Goal: Task Accomplishment & Management: Use online tool/utility

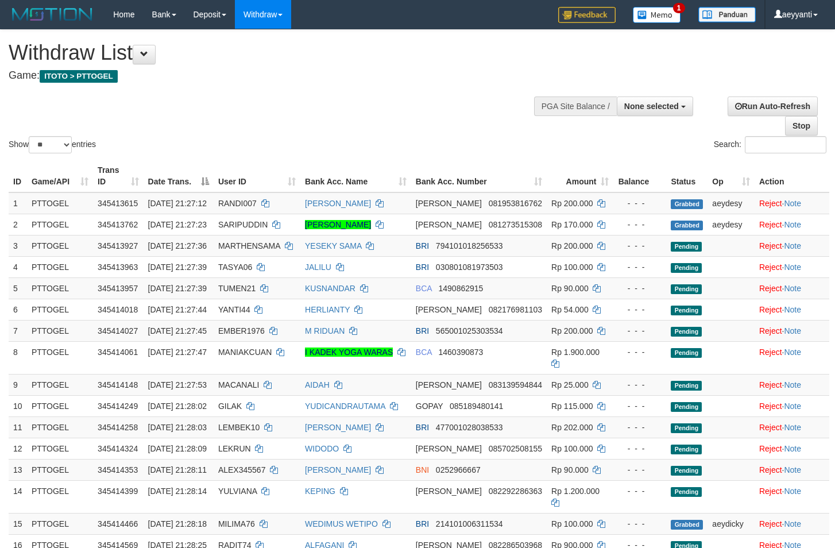
select select
select select "**"
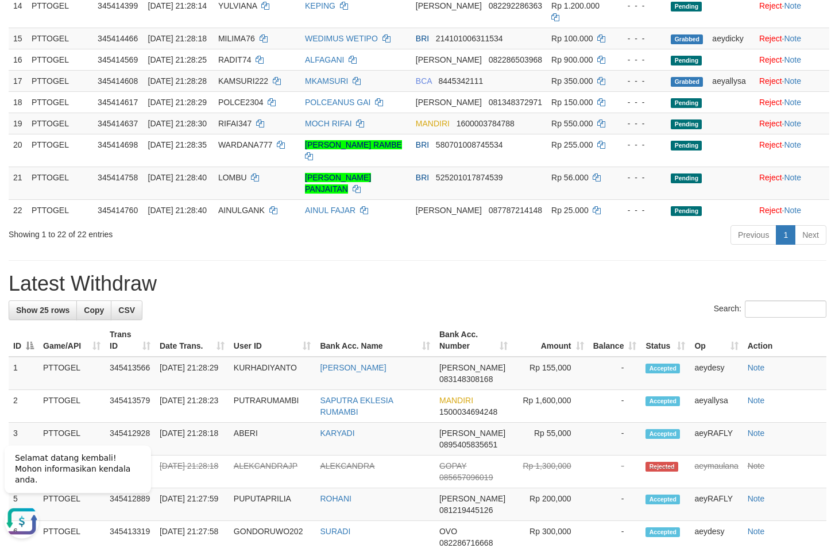
scroll to position [527, 0]
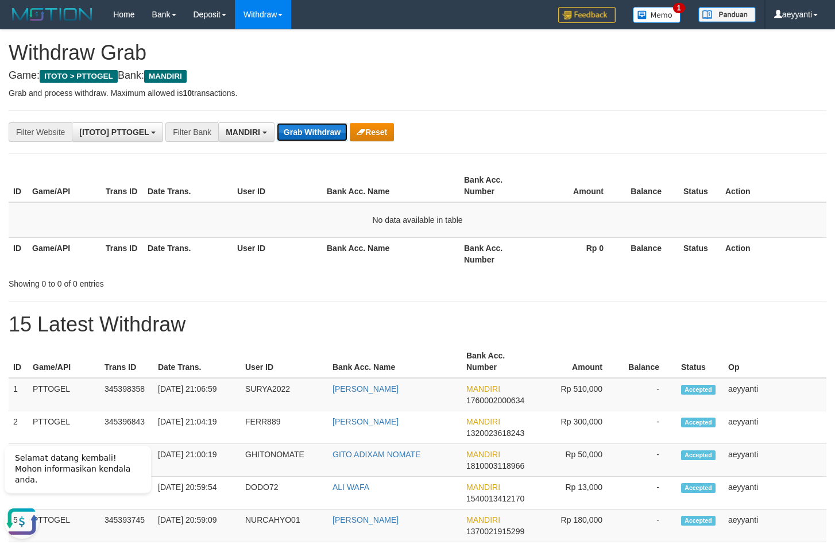
click at [307, 134] on button "Grab Withdraw" at bounding box center [312, 132] width 71 height 18
click at [300, 131] on button "Grab Withdraw" at bounding box center [312, 132] width 71 height 18
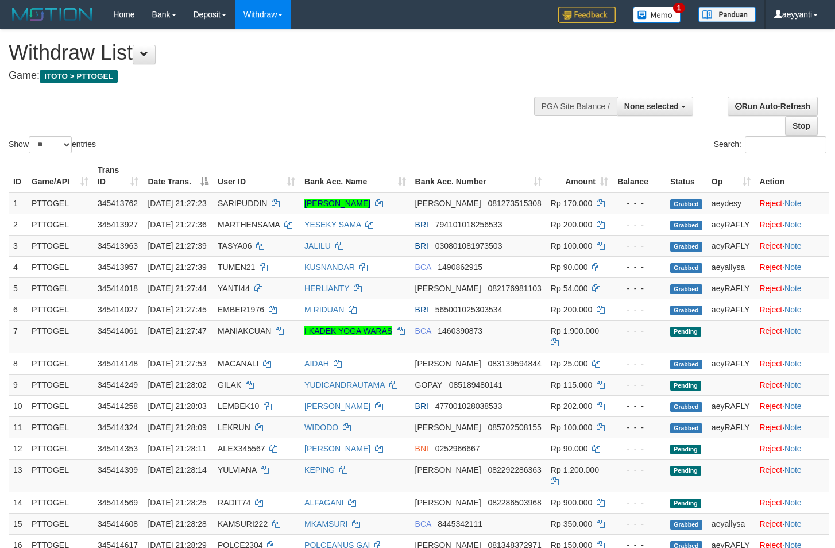
select select
select select "**"
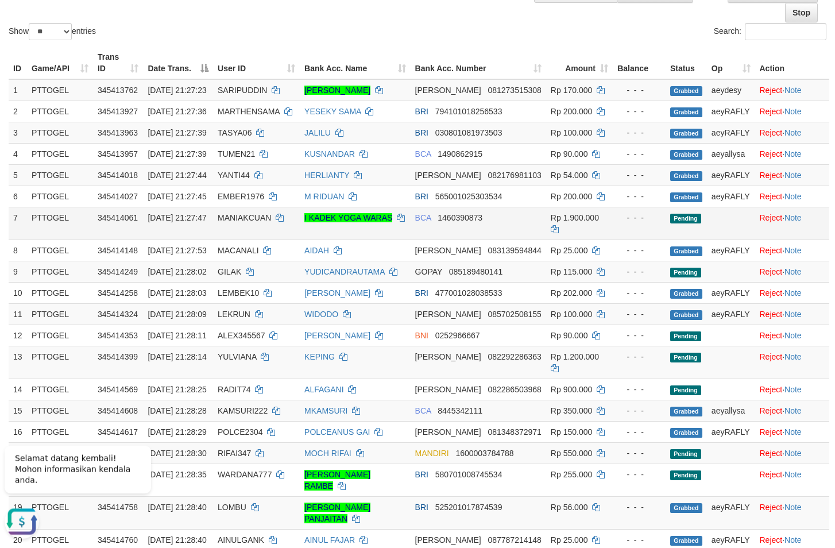
scroll to position [234, 0]
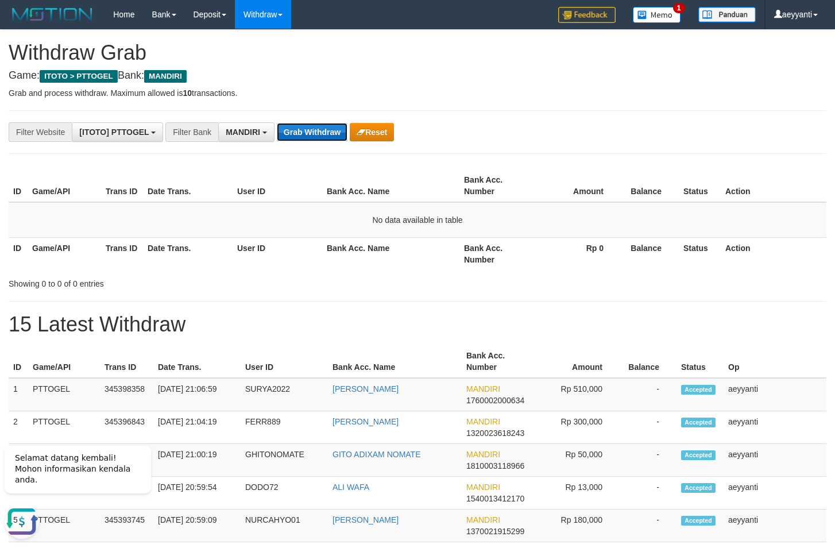
click at [303, 126] on button "Grab Withdraw" at bounding box center [312, 132] width 71 height 18
click at [305, 126] on button "Grab Withdraw" at bounding box center [312, 132] width 71 height 18
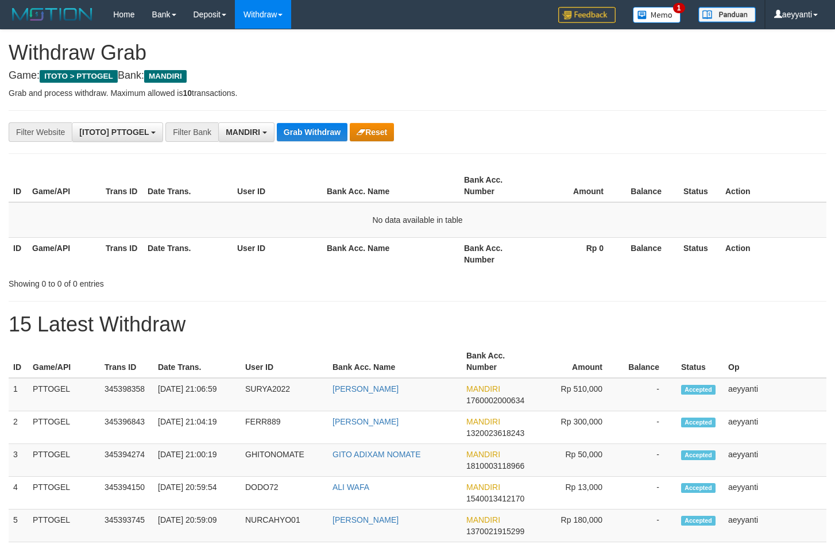
scroll to position [34, 0]
drag, startPoint x: 0, startPoint y: 0, endPoint x: 306, endPoint y: 127, distance: 331.0
click at [306, 127] on button "Grab Withdraw" at bounding box center [312, 132] width 71 height 18
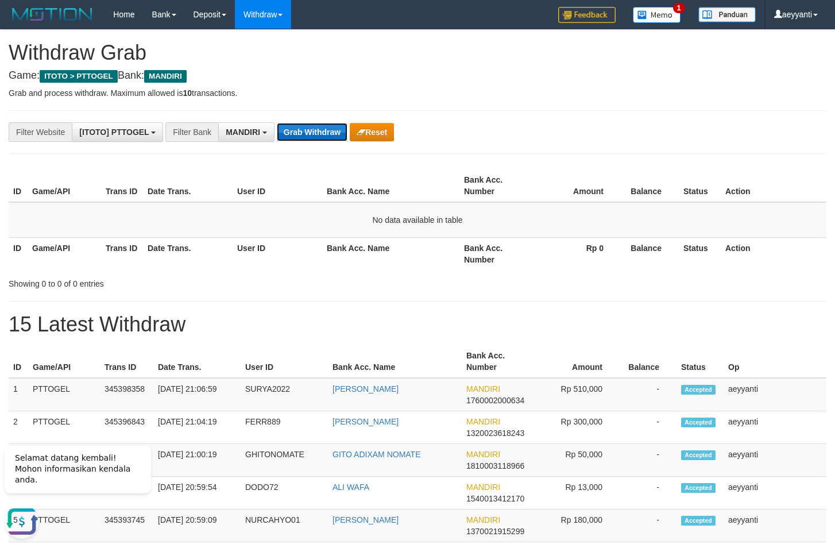
click at [305, 130] on button "Grab Withdraw" at bounding box center [312, 132] width 71 height 18
click at [315, 127] on button "Grab Withdraw" at bounding box center [312, 132] width 71 height 18
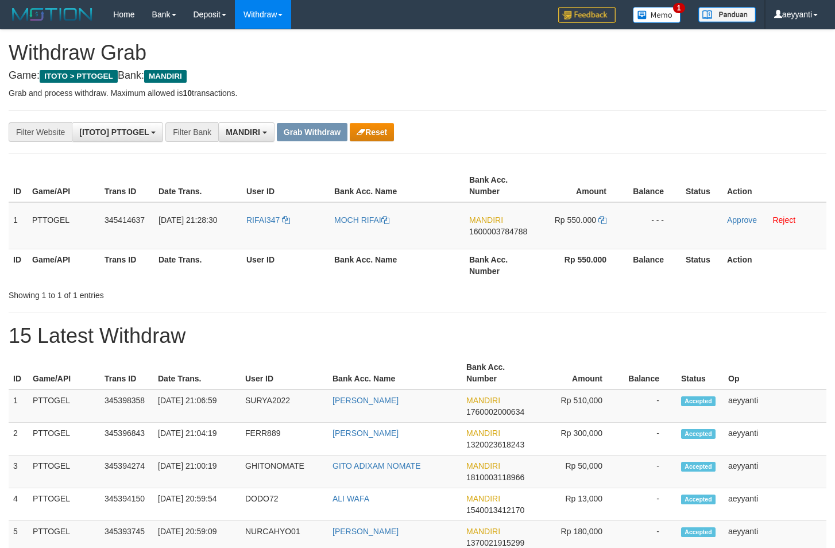
scroll to position [34, 0]
drag, startPoint x: 303, startPoint y: 211, endPoint x: 603, endPoint y: 224, distance: 300.8
click at [603, 224] on tr "1 PTTOGEL 345414637 01/10/2025 21:28:30 RIFAI347 MOCH RIFAI MANDIRI 16000037847…" at bounding box center [418, 225] width 818 height 47
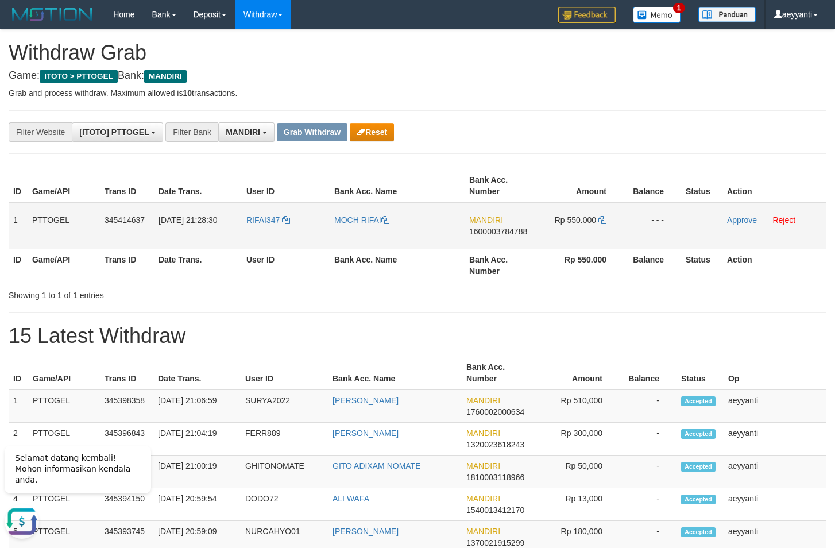
click at [504, 232] on span "1600003784788" at bounding box center [498, 231] width 58 height 9
copy span "1600003784788"
click at [602, 220] on icon at bounding box center [603, 220] width 8 height 8
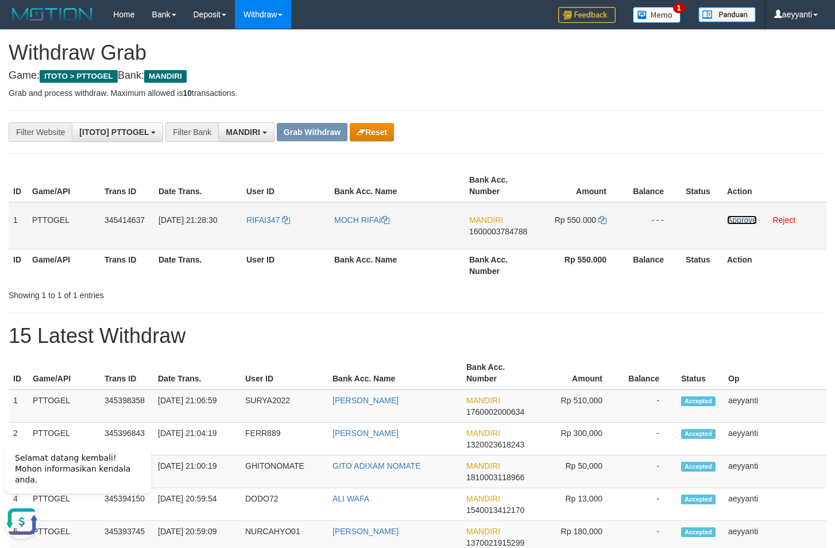
click at [744, 221] on link "Approve" at bounding box center [742, 219] width 30 height 9
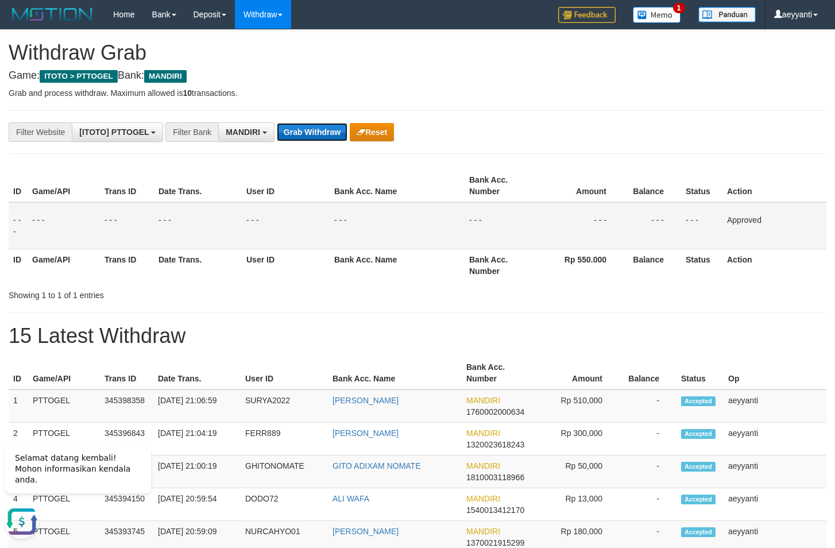
click at [287, 138] on button "Grab Withdraw" at bounding box center [312, 132] width 71 height 18
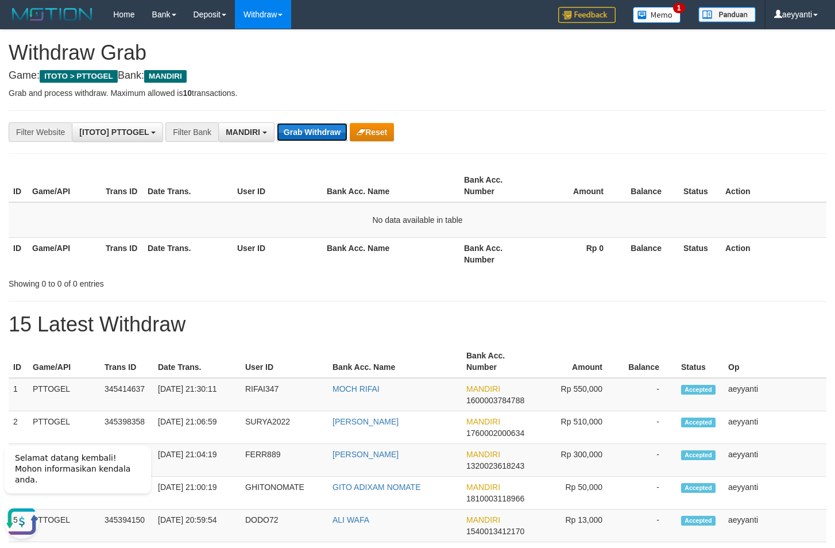
click at [310, 135] on button "Grab Withdraw" at bounding box center [312, 132] width 71 height 18
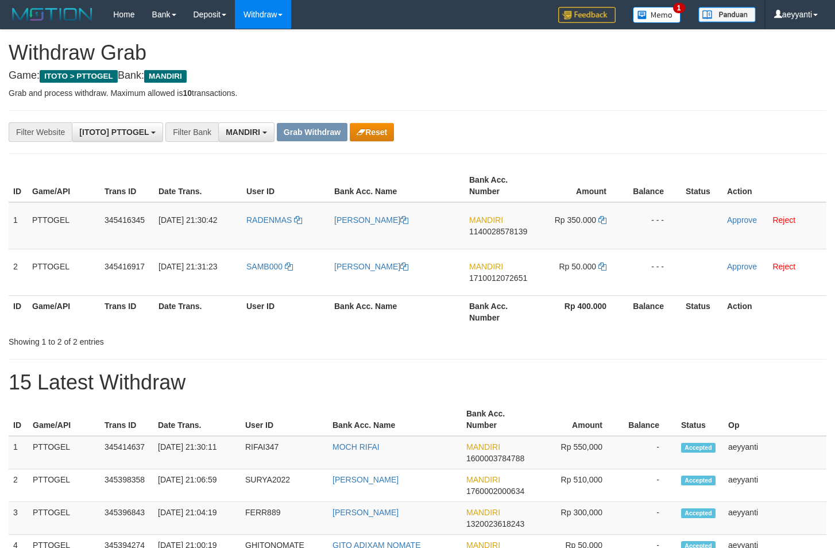
scroll to position [34, 0]
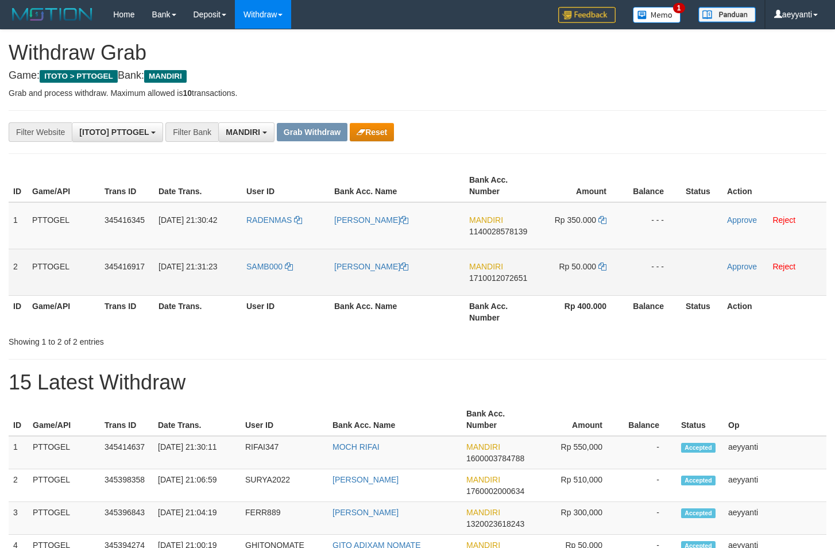
drag, startPoint x: 311, startPoint y: 210, endPoint x: 613, endPoint y: 261, distance: 305.4
click at [613, 261] on tbody "1 PTTOGEL 345416345 01/10/2025 21:30:42 RADENMAS HERI HERNELI MANDIRI 114002857…" at bounding box center [418, 249] width 818 height 94
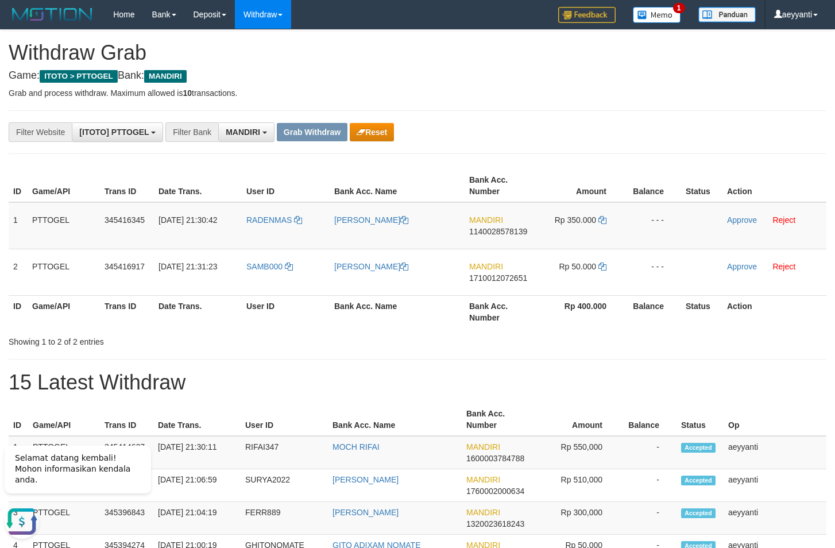
scroll to position [0, 0]
click at [503, 232] on span "1140028578139" at bounding box center [498, 231] width 58 height 9
copy span "1140028578139"
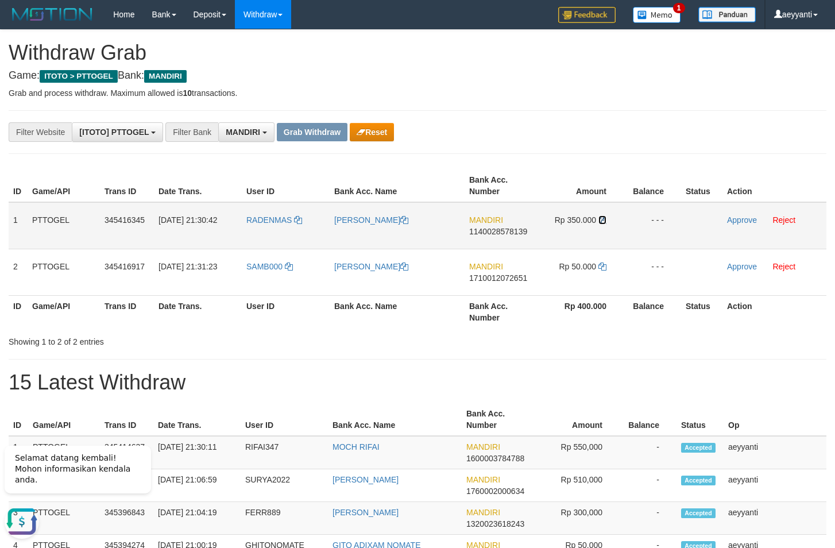
click at [602, 222] on icon at bounding box center [603, 220] width 8 height 8
click at [742, 219] on link "Approve" at bounding box center [742, 219] width 30 height 9
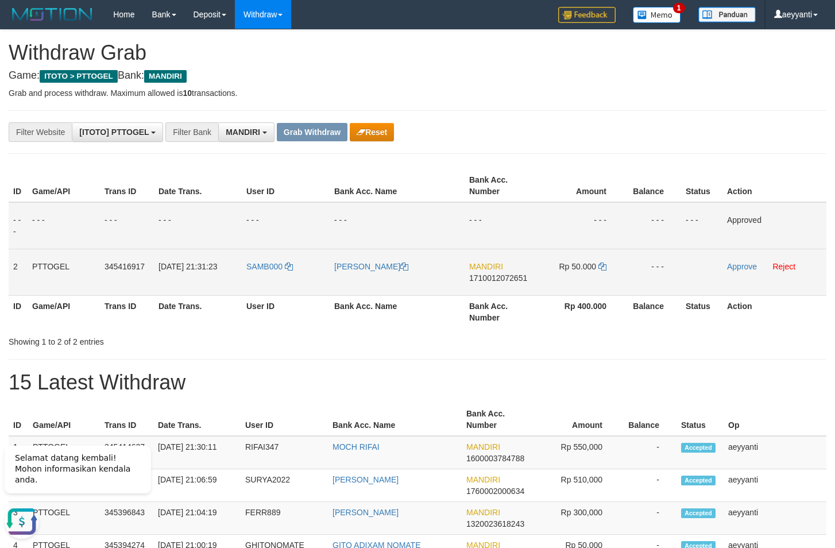
click at [478, 278] on span "1710012072651" at bounding box center [498, 277] width 58 height 9
copy span "1710012072651"
click at [602, 265] on icon at bounding box center [603, 267] width 8 height 8
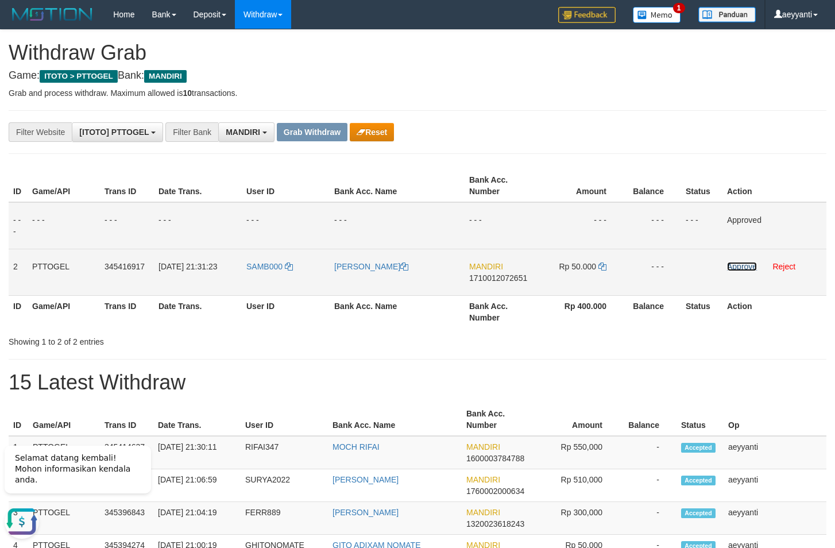
click at [733, 265] on link "Approve" at bounding box center [742, 266] width 30 height 9
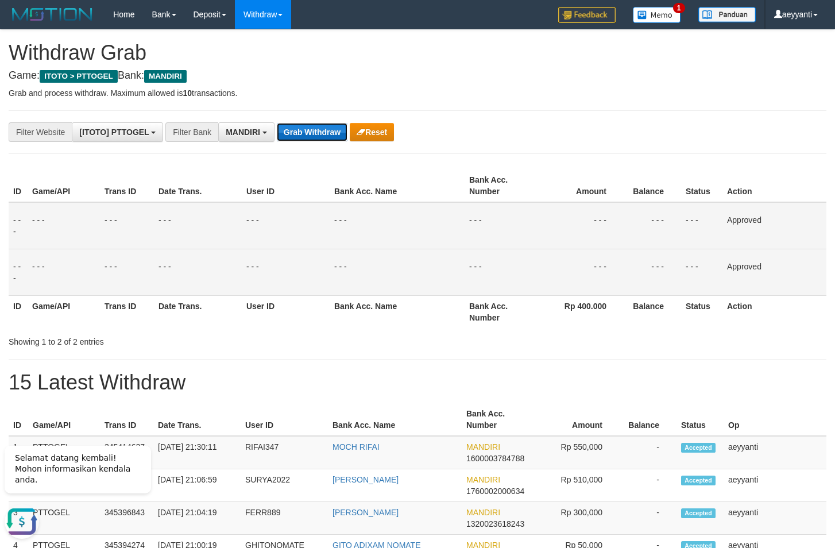
click at [336, 139] on button "Grab Withdraw" at bounding box center [312, 132] width 71 height 18
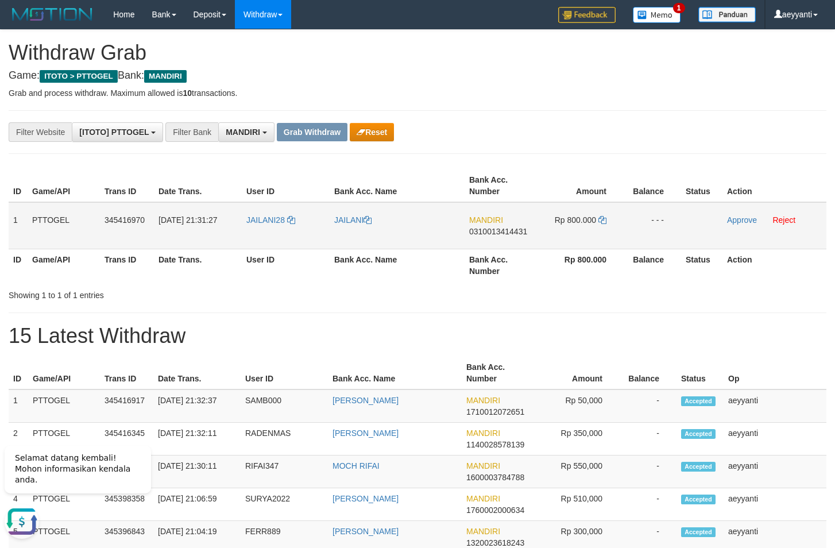
drag, startPoint x: 299, startPoint y: 209, endPoint x: 598, endPoint y: 248, distance: 302.0
click at [598, 248] on tr "1 PTTOGEL 345416970 [DATE] 21:31:27 JAILANI28 [GEOGRAPHIC_DATA] MANDIRI 0310013…" at bounding box center [418, 225] width 818 height 47
click at [493, 236] on span "0310013414431" at bounding box center [498, 231] width 58 height 9
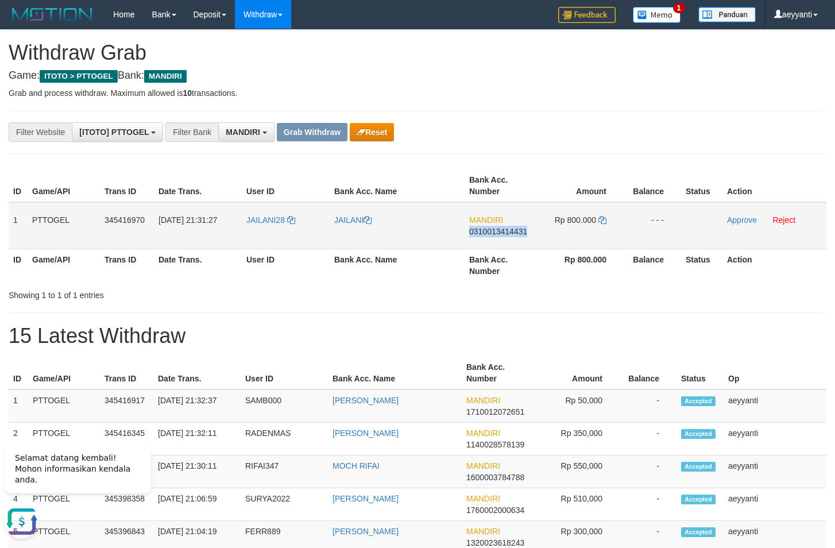
copy span "0310013414431"
click at [605, 222] on icon at bounding box center [603, 220] width 8 height 8
click at [742, 222] on link "Approve" at bounding box center [742, 219] width 30 height 9
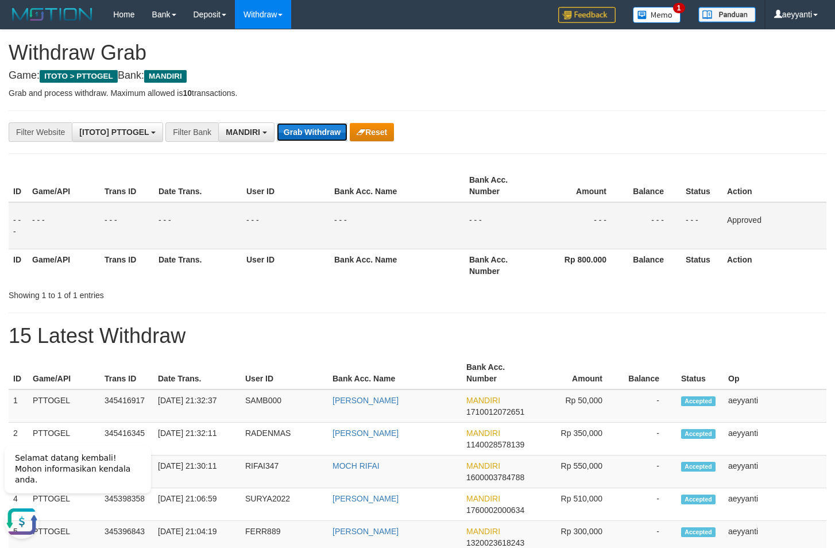
click at [296, 128] on button "Grab Withdraw" at bounding box center [312, 132] width 71 height 18
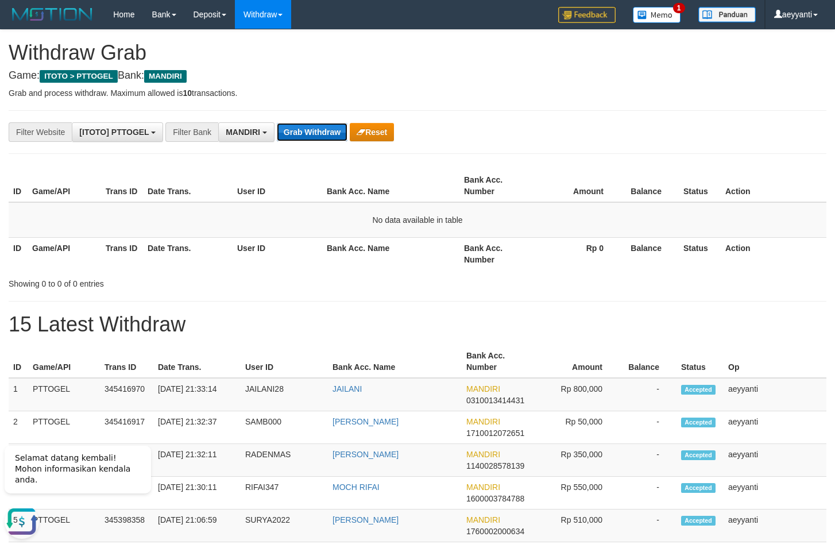
click at [308, 133] on button "Grab Withdraw" at bounding box center [312, 132] width 71 height 18
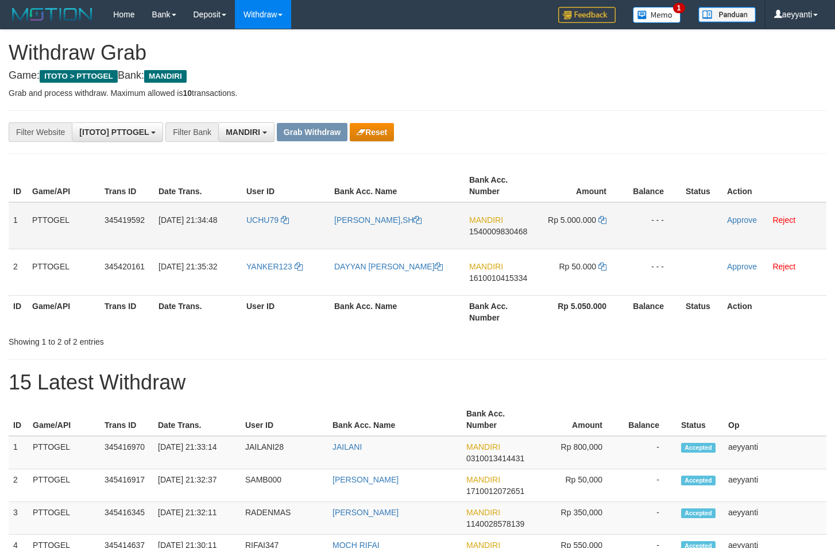
scroll to position [34, 0]
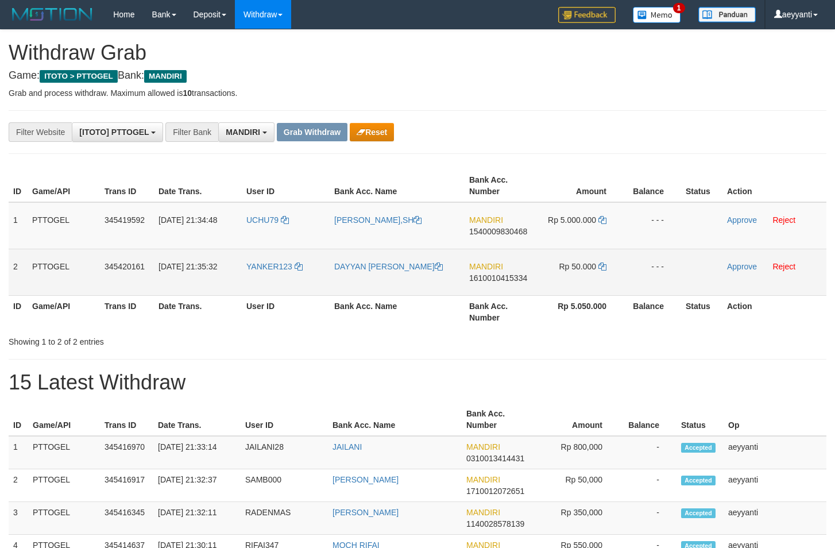
drag, startPoint x: 292, startPoint y: 209, endPoint x: 582, endPoint y: 260, distance: 294.6
click at [582, 260] on tbody "1 PTTOGEL 345419592 [DATE] 21:34:48 UCHU79 [PERSON_NAME],SH MANDIRI 15400098304…" at bounding box center [418, 249] width 818 height 94
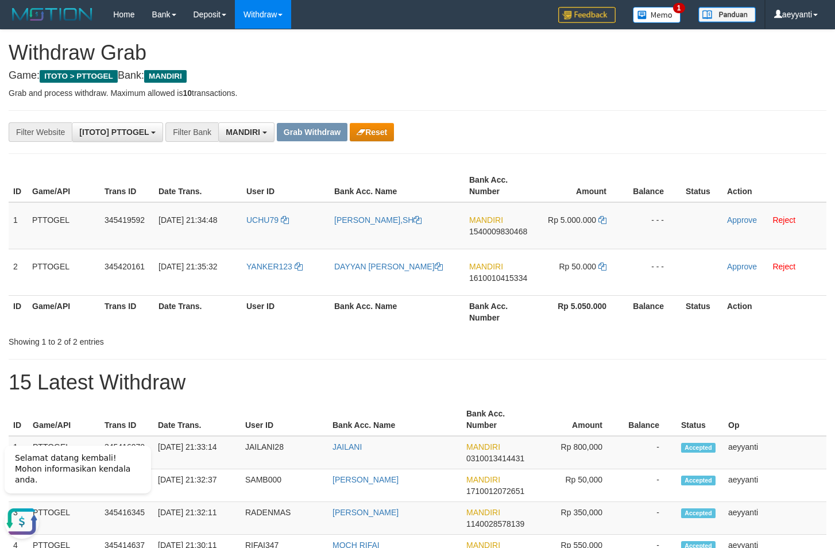
scroll to position [0, 0]
click at [380, 134] on button "Reset" at bounding box center [372, 132] width 44 height 18
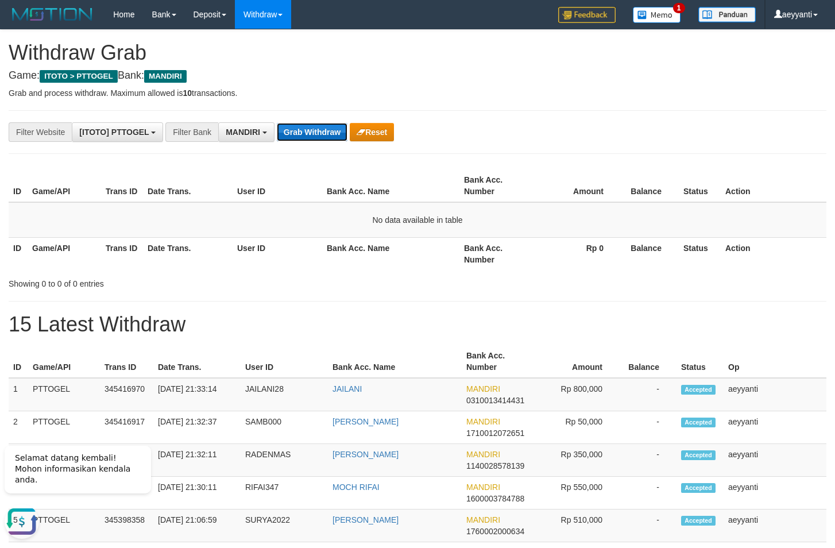
click at [319, 131] on button "Grab Withdraw" at bounding box center [312, 132] width 71 height 18
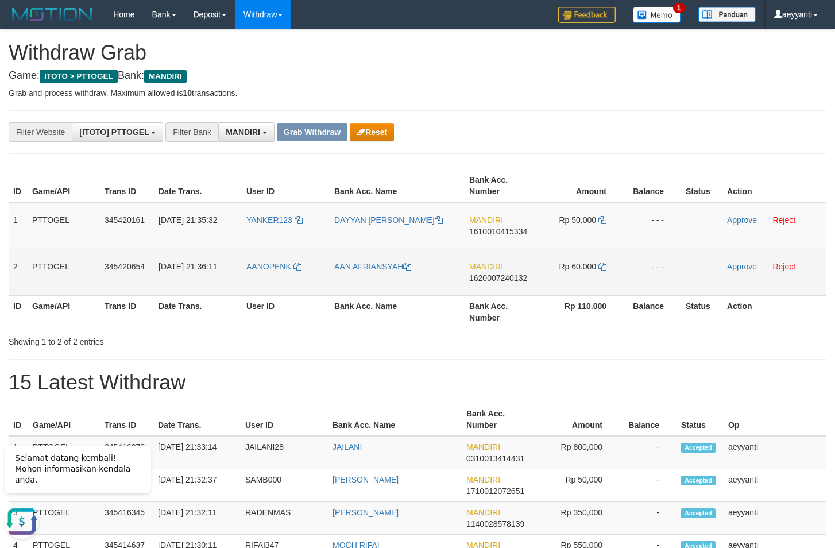
drag, startPoint x: 285, startPoint y: 228, endPoint x: 566, endPoint y: 259, distance: 282.7
click at [566, 259] on tbody "1 PTTOGEL 345420161 [DATE] 21:35:32 YANKER123 DAYYAN SYIROTAL [PERSON_NAME] MAN…" at bounding box center [418, 249] width 818 height 94
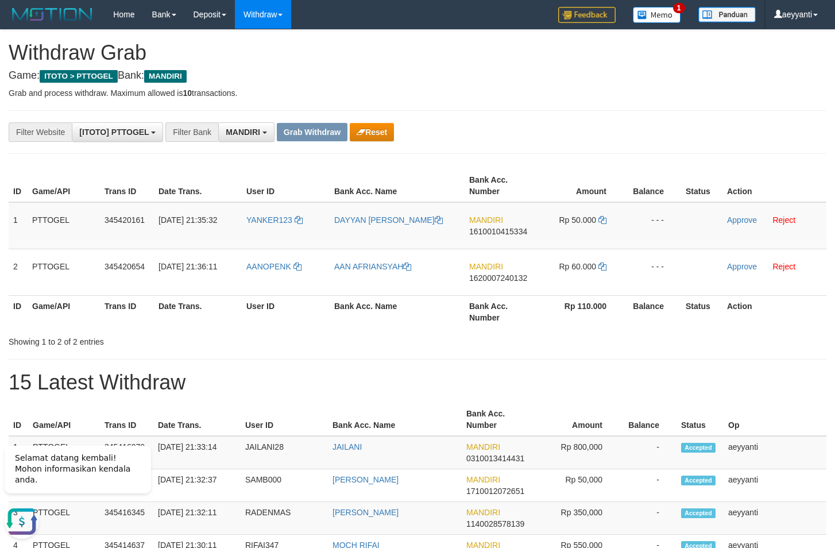
drag, startPoint x: 499, startPoint y: 232, endPoint x: 499, endPoint y: 210, distance: 21.3
click at [499, 231] on span "1610010415334" at bounding box center [498, 231] width 58 height 9
drag, startPoint x: 567, startPoint y: 161, endPoint x: 553, endPoint y: 171, distance: 16.9
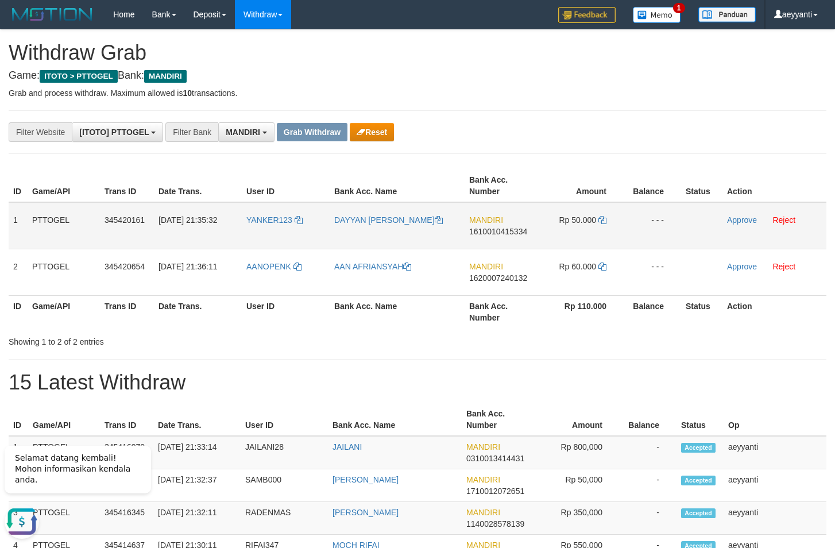
click at [495, 233] on span "1610010415334" at bounding box center [498, 231] width 58 height 9
copy span "1610010415334"
click at [505, 230] on span "1610010415334" at bounding box center [498, 231] width 58 height 9
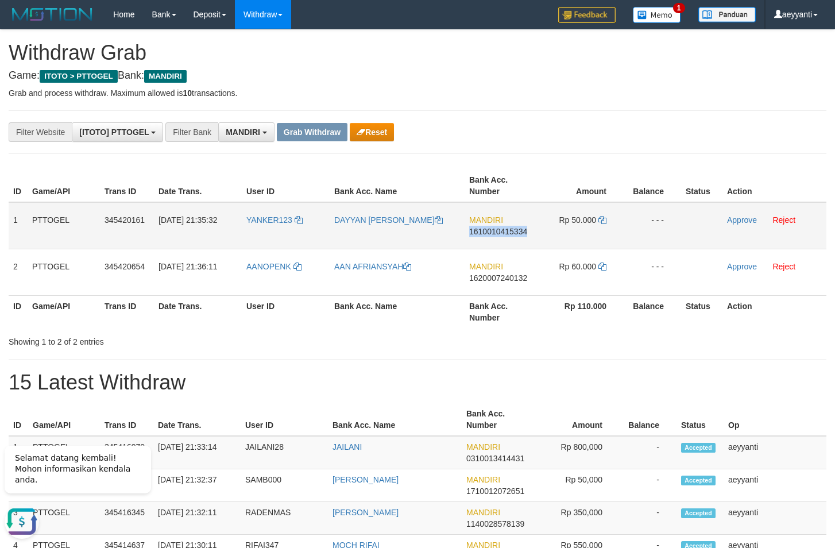
copy span "1610010415334"
click at [498, 226] on td "MANDIRI 1610010415334" at bounding box center [501, 225] width 73 height 47
click at [552, 170] on th "Amount" at bounding box center [581, 186] width 86 height 33
click at [518, 233] on span "1610010415334" at bounding box center [498, 231] width 58 height 9
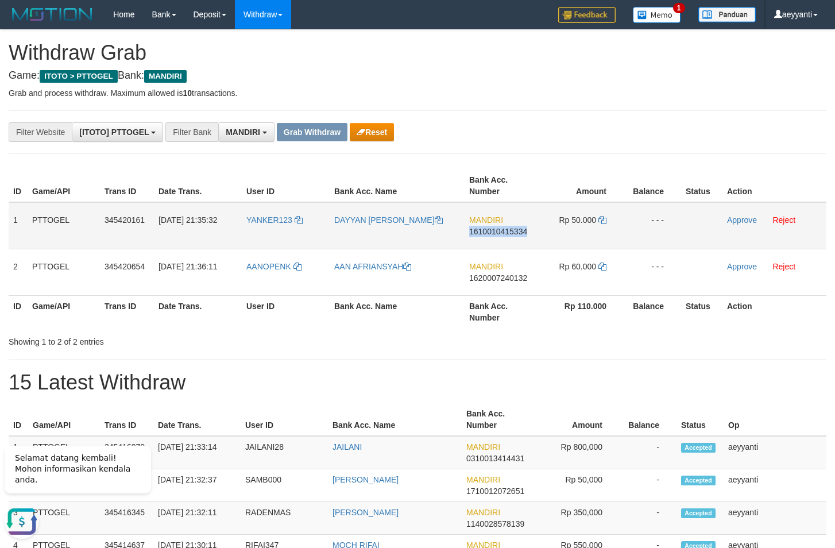
click at [518, 233] on span "1610010415334" at bounding box center [498, 231] width 58 height 9
copy span "1610010415334"
click at [604, 221] on icon at bounding box center [603, 220] width 8 height 8
click at [729, 220] on link "Approve" at bounding box center [742, 219] width 30 height 9
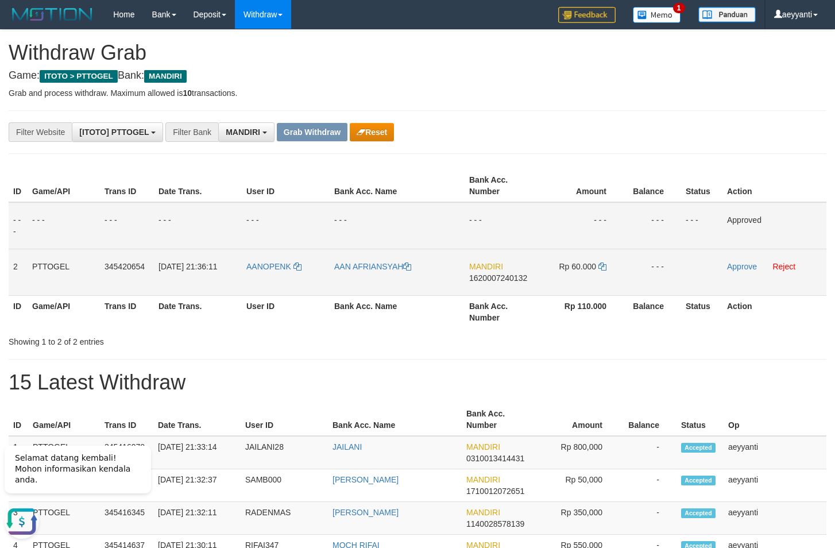
click at [485, 281] on span "1620007240132" at bounding box center [498, 277] width 58 height 9
copy span "1620007240132"
click at [602, 265] on icon at bounding box center [603, 267] width 8 height 8
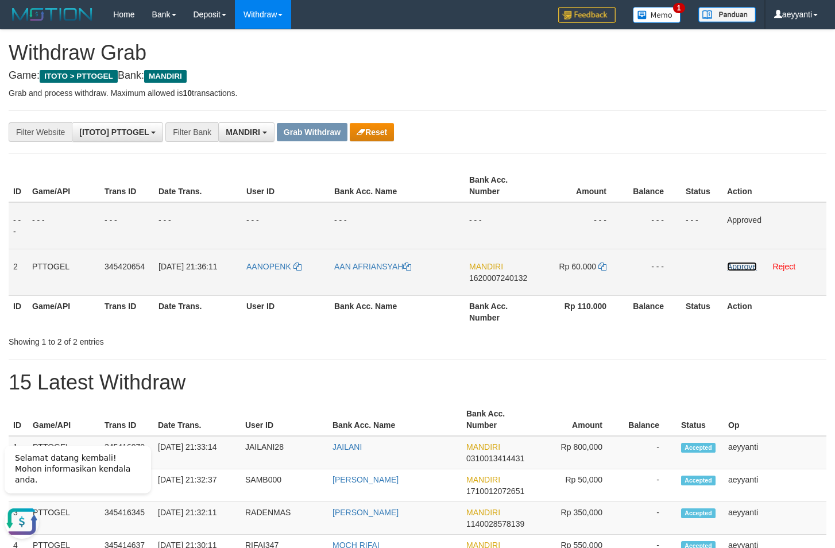
click at [742, 268] on link "Approve" at bounding box center [742, 266] width 30 height 9
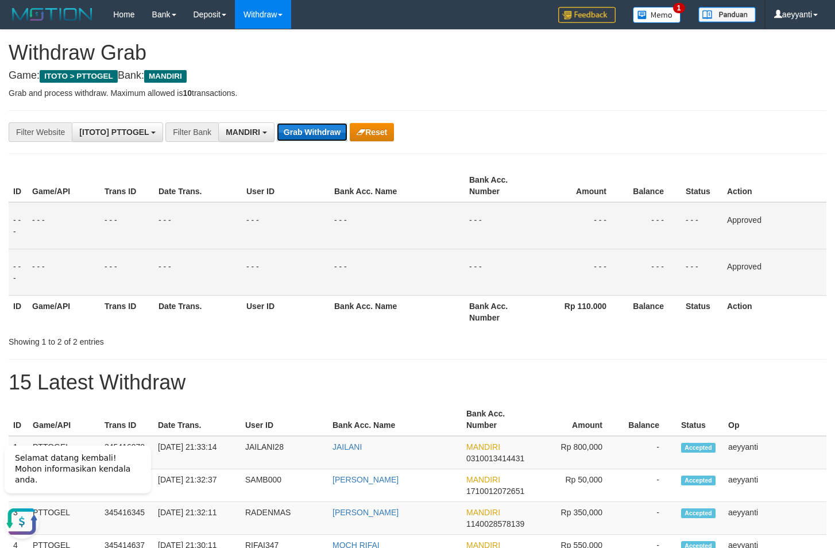
click at [303, 136] on button "Grab Withdraw" at bounding box center [312, 132] width 71 height 18
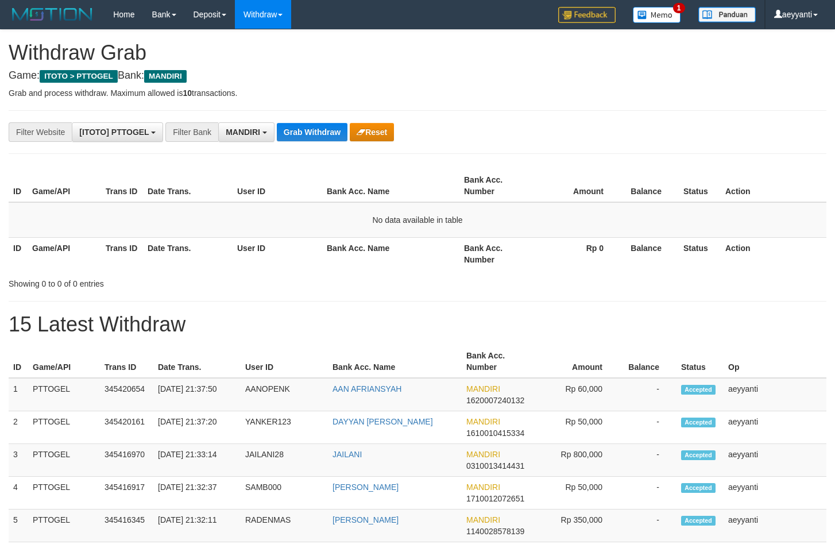
scroll to position [34, 0]
click at [303, 136] on button "Grab Withdraw" at bounding box center [312, 132] width 71 height 18
click at [313, 130] on button "Grab Withdraw" at bounding box center [312, 132] width 71 height 18
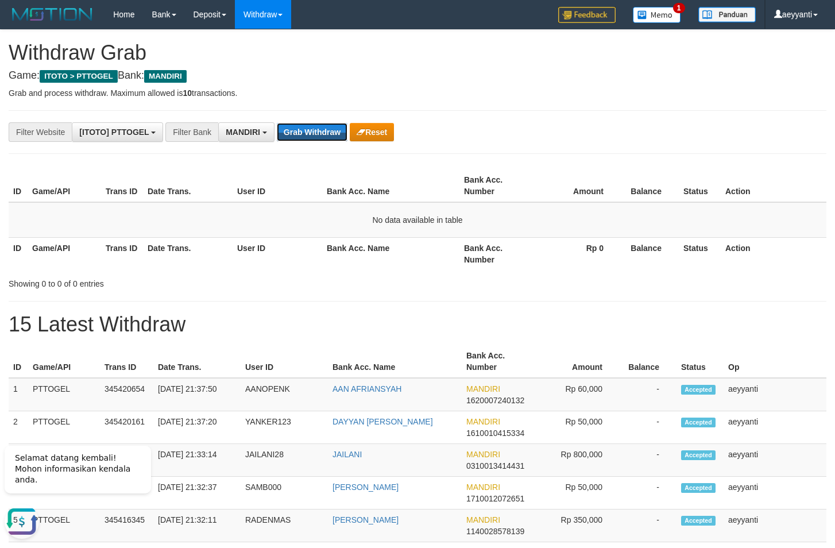
click at [313, 130] on button "Grab Withdraw" at bounding box center [312, 132] width 71 height 18
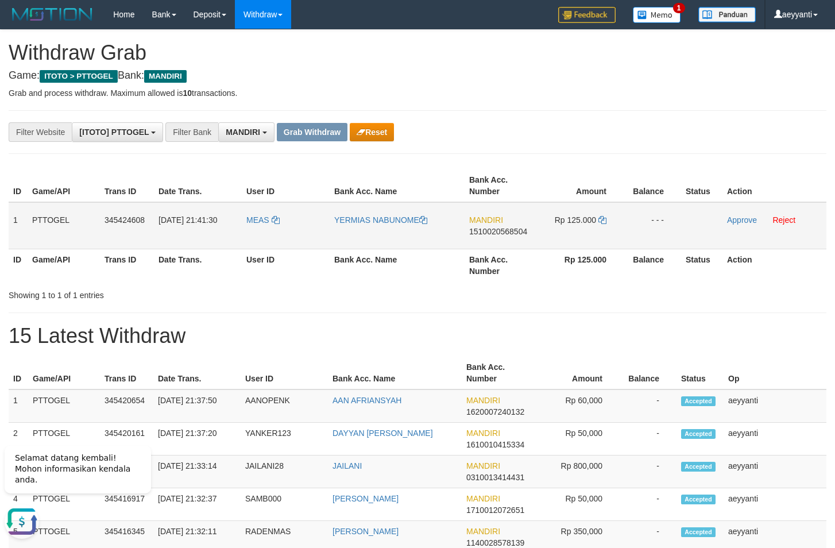
drag, startPoint x: 289, startPoint y: 213, endPoint x: 600, endPoint y: 230, distance: 311.3
click at [600, 230] on tr "1 PTTOGEL 345424608 01/10/2025 21:41:30 MEAS YERMIAS NABUNOME MANDIRI 151002056…" at bounding box center [418, 225] width 818 height 47
click at [509, 232] on span "1510020568504" at bounding box center [498, 231] width 58 height 9
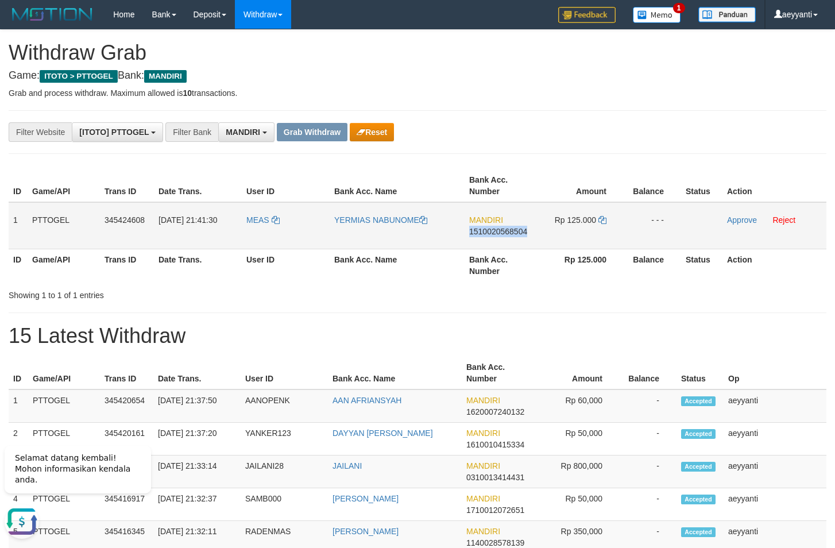
copy span "1510020568504"
click at [605, 219] on icon at bounding box center [603, 220] width 8 height 8
click at [603, 218] on icon at bounding box center [603, 220] width 8 height 8
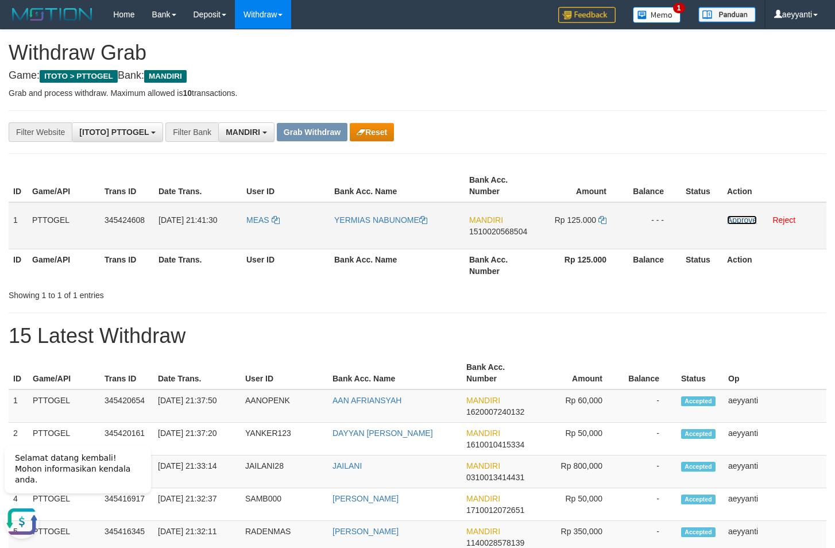
click at [742, 221] on link "Approve" at bounding box center [742, 219] width 30 height 9
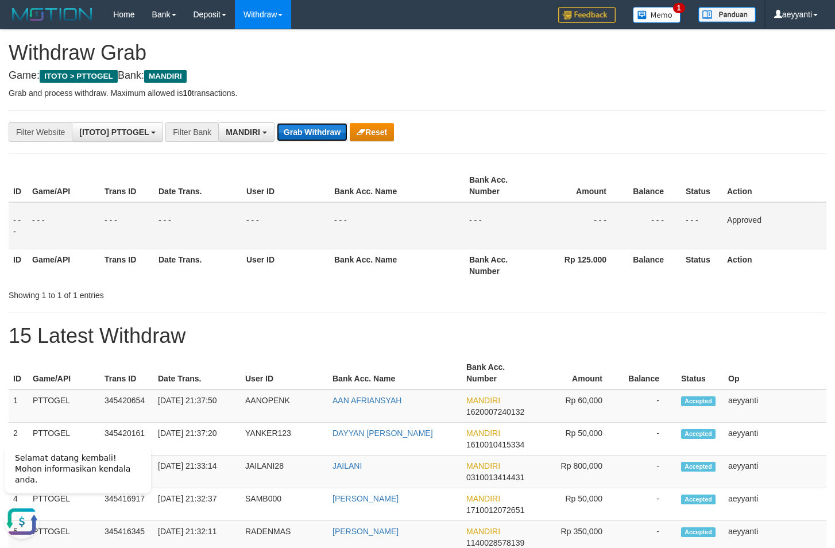
click at [289, 129] on button "Grab Withdraw" at bounding box center [312, 132] width 71 height 18
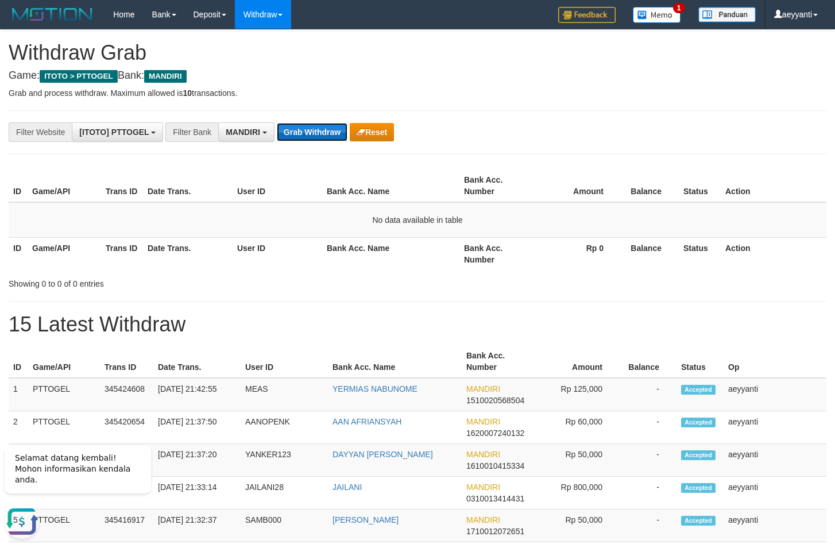
click at [290, 129] on button "Grab Withdraw" at bounding box center [312, 132] width 71 height 18
click at [319, 138] on button "Grab Withdraw" at bounding box center [312, 132] width 71 height 18
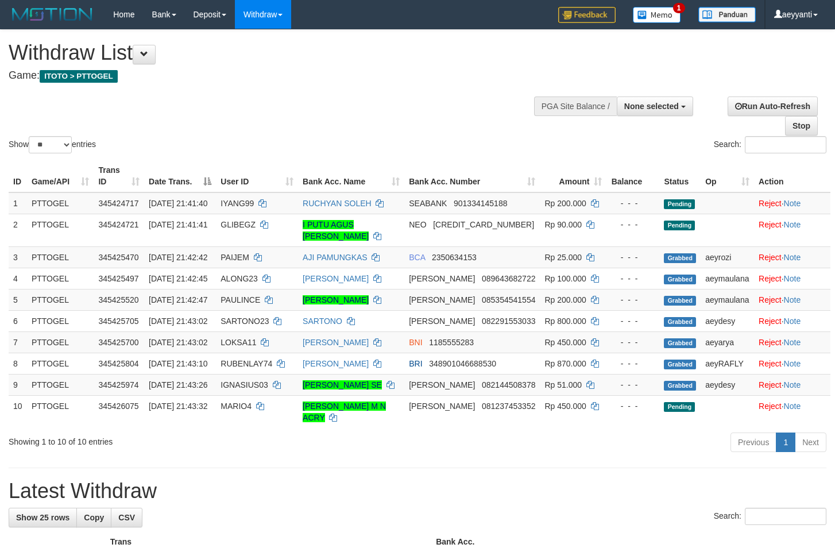
select select
select select "**"
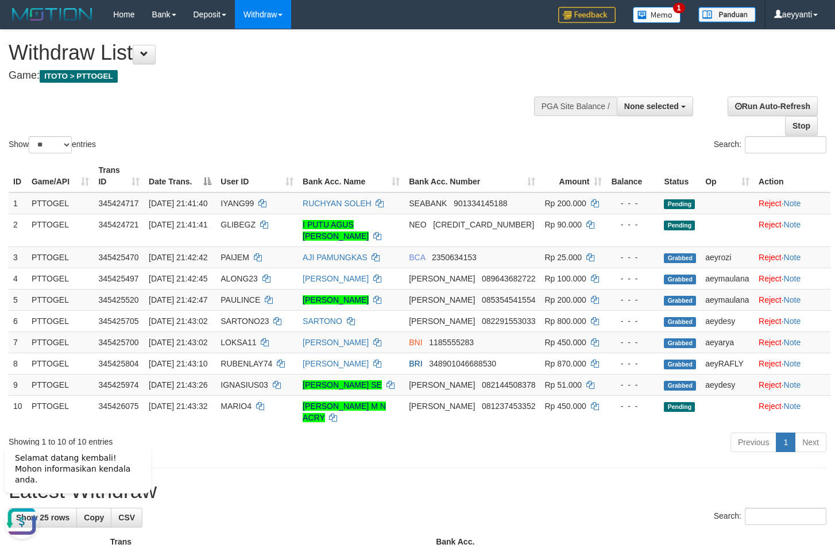
scroll to position [59, 0]
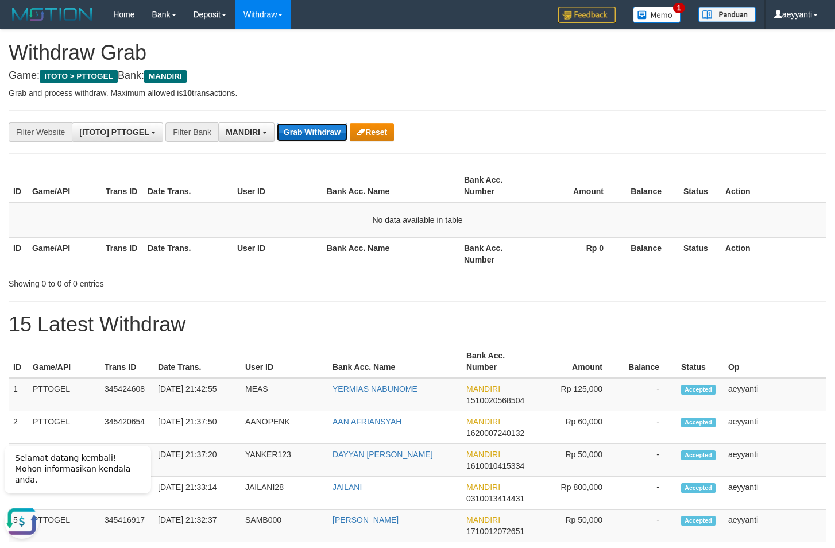
click at [319, 132] on button "Grab Withdraw" at bounding box center [312, 132] width 71 height 18
click at [319, 134] on button "Grab Withdraw" at bounding box center [312, 132] width 71 height 18
click at [320, 134] on button "Grab Withdraw" at bounding box center [312, 132] width 71 height 18
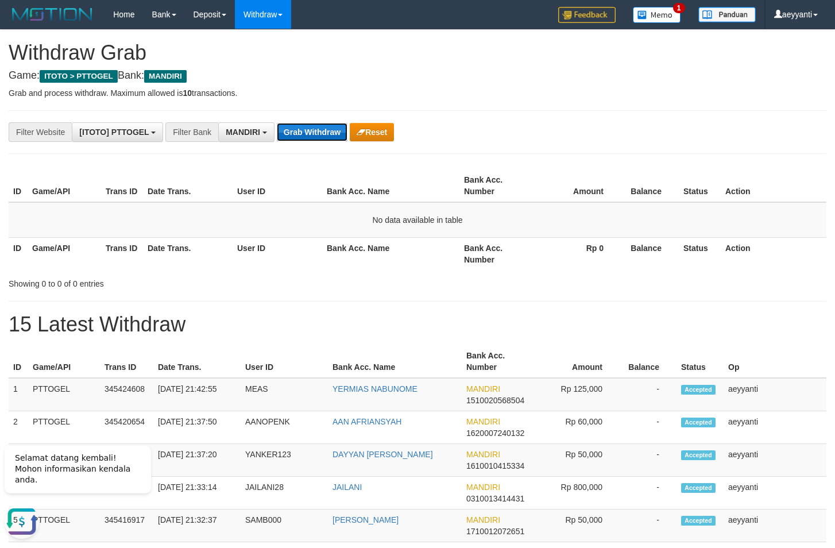
click at [304, 134] on button "Grab Withdraw" at bounding box center [312, 132] width 71 height 18
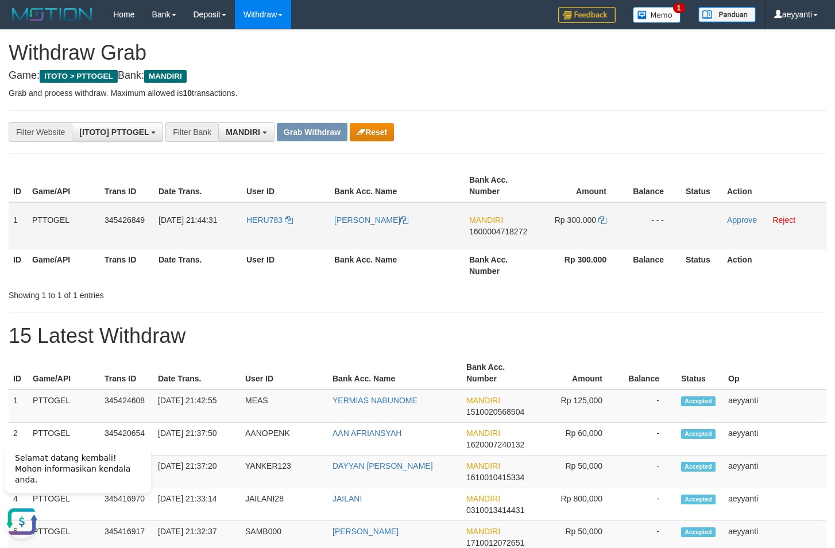
drag, startPoint x: 292, startPoint y: 206, endPoint x: 583, endPoint y: 230, distance: 291.1
click at [583, 230] on tr "1 PTTOGEL 345426849 [DATE] 21:44:31 HERU783 [PERSON_NAME] MANDIRI 1600004718272…" at bounding box center [418, 225] width 818 height 47
click at [614, 132] on div "**********" at bounding box center [348, 132] width 696 height 20
click at [499, 235] on span "1600004718272" at bounding box center [498, 231] width 58 height 9
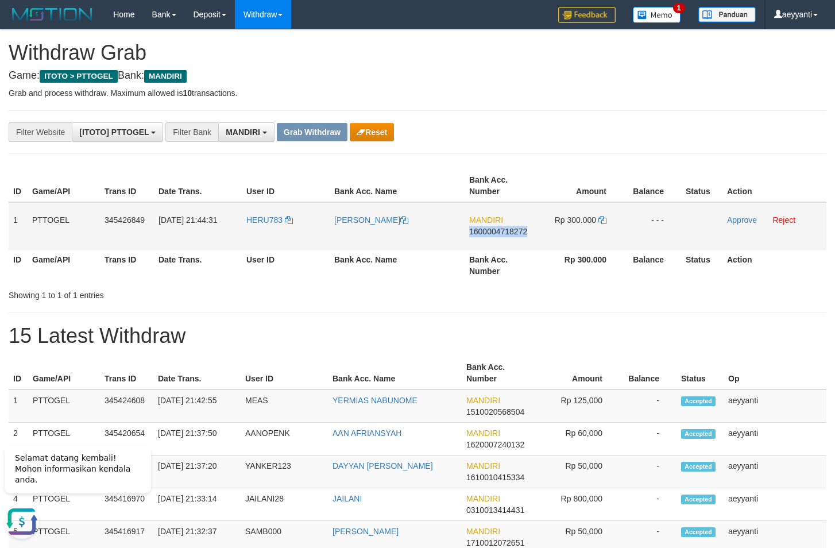
copy span "1600004718272"
click at [602, 220] on icon at bounding box center [603, 220] width 8 height 8
click at [741, 223] on link "Approve" at bounding box center [742, 219] width 30 height 9
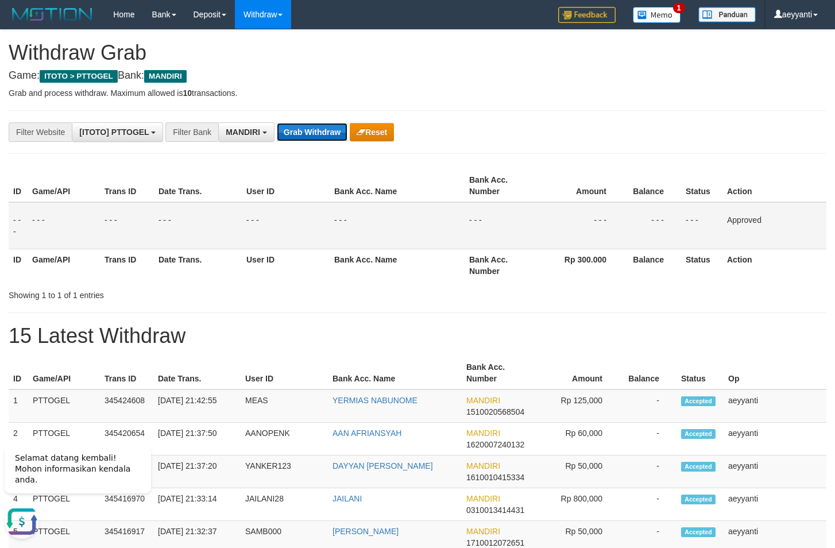
click at [295, 126] on button "Grab Withdraw" at bounding box center [312, 132] width 71 height 18
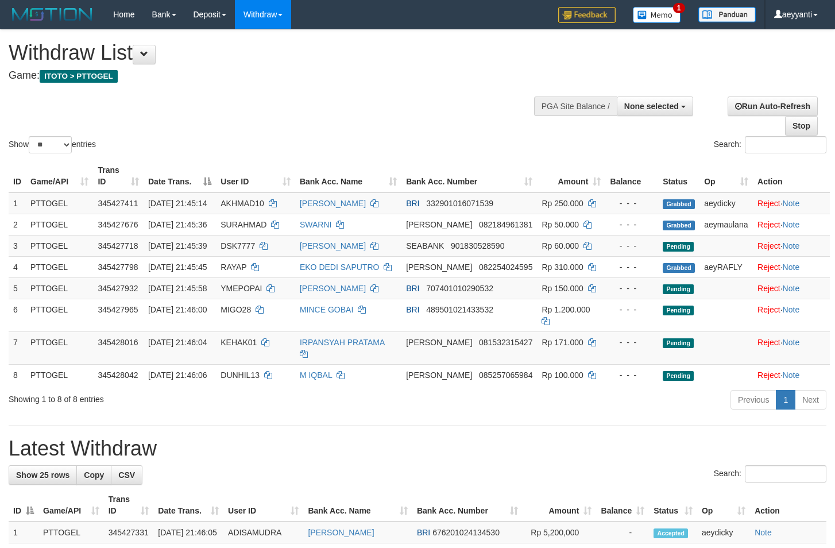
select select
select select "**"
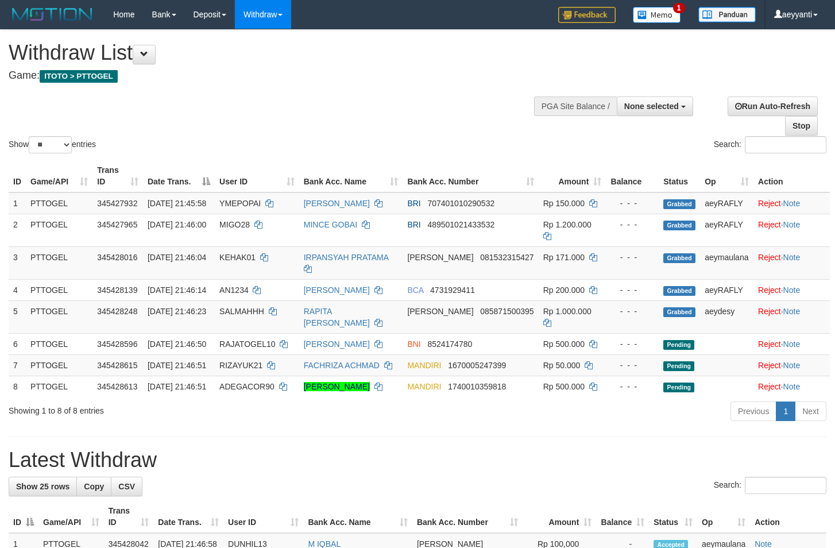
select select
select select "**"
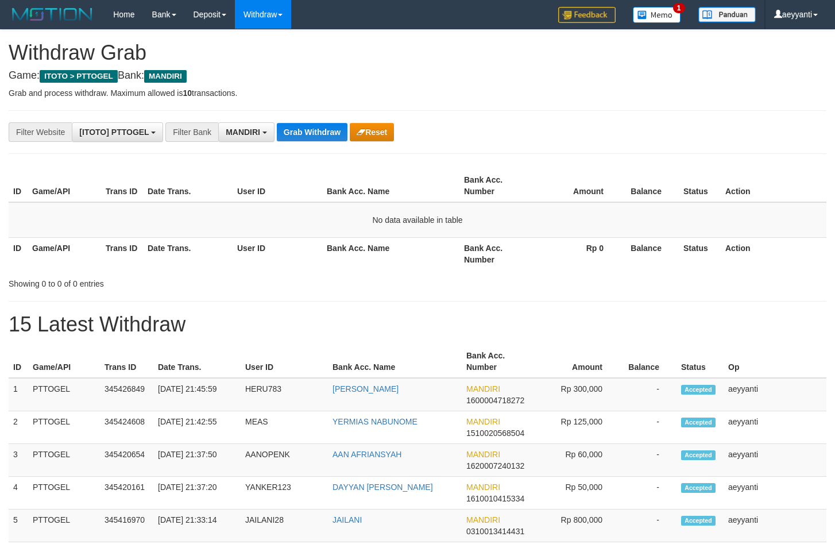
scroll to position [34, 0]
click at [298, 138] on button "Grab Withdraw" at bounding box center [312, 132] width 71 height 18
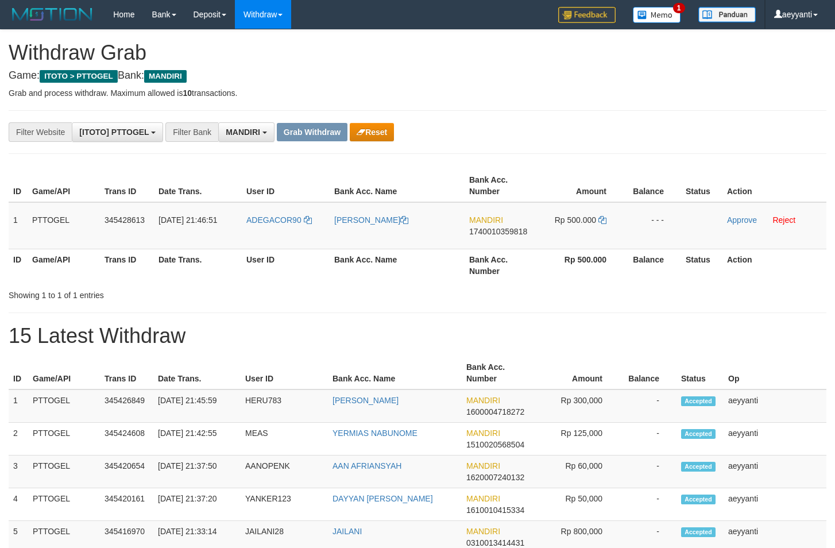
scroll to position [34, 0]
click at [376, 133] on button "Reset" at bounding box center [372, 132] width 44 height 18
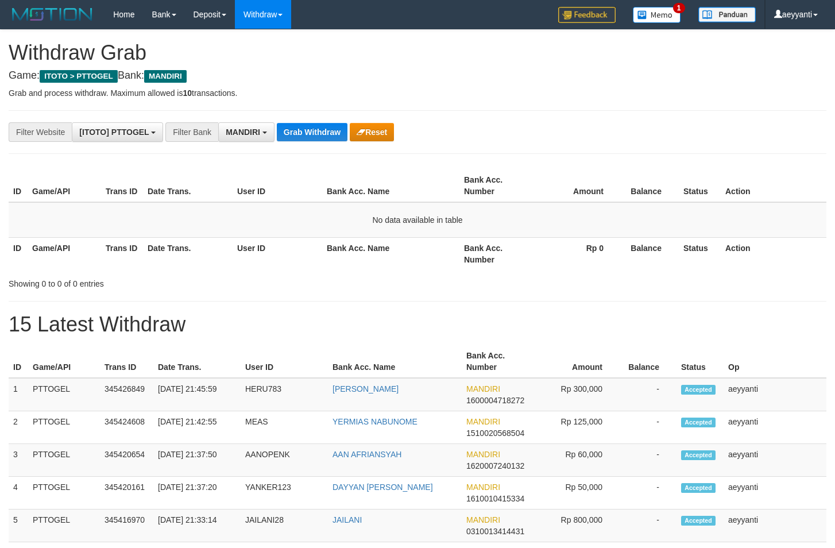
scroll to position [34, 0]
click at [311, 132] on button "Grab Withdraw" at bounding box center [312, 132] width 71 height 18
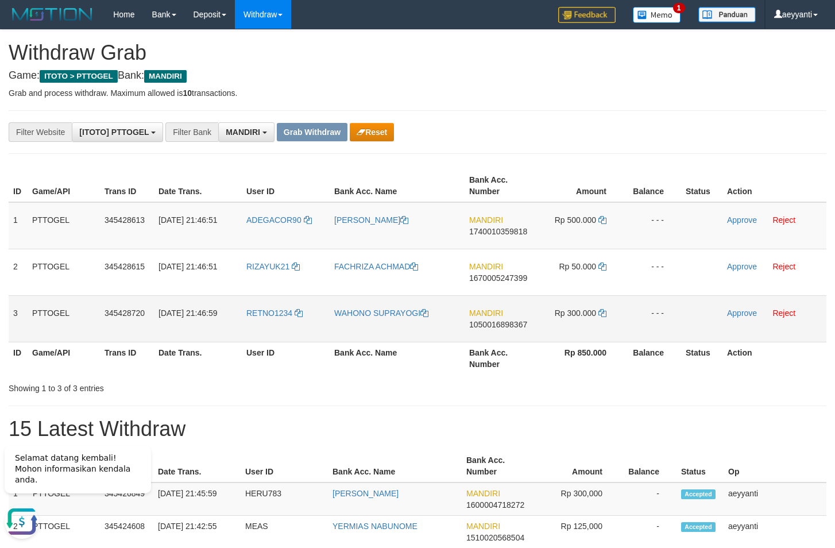
drag, startPoint x: 322, startPoint y: 211, endPoint x: 610, endPoint y: 318, distance: 307.8
click at [610, 318] on tbody "1 PTTOGEL 345428613 01/10/2025 21:46:51 ADEGACOR90 MARIO MICHAEL JESAJAS MANDIR…" at bounding box center [418, 272] width 818 height 140
click at [513, 232] on span "1740010359818" at bounding box center [498, 231] width 58 height 9
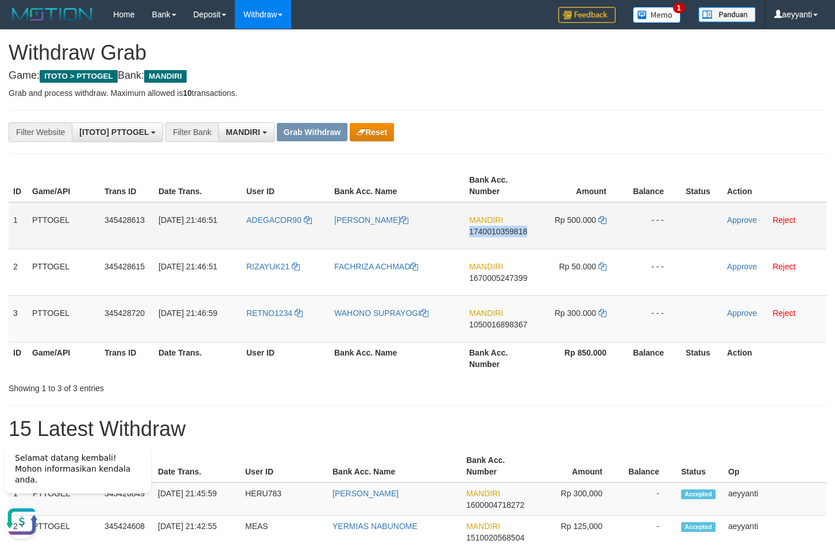
copy span "1740010359818"
click at [604, 220] on icon at bounding box center [603, 220] width 8 height 8
click at [740, 224] on link "Approve" at bounding box center [742, 219] width 30 height 9
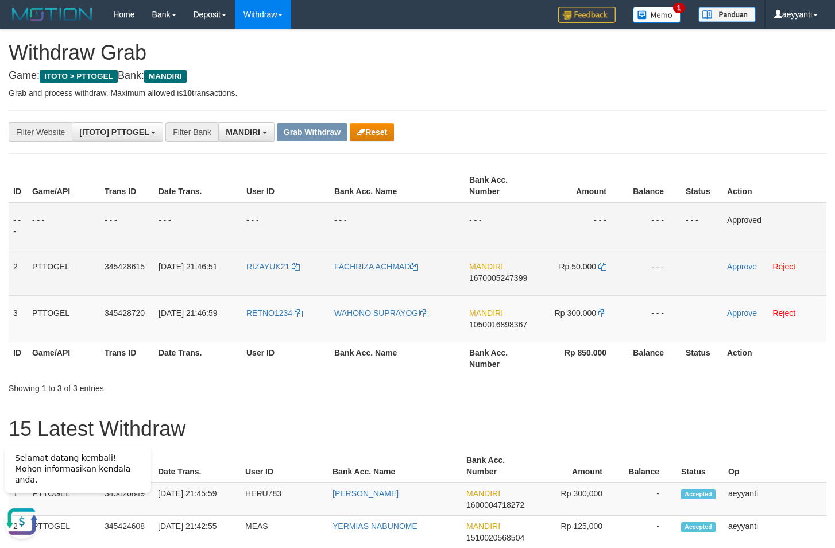
click at [489, 280] on span "1670005247399" at bounding box center [498, 277] width 58 height 9
copy span "1670005247399"
click at [602, 265] on icon at bounding box center [603, 267] width 8 height 8
click at [602, 267] on icon at bounding box center [603, 267] width 8 height 8
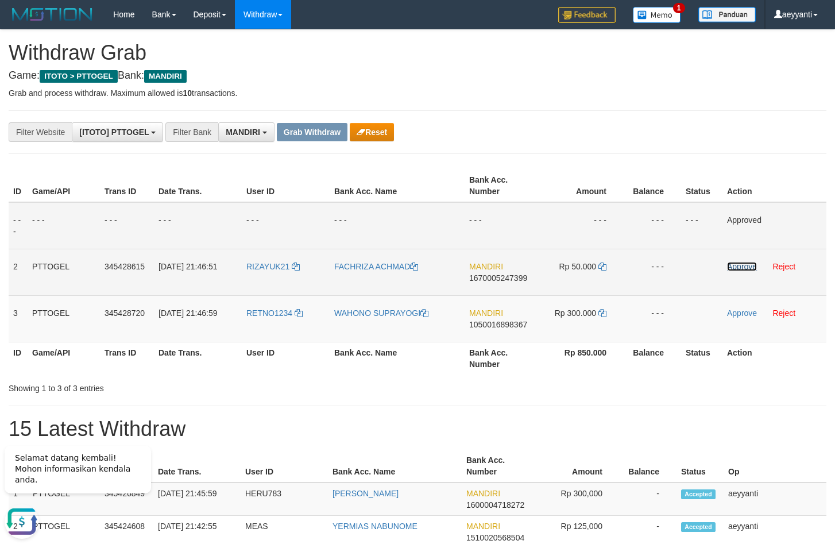
click at [741, 267] on link "Approve" at bounding box center [742, 266] width 30 height 9
click at [485, 325] on span "1050016898367" at bounding box center [498, 324] width 58 height 9
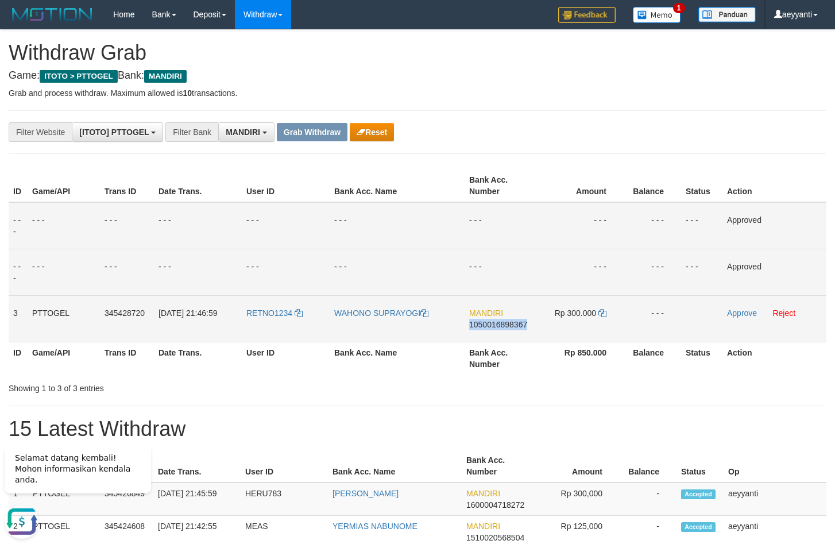
click at [485, 325] on span "1050016898367" at bounding box center [498, 324] width 58 height 9
copy span "1050016898367"
click at [602, 313] on icon at bounding box center [603, 313] width 8 height 8
click at [739, 314] on link "Approve" at bounding box center [742, 313] width 30 height 9
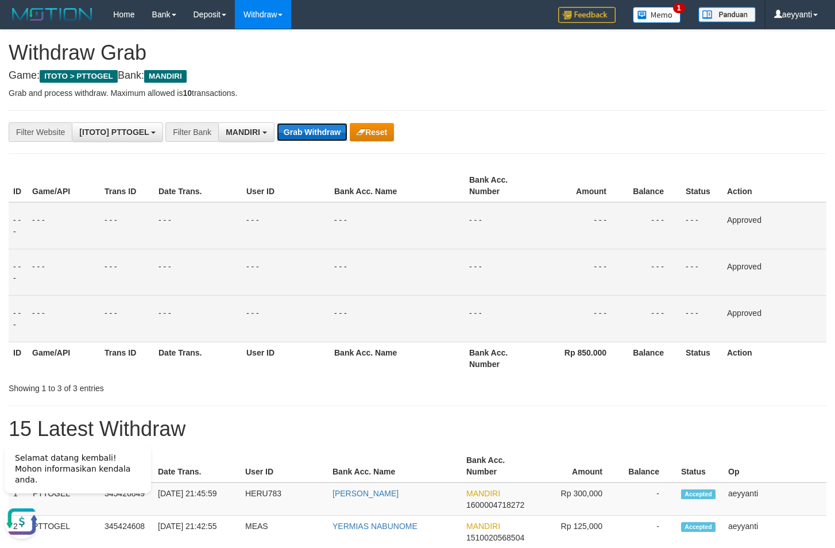
click at [296, 138] on button "Grab Withdraw" at bounding box center [312, 132] width 71 height 18
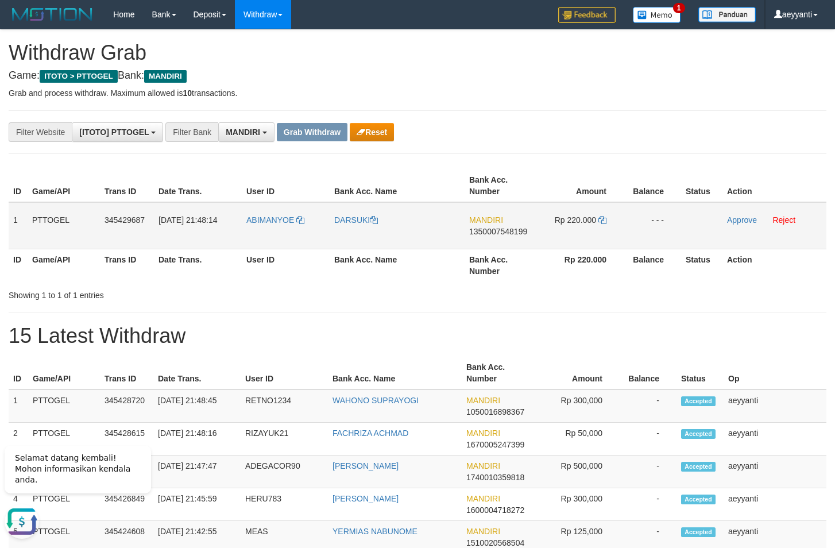
drag, startPoint x: 288, startPoint y: 219, endPoint x: 593, endPoint y: 240, distance: 305.2
click at [593, 240] on tr "1 PTTOGEL 345429687 [DATE] 21:48:14 [GEOGRAPHIC_DATA] [GEOGRAPHIC_DATA] MANDIRI…" at bounding box center [418, 225] width 818 height 47
drag, startPoint x: 541, startPoint y: 148, endPoint x: 537, endPoint y: 155, distance: 7.5
click at [504, 234] on span "1350007548199" at bounding box center [498, 231] width 58 height 9
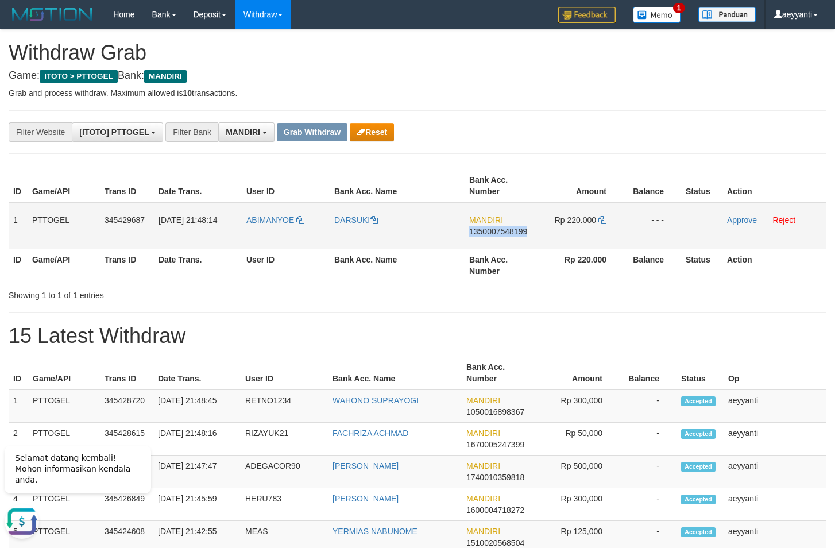
click at [504, 234] on span "1350007548199" at bounding box center [498, 231] width 58 height 9
copy span "1350007548199"
click at [604, 221] on icon at bounding box center [603, 220] width 8 height 8
click at [737, 221] on link "Approve" at bounding box center [742, 219] width 30 height 9
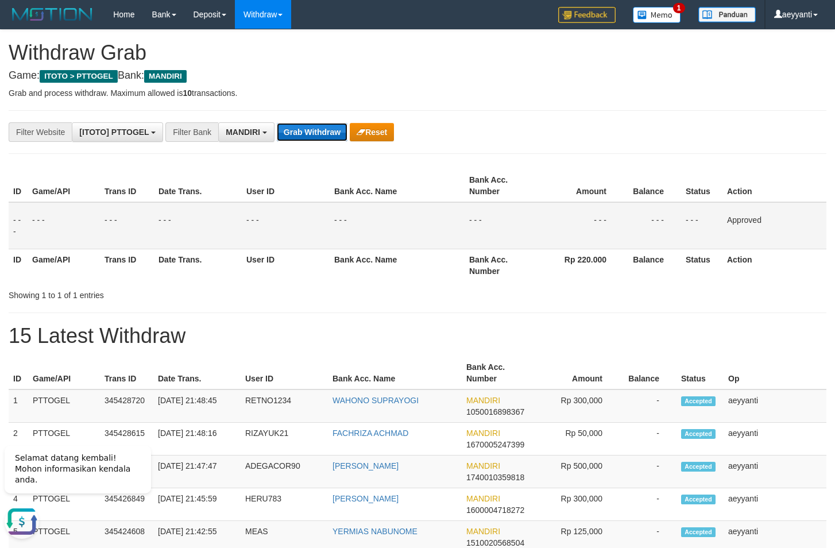
click at [318, 123] on button "Grab Withdraw" at bounding box center [312, 132] width 71 height 18
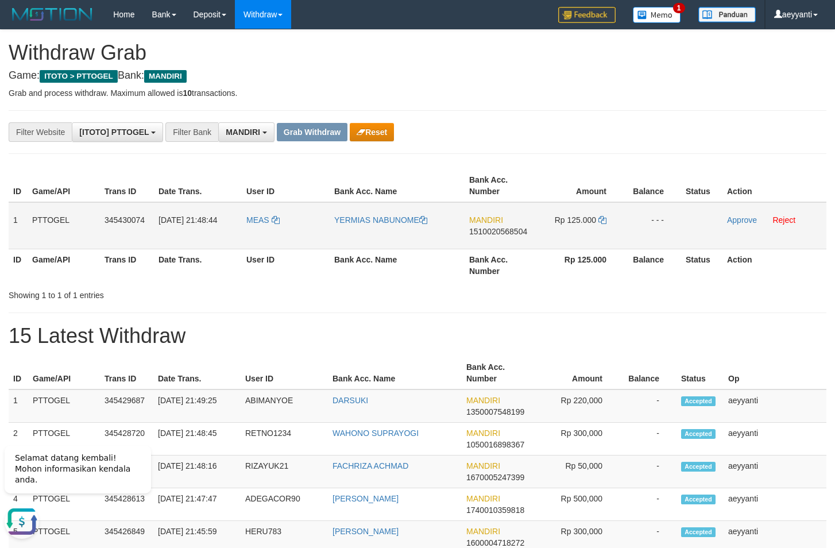
drag, startPoint x: 276, startPoint y: 214, endPoint x: 571, endPoint y: 248, distance: 297.3
click at [571, 248] on tr "1 PTTOGEL 345430074 [DATE] 21:48:44 MEAS YERMIAS NABUNOME MANDIRI 1510020568504…" at bounding box center [418, 225] width 818 height 47
click at [489, 234] on span "1510020568504" at bounding box center [498, 231] width 58 height 9
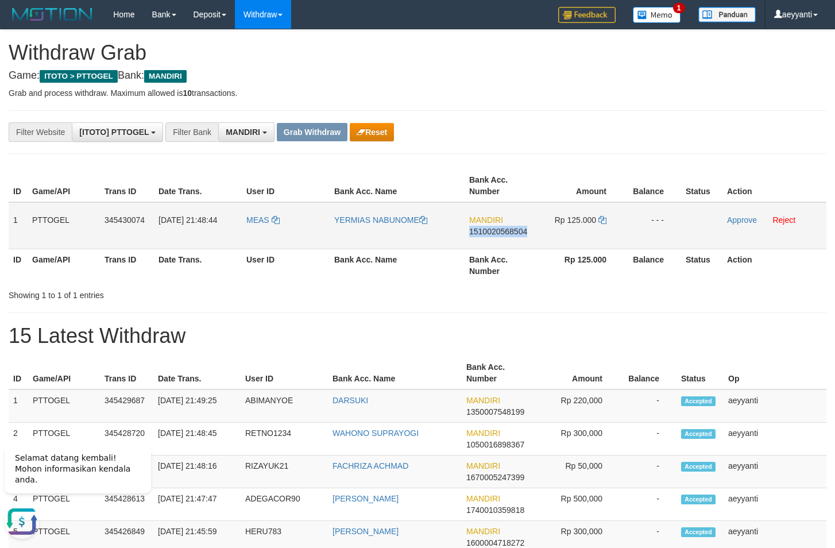
copy span "1510020568504"
click at [604, 220] on icon at bounding box center [603, 220] width 8 height 8
click at [746, 218] on link "Approve" at bounding box center [742, 219] width 30 height 9
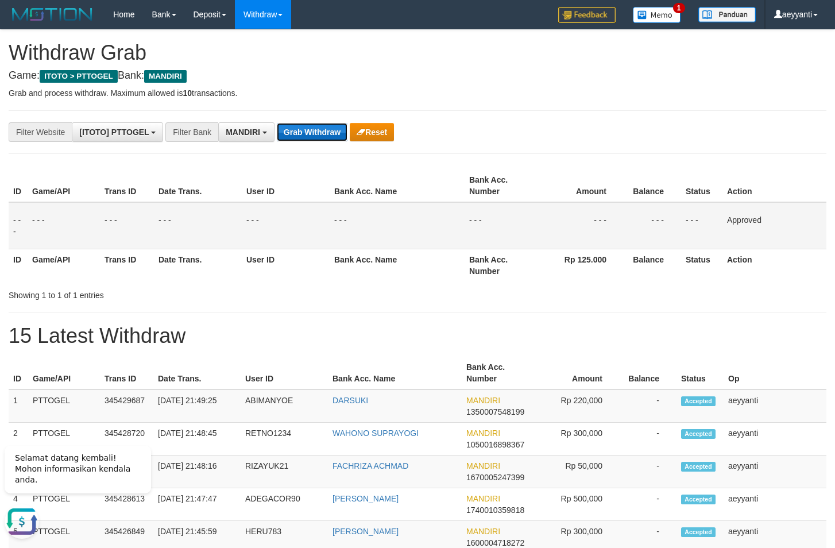
click at [337, 128] on button "Grab Withdraw" at bounding box center [312, 132] width 71 height 18
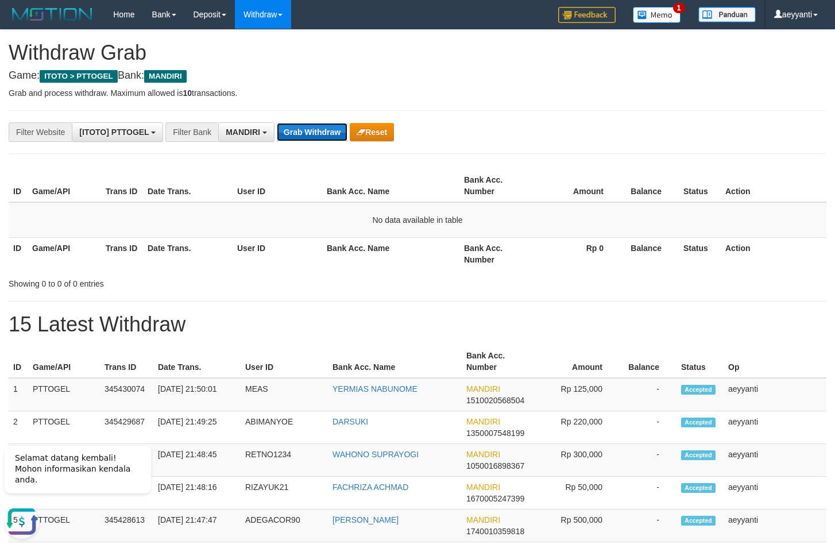
click at [329, 129] on button "Grab Withdraw" at bounding box center [312, 132] width 71 height 18
click at [319, 138] on button "Grab Withdraw" at bounding box center [312, 132] width 71 height 18
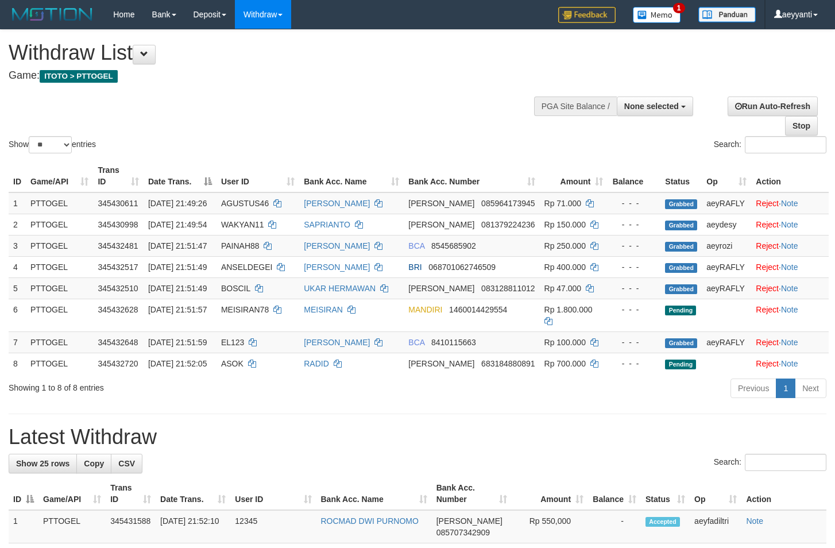
select select
select select "**"
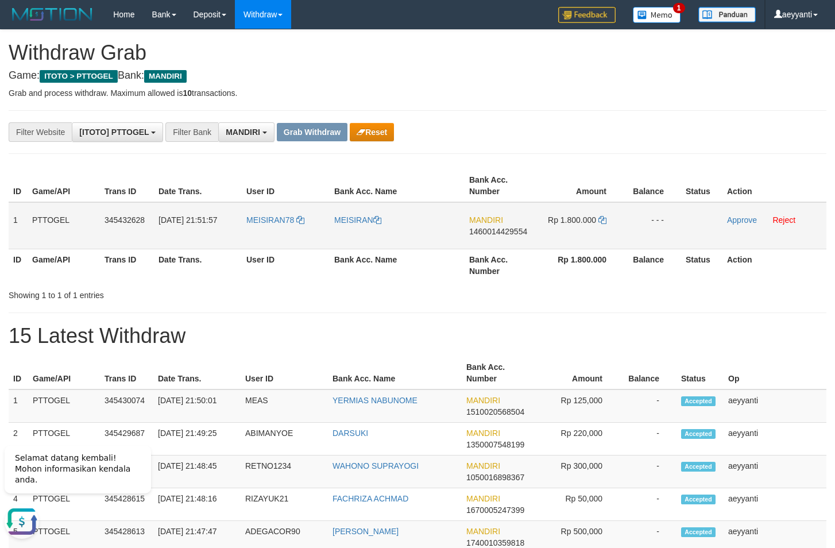
drag, startPoint x: 278, startPoint y: 209, endPoint x: 585, endPoint y: 238, distance: 308.7
click at [585, 238] on tr "1 PTTOGEL 345432628 [DATE] 21:51:57 MEISIRAN78 [GEOGRAPHIC_DATA] MANDIRI 146001…" at bounding box center [418, 225] width 818 height 47
drag, startPoint x: 687, startPoint y: 121, endPoint x: 643, endPoint y: 183, distance: 75.4
click at [514, 236] on span "1460014429554" at bounding box center [498, 231] width 58 height 9
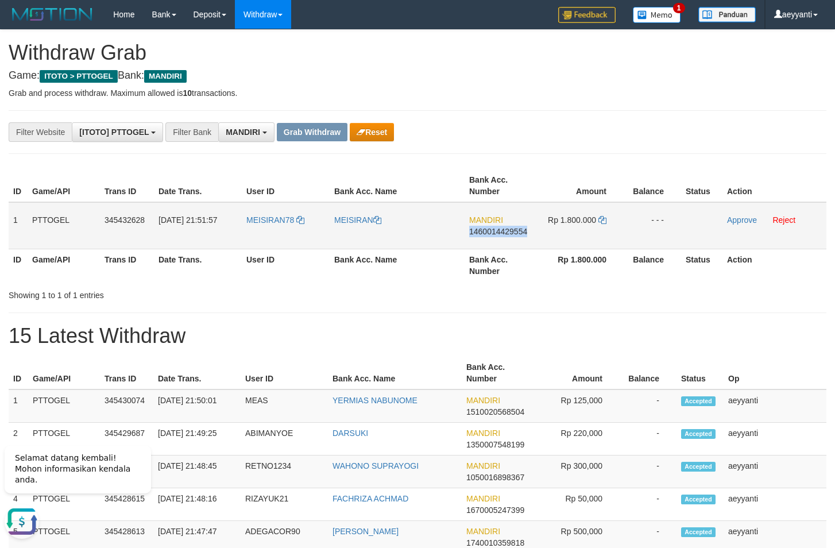
click at [514, 236] on span "1460014429554" at bounding box center [498, 231] width 58 height 9
copy span "1460014429554"
click at [603, 221] on icon at bounding box center [603, 220] width 8 height 8
click at [738, 222] on link "Approve" at bounding box center [742, 219] width 30 height 9
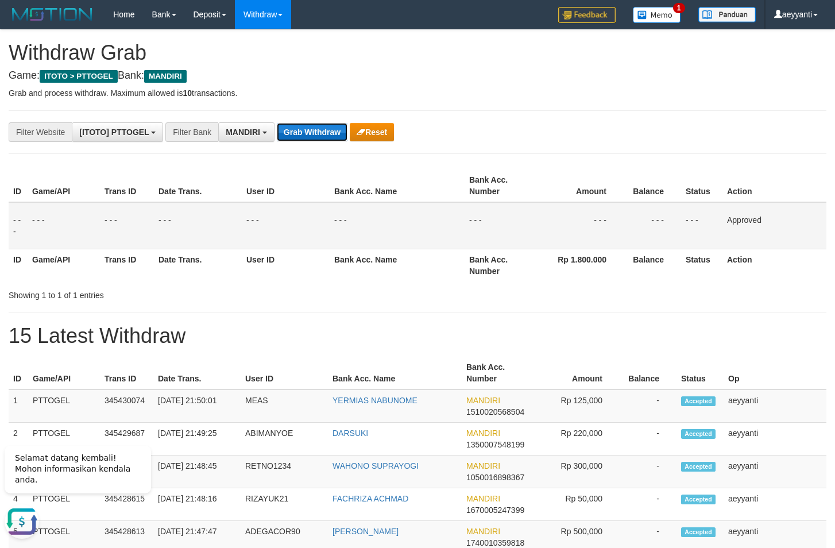
click at [311, 129] on button "Grab Withdraw" at bounding box center [312, 132] width 71 height 18
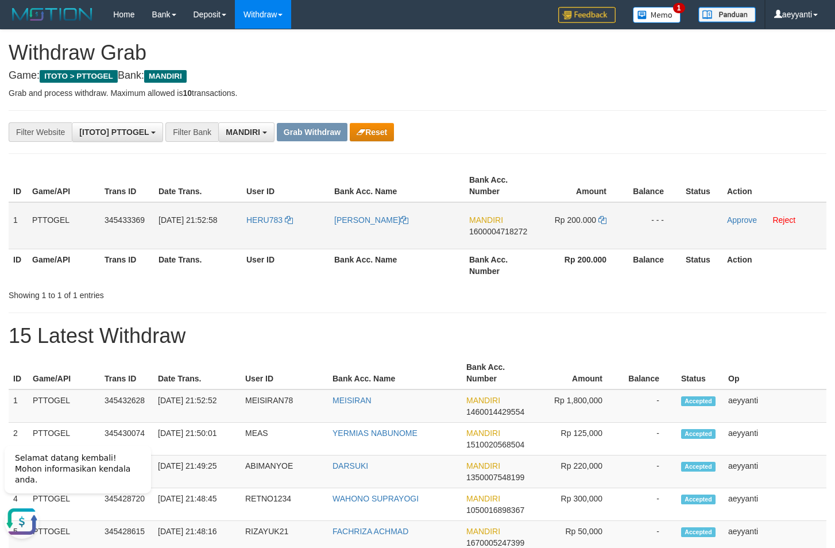
drag, startPoint x: 296, startPoint y: 216, endPoint x: 584, endPoint y: 229, distance: 288.2
click at [584, 229] on tr "1 PTTOGEL 345433369 [DATE] 21:52:58 HERU783 [PERSON_NAME] MANDIRI 1600004718272…" at bounding box center [418, 225] width 818 height 47
click at [571, 129] on div "**********" at bounding box center [348, 132] width 696 height 20
click at [499, 231] on span "1600004718272" at bounding box center [498, 231] width 58 height 9
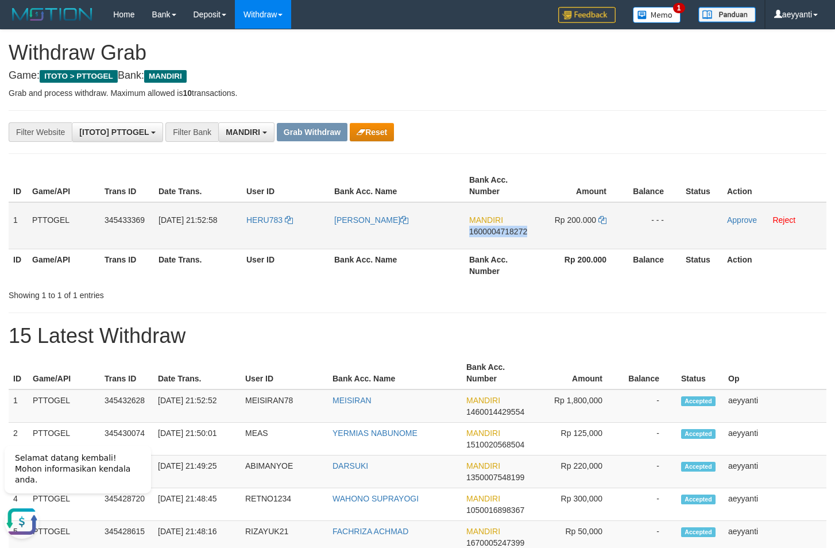
copy span "1600004718272"
click at [293, 209] on td "HERU783" at bounding box center [286, 225] width 88 height 47
click at [623, 181] on th "Amount" at bounding box center [581, 186] width 86 height 33
click at [496, 233] on span "1600004718272" at bounding box center [498, 231] width 58 height 9
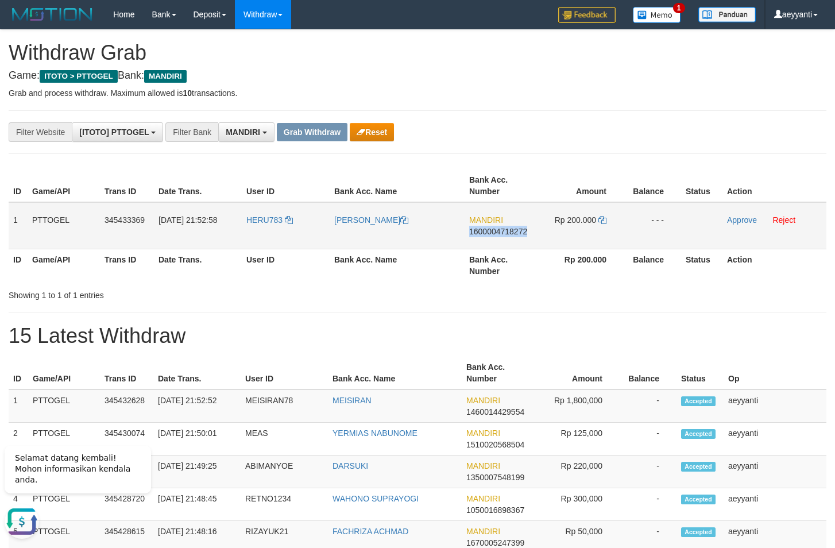
copy span "1600004718272"
click at [602, 219] on icon at bounding box center [603, 220] width 8 height 8
click at [744, 221] on link "Approve" at bounding box center [742, 219] width 30 height 9
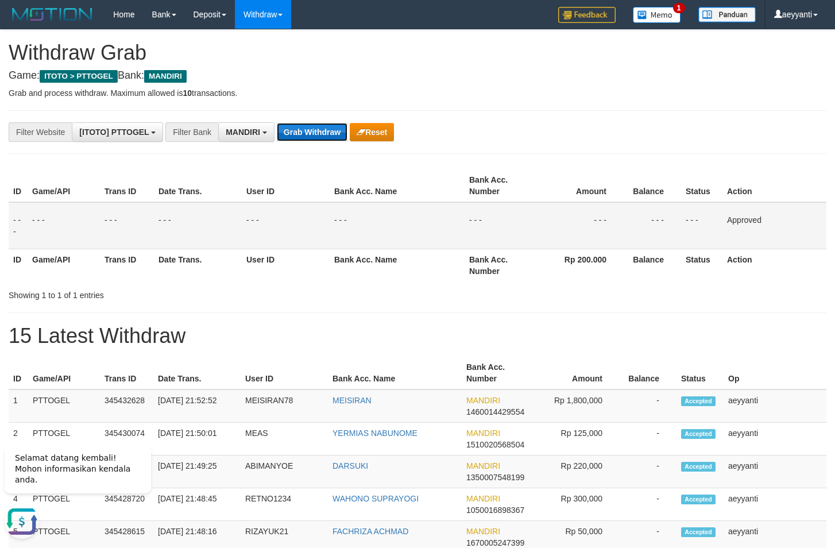
click at [313, 131] on button "Grab Withdraw" at bounding box center [312, 132] width 71 height 18
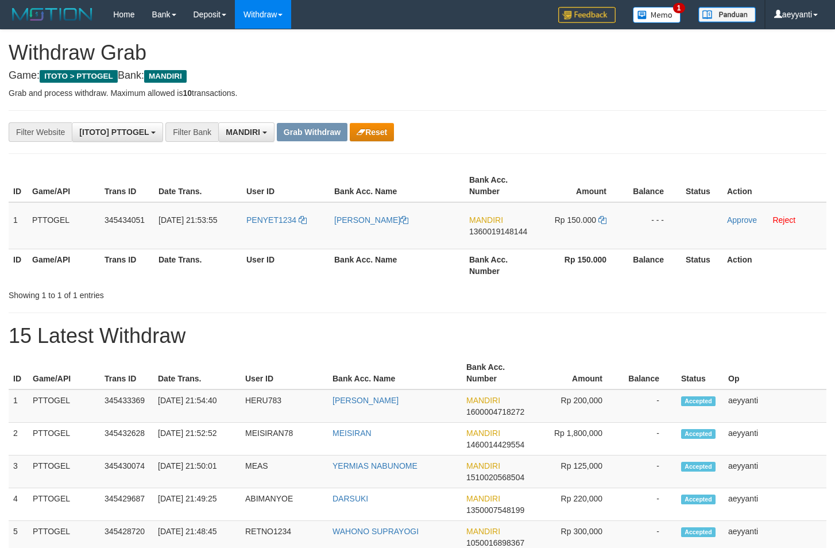
scroll to position [34, 0]
drag, startPoint x: 279, startPoint y: 208, endPoint x: 602, endPoint y: 227, distance: 323.5
click at [602, 227] on tr "1 PTTOGEL 345434051 [DATE] 21:53:55 PENYET1234 [PERSON_NAME] MANDIRI 1360019148…" at bounding box center [418, 225] width 818 height 47
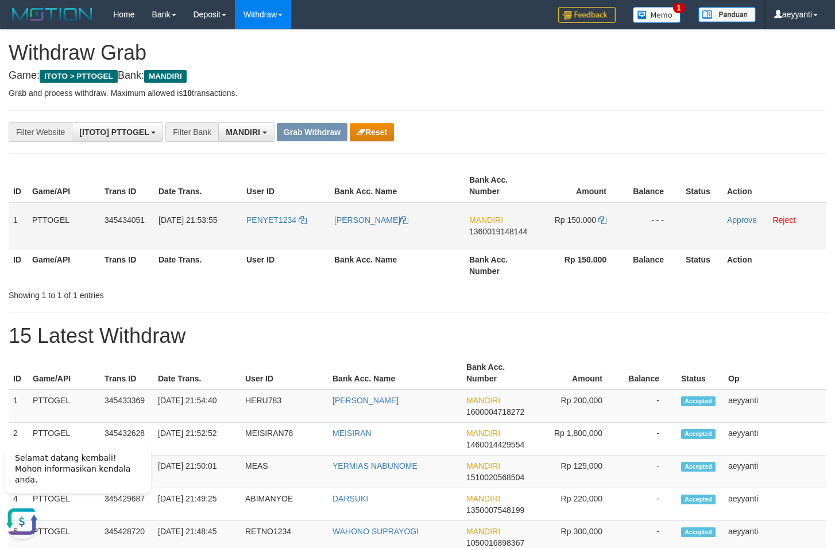
click at [507, 234] on span "1360019148144" at bounding box center [498, 231] width 58 height 9
copy span "1360019148144"
click at [600, 218] on icon at bounding box center [603, 220] width 8 height 8
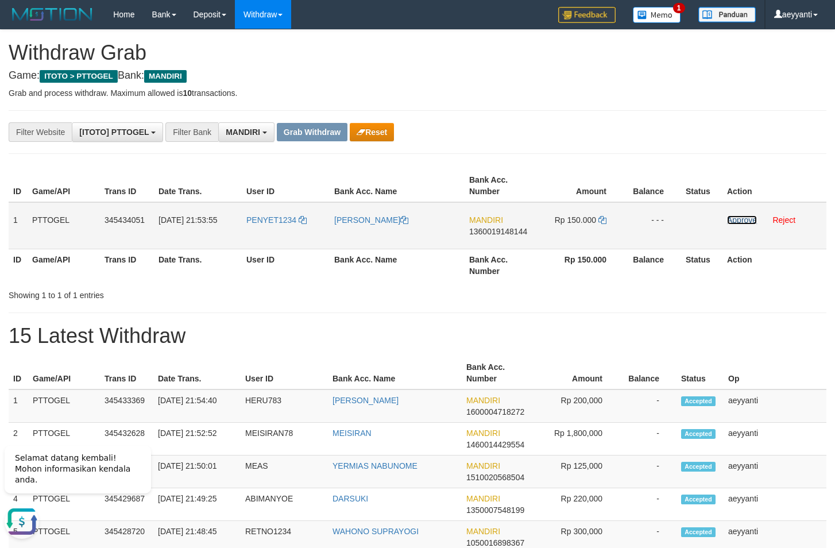
click at [746, 222] on link "Approve" at bounding box center [742, 219] width 30 height 9
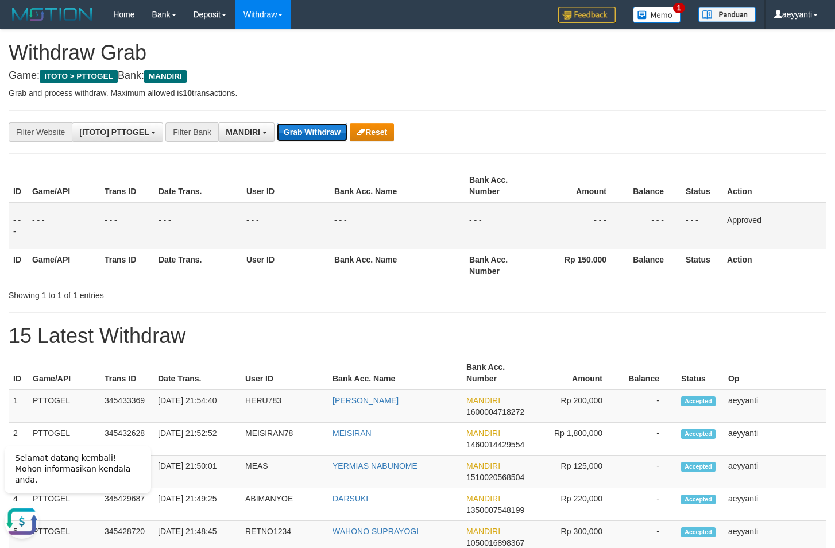
click at [330, 137] on button "Grab Withdraw" at bounding box center [312, 132] width 71 height 18
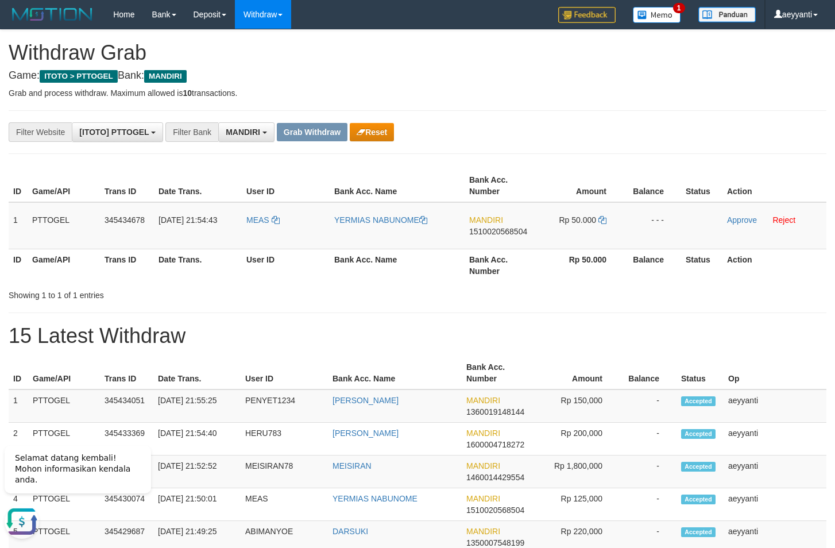
drag, startPoint x: 289, startPoint y: 211, endPoint x: 597, endPoint y: 260, distance: 311.8
click at [563, 244] on tr "1 PTTOGEL 345434678 [DATE] 21:54:43 MEAS YERMIAS NABUNOME MANDIRI 1510020568504…" at bounding box center [418, 225] width 818 height 47
click at [517, 233] on span "1510020568504" at bounding box center [498, 231] width 58 height 9
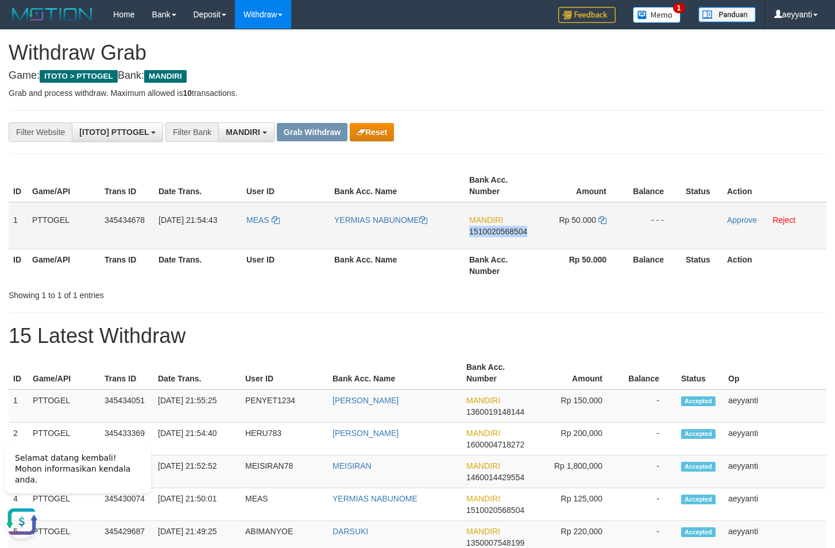
copy span "1510020568504"
click at [600, 221] on icon at bounding box center [603, 220] width 8 height 8
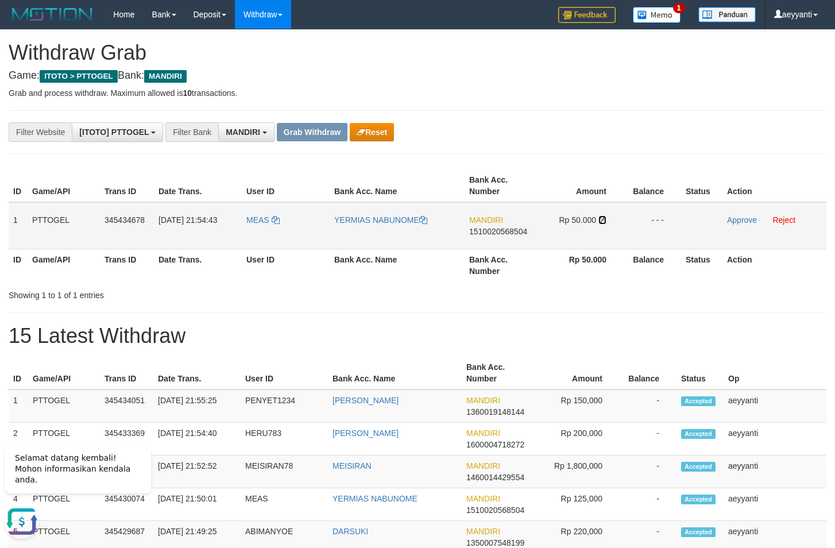
click at [603, 221] on icon at bounding box center [603, 220] width 8 height 8
click at [739, 223] on link "Approve" at bounding box center [742, 219] width 30 height 9
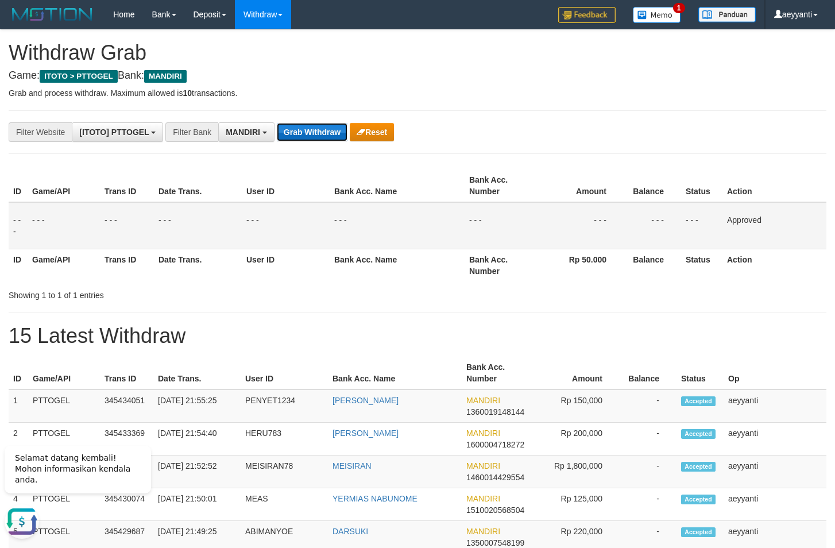
click at [305, 136] on button "Grab Withdraw" at bounding box center [312, 132] width 71 height 18
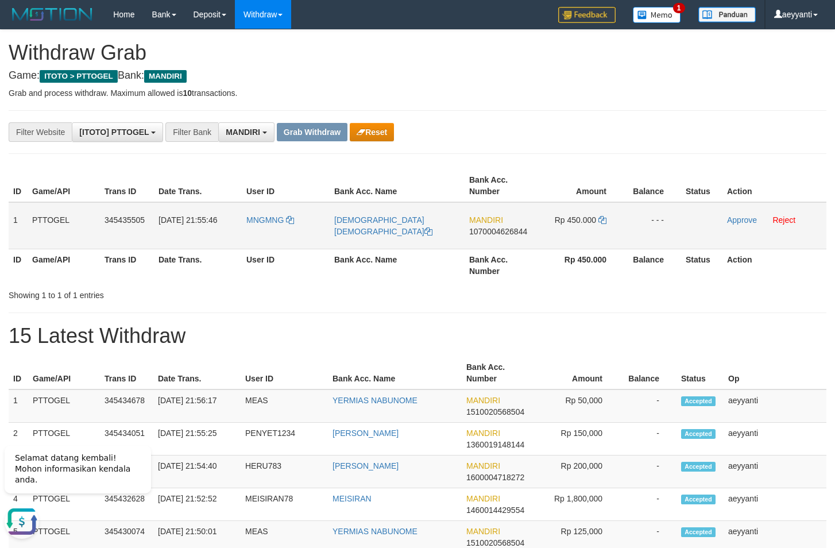
drag, startPoint x: 260, startPoint y: 212, endPoint x: 585, endPoint y: 225, distance: 326.1
click at [585, 225] on tr "1 PTTOGEL 345435505 01/10/2025 21:55:46 MNGMNG ALHARIS MUSLIM MANDIRI 107000462…" at bounding box center [418, 225] width 818 height 47
drag, startPoint x: 699, startPoint y: 78, endPoint x: 573, endPoint y: 180, distance: 162.5
click at [699, 78] on h4 "Game: ITOTO > PTTOGEL Bank: MANDIRI" at bounding box center [418, 75] width 818 height 11
click at [498, 234] on span "1070004626844" at bounding box center [498, 231] width 58 height 9
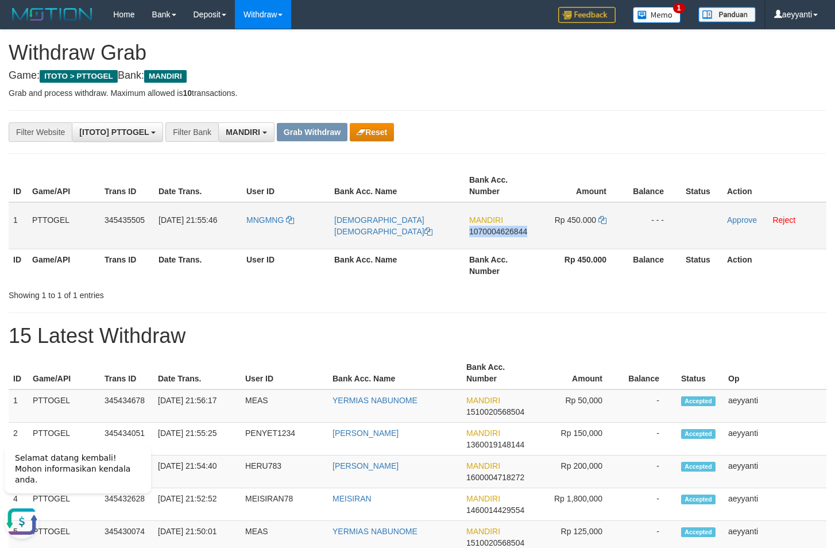
click at [498, 234] on span "1070004626844" at bounding box center [498, 231] width 58 height 9
copy span "1070004626844"
click at [604, 220] on icon at bounding box center [603, 220] width 8 height 8
click at [736, 219] on link "Approve" at bounding box center [742, 219] width 30 height 9
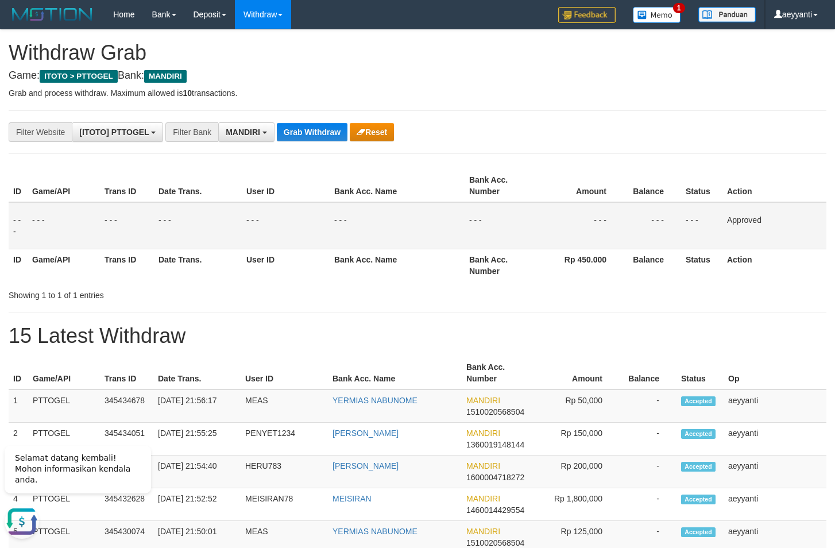
drag, startPoint x: 519, startPoint y: 111, endPoint x: 209, endPoint y: 120, distance: 309.8
click at [291, 129] on button "Grab Withdraw" at bounding box center [312, 132] width 71 height 18
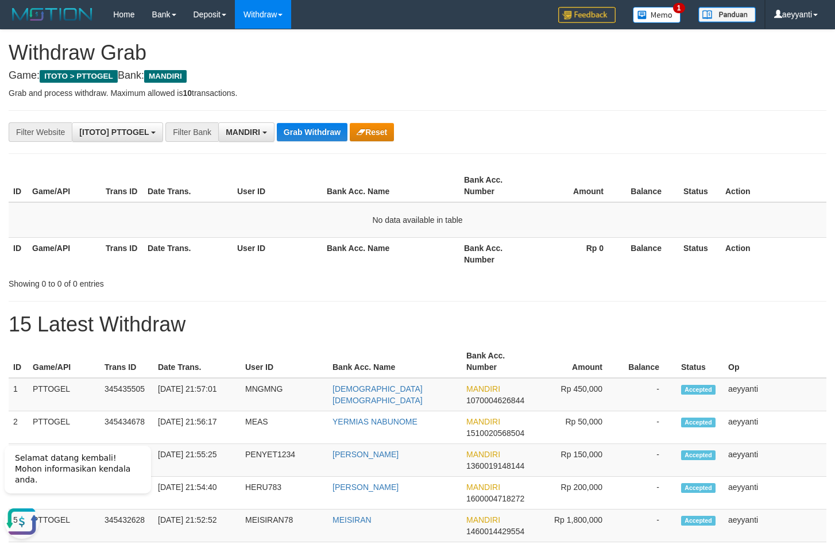
click at [330, 136] on button "Grab Withdraw" at bounding box center [312, 132] width 71 height 18
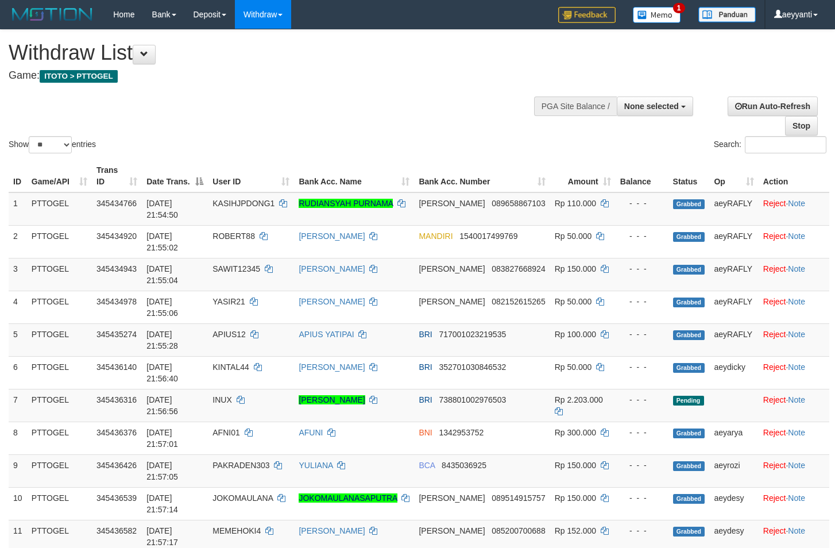
select select
select select "**"
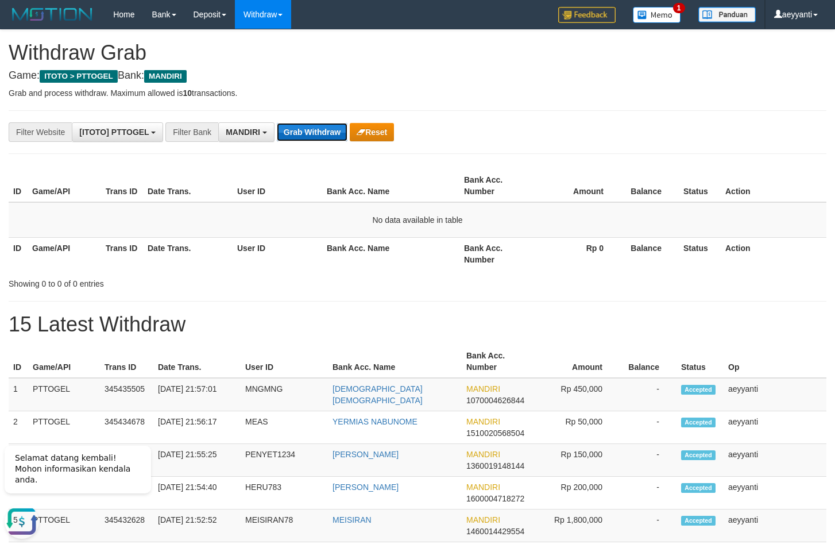
click at [322, 128] on button "Grab Withdraw" at bounding box center [312, 132] width 71 height 18
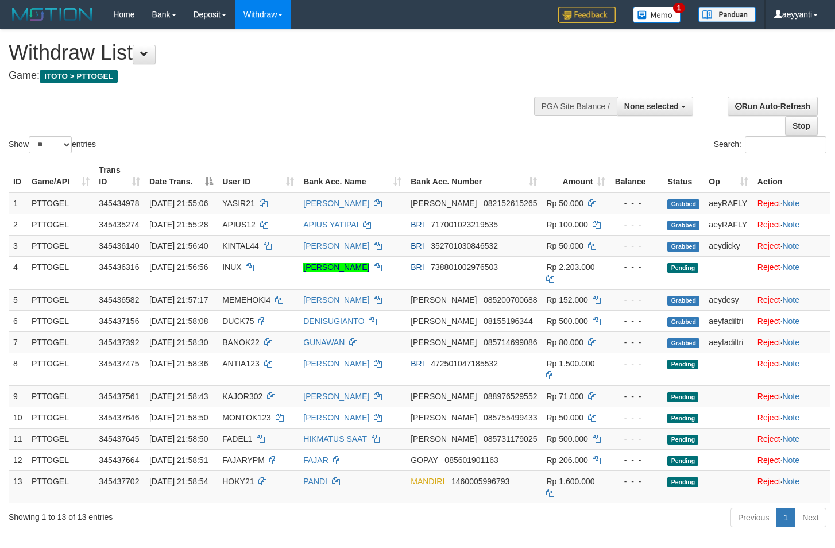
select select
select select "**"
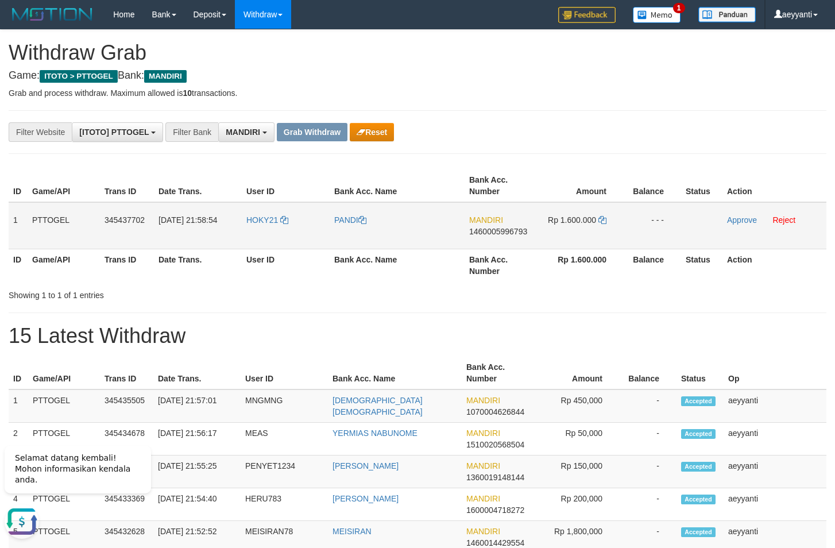
drag, startPoint x: 281, startPoint y: 209, endPoint x: 583, endPoint y: 217, distance: 301.8
click at [583, 217] on tr "1 PTTOGEL 345437702 [DATE] 21:58:54 HOKY21 PANDI MANDIRI 1460005996793 Rp 1.600…" at bounding box center [418, 225] width 818 height 47
click at [544, 172] on th "Amount" at bounding box center [581, 186] width 86 height 33
click at [502, 235] on span "1460005996793" at bounding box center [498, 231] width 58 height 9
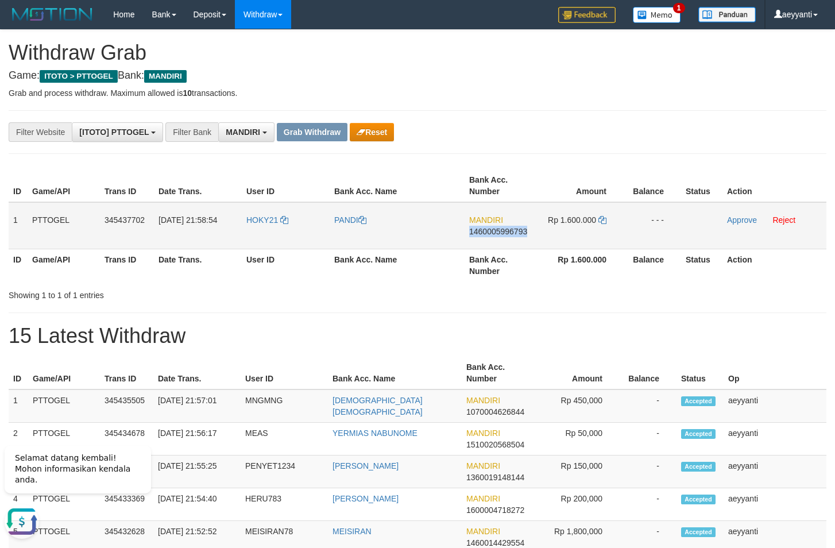
copy span "1460005996793"
click at [603, 221] on icon at bounding box center [603, 220] width 8 height 8
click at [742, 221] on link "Approve" at bounding box center [742, 219] width 30 height 9
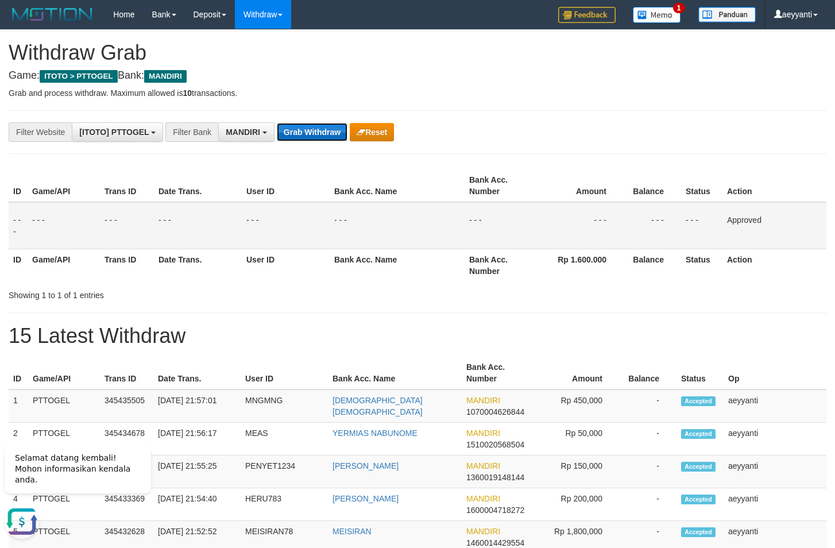
click at [322, 136] on button "Grab Withdraw" at bounding box center [312, 132] width 71 height 18
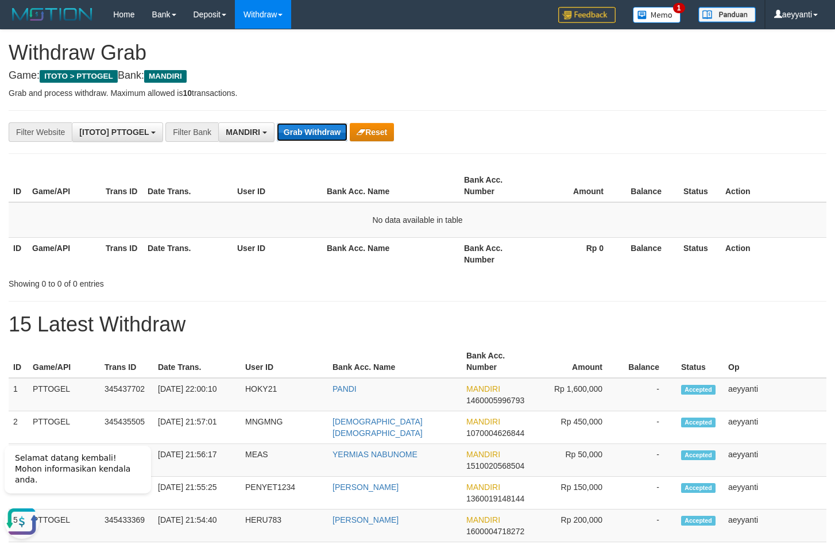
click at [316, 129] on button "Grab Withdraw" at bounding box center [312, 132] width 71 height 18
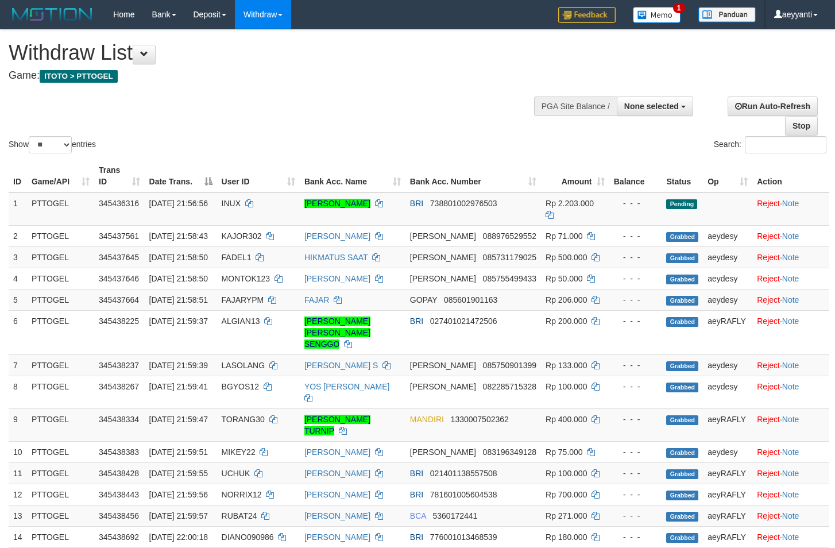
select select
select select "**"
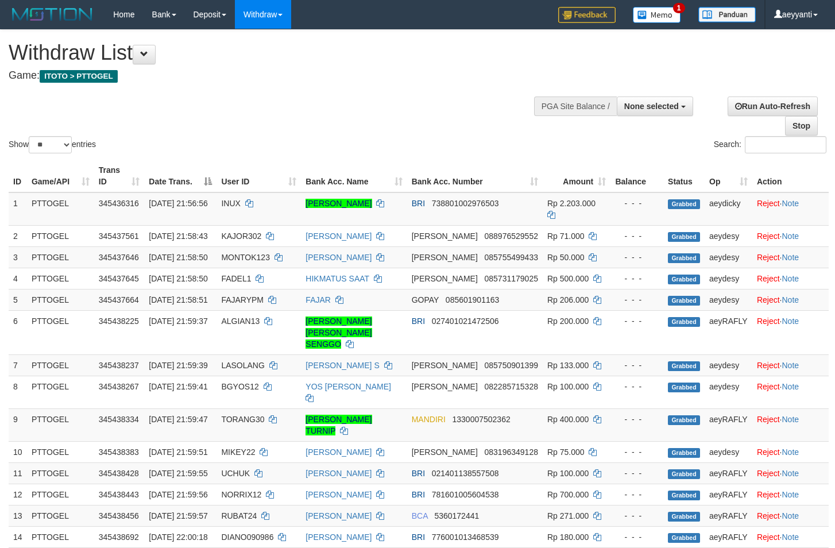
select select
select select "**"
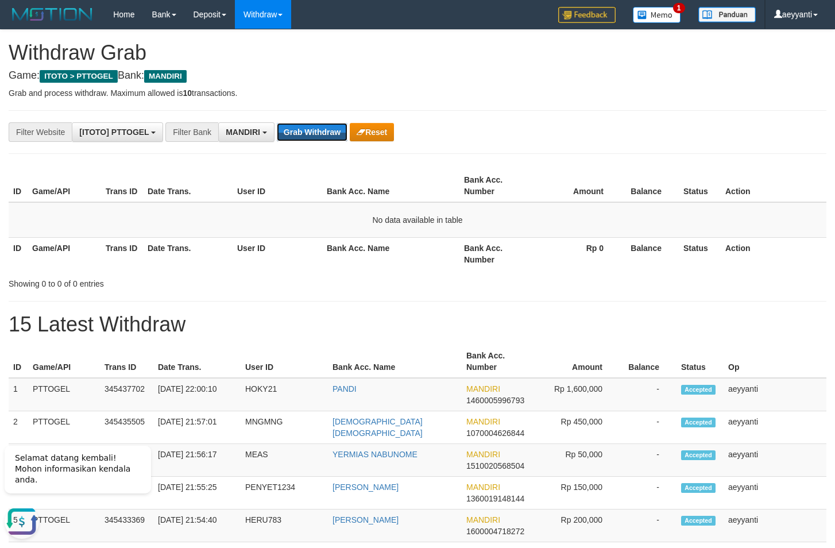
click at [316, 129] on button "Grab Withdraw" at bounding box center [312, 132] width 71 height 18
click at [315, 130] on button "Grab Withdraw" at bounding box center [312, 132] width 71 height 18
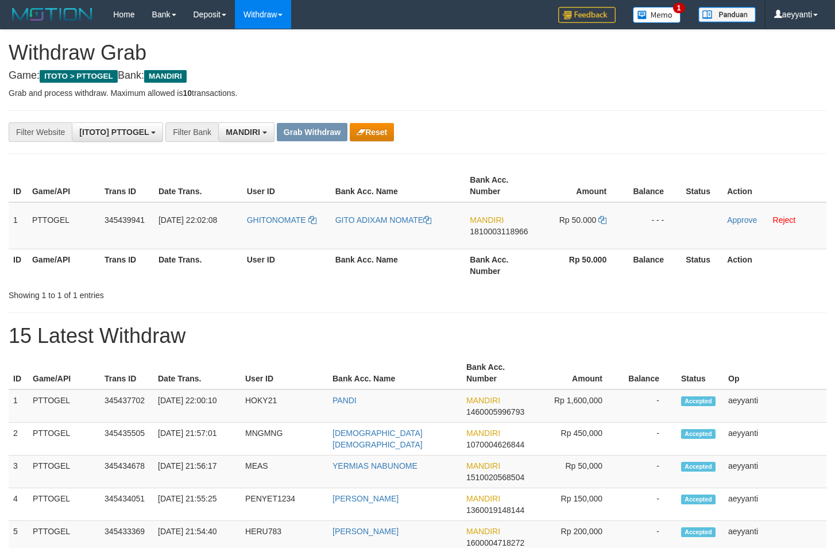
scroll to position [34, 0]
drag, startPoint x: 303, startPoint y: 219, endPoint x: 561, endPoint y: 237, distance: 258.6
click at [561, 237] on tr "1 PTTOGEL 345439941 [DATE] 22:02:08 GHITONOMATE GITO ADIXAM NOMATE MANDIRI 1810…" at bounding box center [418, 225] width 818 height 47
drag, startPoint x: 612, startPoint y: 144, endPoint x: 591, endPoint y: 171, distance: 33.9
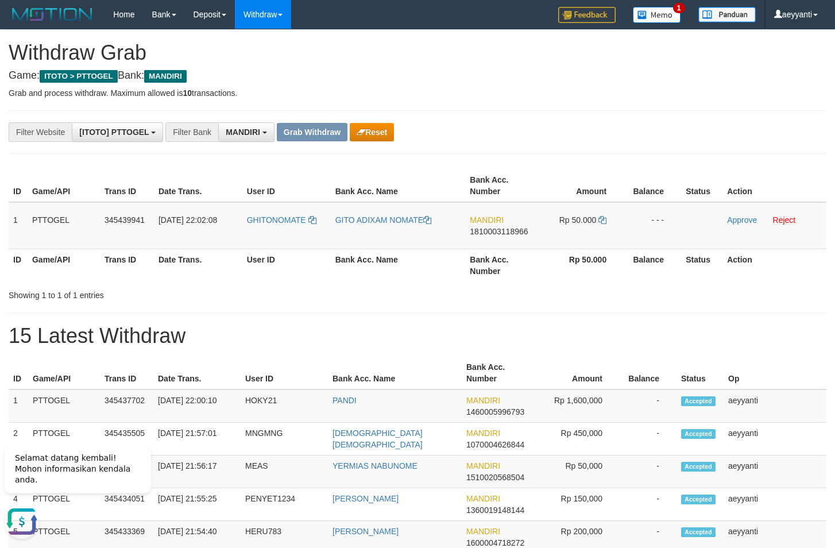
click at [505, 229] on span "1810003118966" at bounding box center [499, 231] width 58 height 9
copy span "1810003118966"
click at [602, 221] on icon at bounding box center [603, 220] width 8 height 8
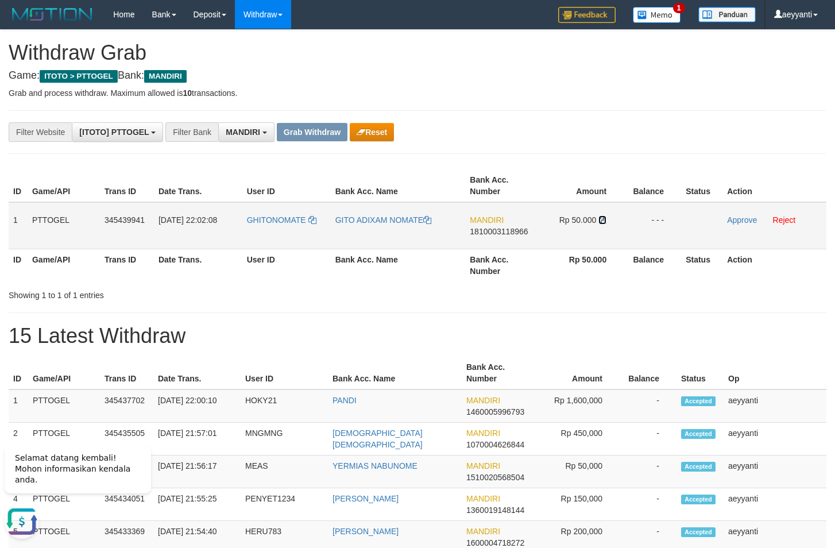
click at [602, 221] on icon at bounding box center [603, 220] width 8 height 8
click at [739, 221] on link "Approve" at bounding box center [742, 219] width 30 height 9
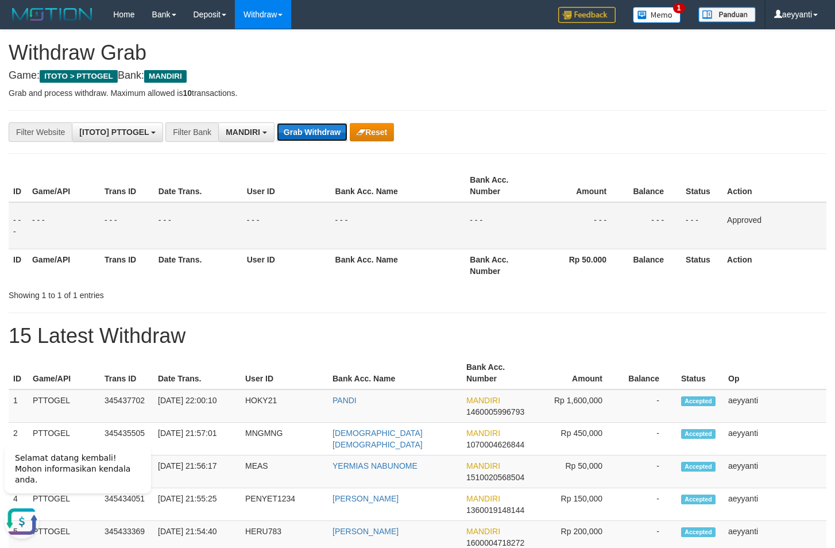
click at [313, 133] on button "Grab Withdraw" at bounding box center [312, 132] width 71 height 18
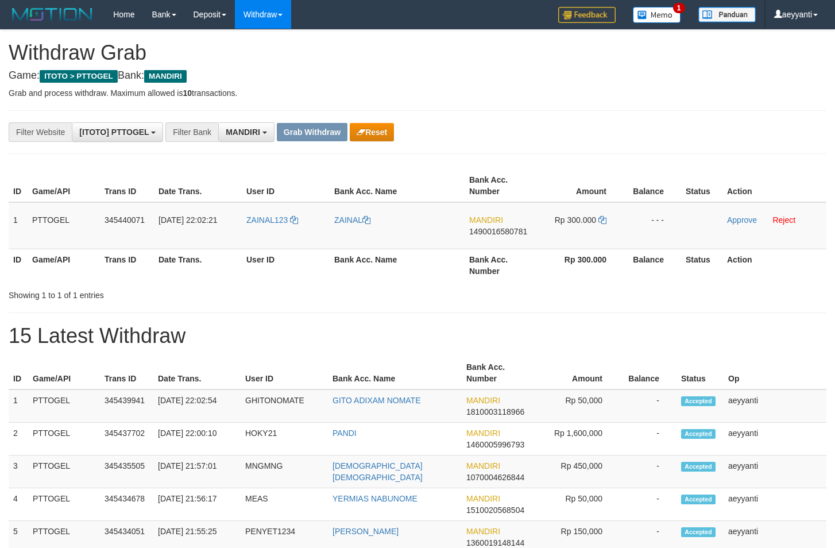
scroll to position [34, 0]
drag, startPoint x: 304, startPoint y: 209, endPoint x: 588, endPoint y: 233, distance: 284.9
click at [588, 233] on tr "1 PTTOGEL 345440071 01/10/2025 22:02:21 ZAINAL123 ZAINAL MANDIRI 1490016580781 …" at bounding box center [418, 225] width 818 height 47
click at [668, 137] on div "**********" at bounding box center [348, 132] width 696 height 20
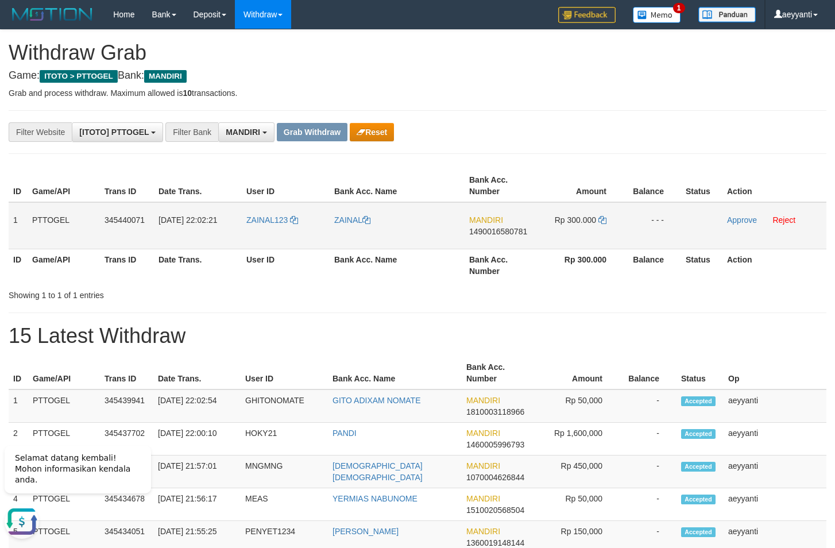
click at [480, 232] on span "1490016580781" at bounding box center [498, 231] width 58 height 9
copy span "1490016580781"
click at [605, 221] on icon at bounding box center [603, 220] width 8 height 8
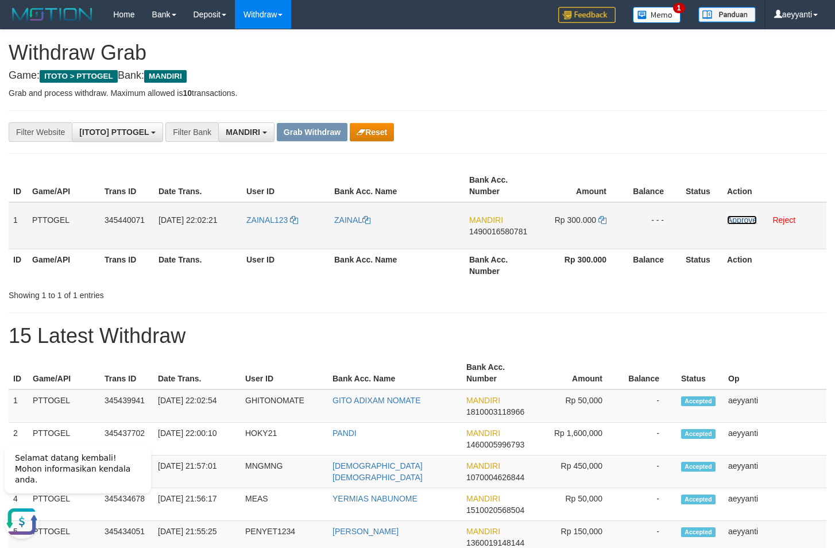
click at [735, 221] on link "Approve" at bounding box center [742, 219] width 30 height 9
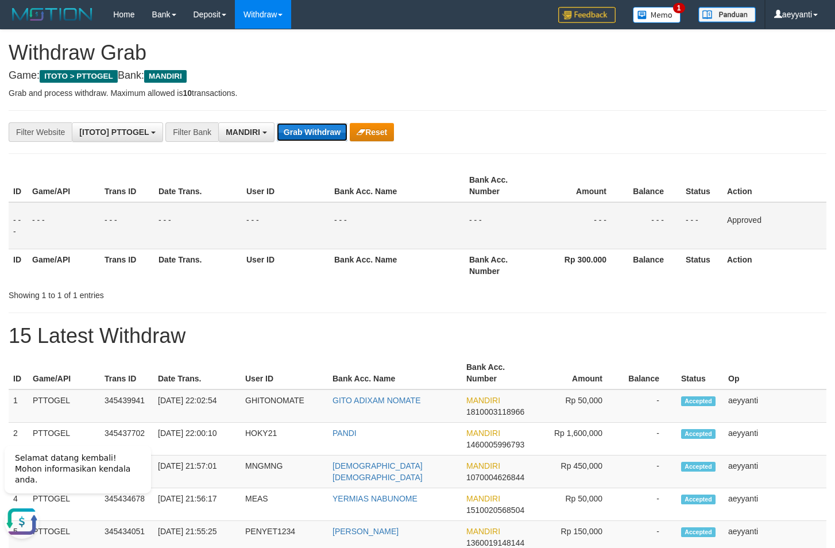
click at [327, 134] on button "Grab Withdraw" at bounding box center [312, 132] width 71 height 18
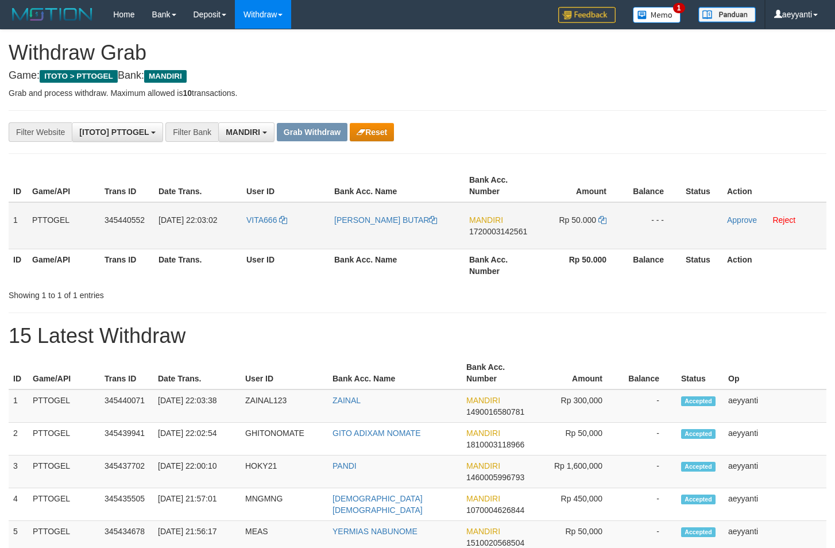
scroll to position [34, 0]
drag, startPoint x: 283, startPoint y: 211, endPoint x: 609, endPoint y: 234, distance: 327.2
click at [609, 234] on tr "1 PTTOGEL 345440552 [DATE] 22:03:02 VITA666 [PERSON_NAME] BUTAR MANDIRI 1720003…" at bounding box center [418, 225] width 818 height 47
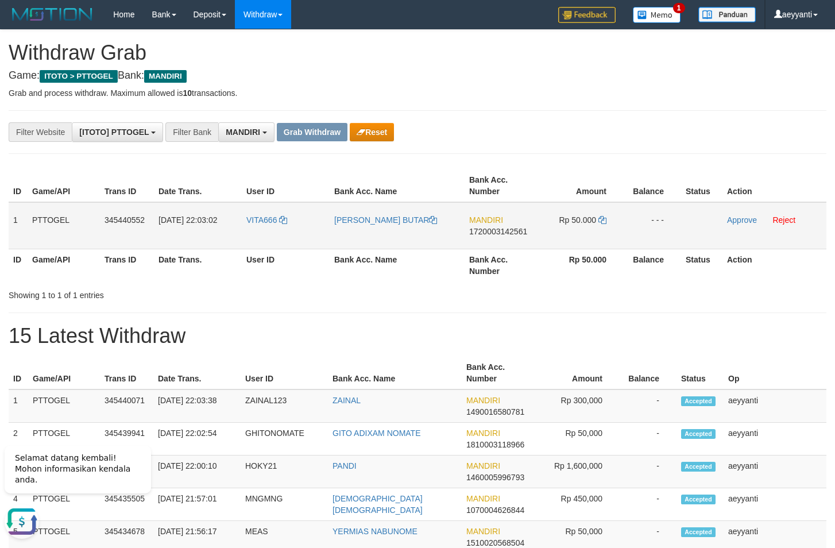
click at [517, 235] on span "1720003142561" at bounding box center [498, 231] width 58 height 9
copy span "1720003142561"
click at [600, 219] on icon at bounding box center [603, 220] width 8 height 8
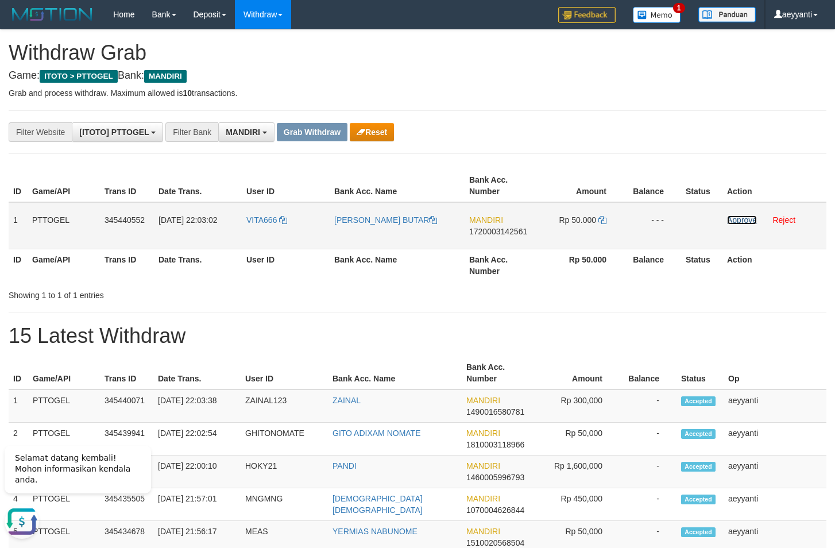
click at [733, 221] on link "Approve" at bounding box center [742, 219] width 30 height 9
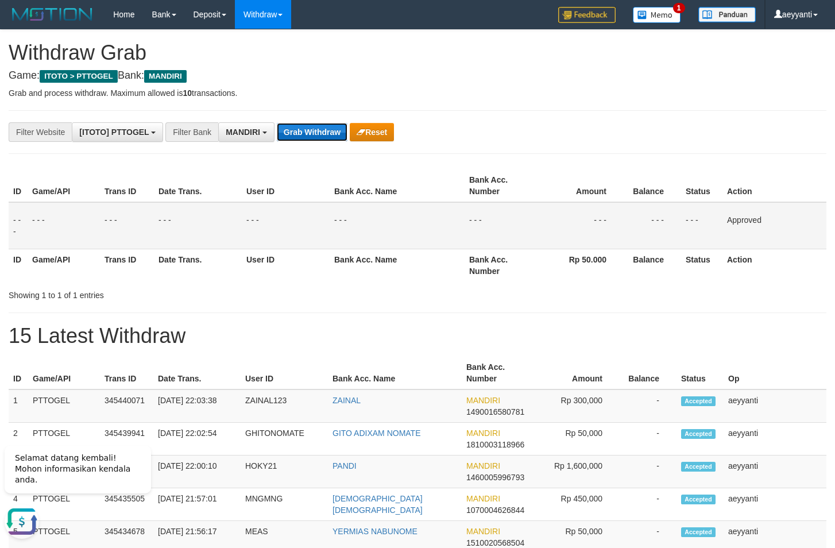
click at [314, 136] on button "Grab Withdraw" at bounding box center [312, 132] width 71 height 18
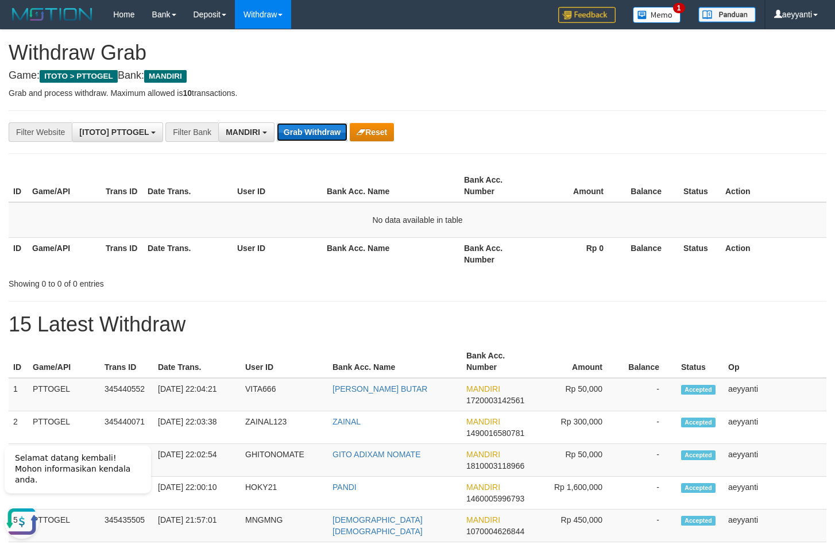
click at [322, 124] on button "Grab Withdraw" at bounding box center [312, 132] width 71 height 18
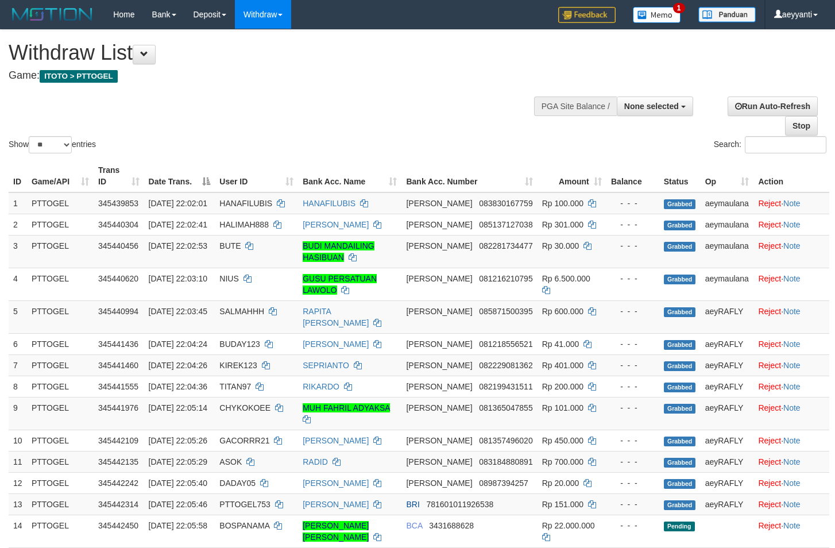
select select
select select "**"
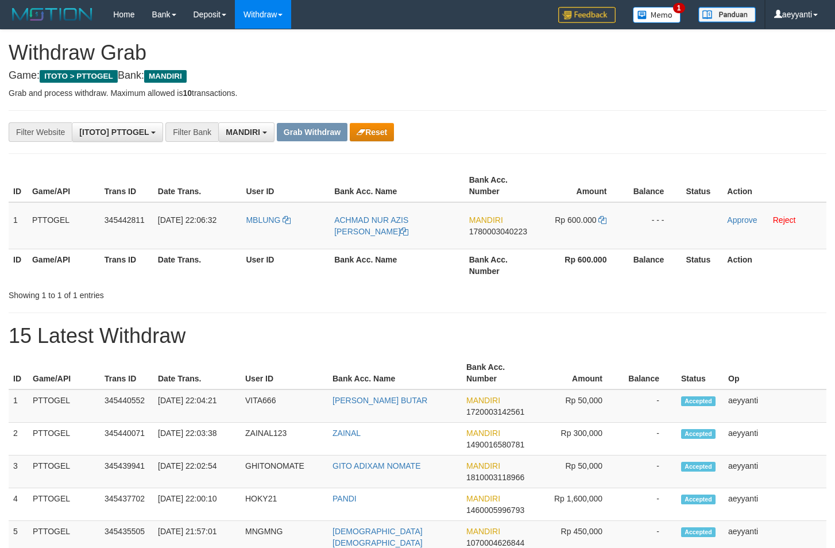
scroll to position [34, 0]
drag, startPoint x: 283, startPoint y: 215, endPoint x: 609, endPoint y: 249, distance: 328.1
click at [609, 249] on tr "1 PTTOGEL 345442811 01/10/2025 22:06:32 MBLUNG ACHMAD NUR AZIS KHOZIN MANDIRI 1…" at bounding box center [418, 225] width 818 height 47
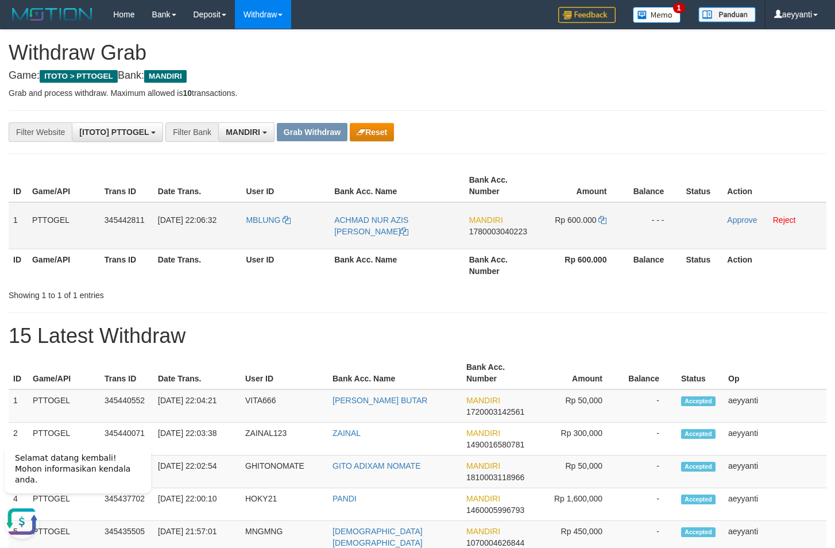
click at [505, 233] on span "1780003040223" at bounding box center [498, 231] width 58 height 9
copy span "1780003040223"
click at [603, 221] on icon at bounding box center [603, 220] width 8 height 8
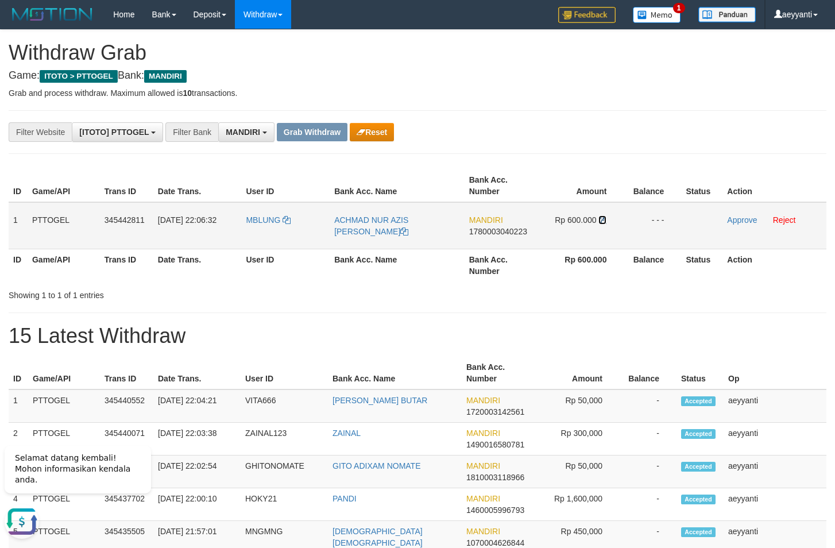
click at [602, 218] on icon at bounding box center [603, 220] width 8 height 8
click at [735, 222] on link "Approve" at bounding box center [742, 219] width 30 height 9
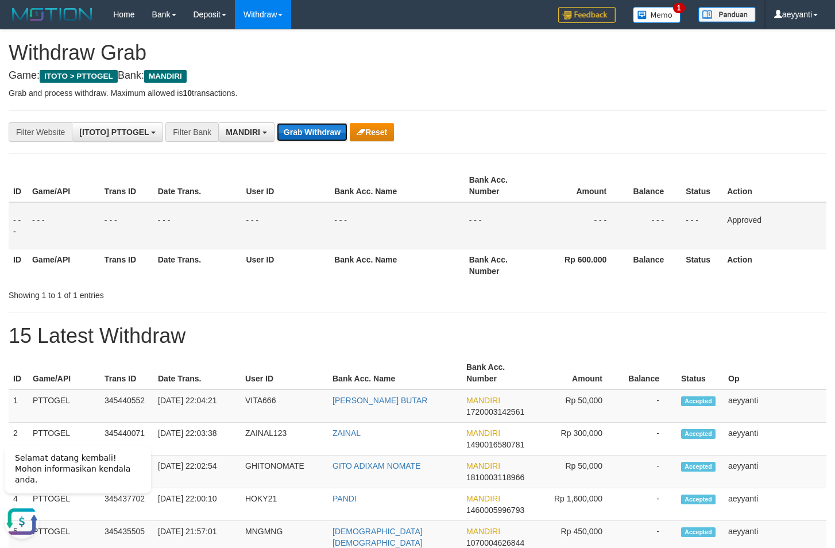
click at [313, 136] on button "Grab Withdraw" at bounding box center [312, 132] width 71 height 18
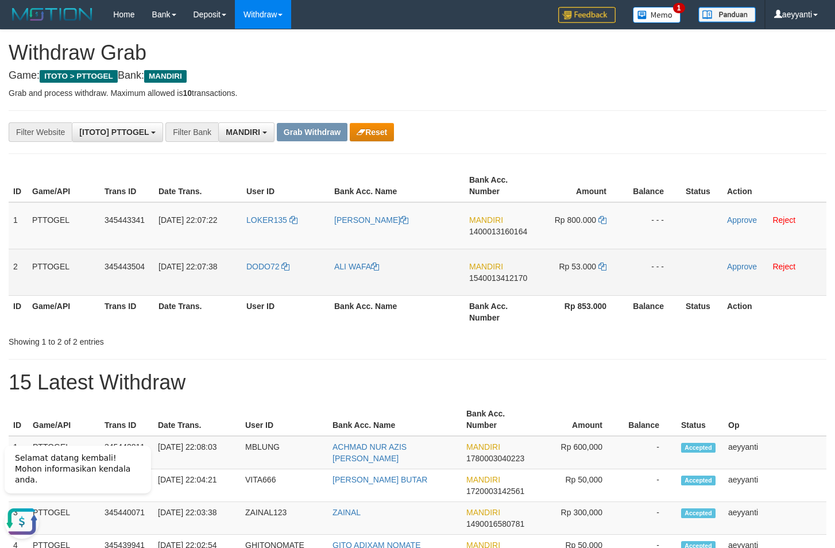
drag, startPoint x: 299, startPoint y: 210, endPoint x: 594, endPoint y: 268, distance: 300.4
click at [594, 268] on tbody "1 PTTOGEL 345443341 [DATE] 22:07:22 LOKER135 [PERSON_NAME] MANDIRI 140001316016…" at bounding box center [418, 249] width 818 height 94
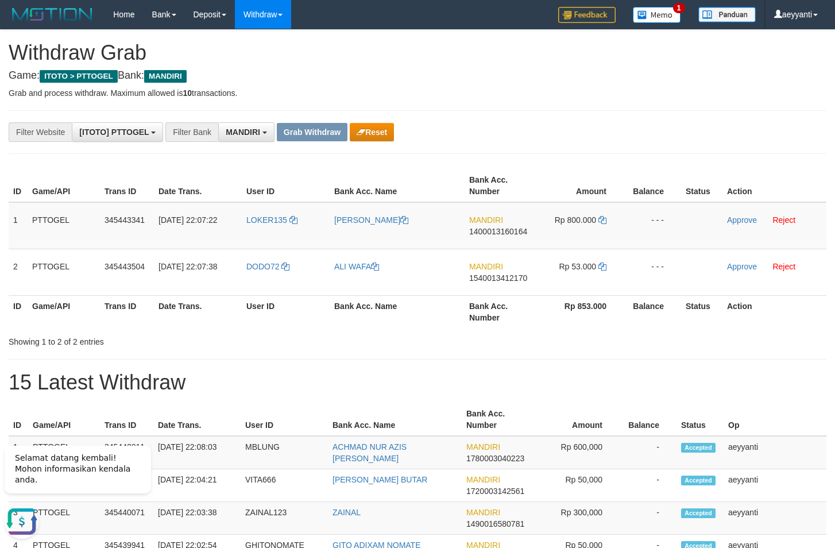
click at [509, 233] on span "1400013160164" at bounding box center [498, 231] width 58 height 9
copy span "1400013160164"
click at [603, 219] on icon at bounding box center [603, 220] width 8 height 8
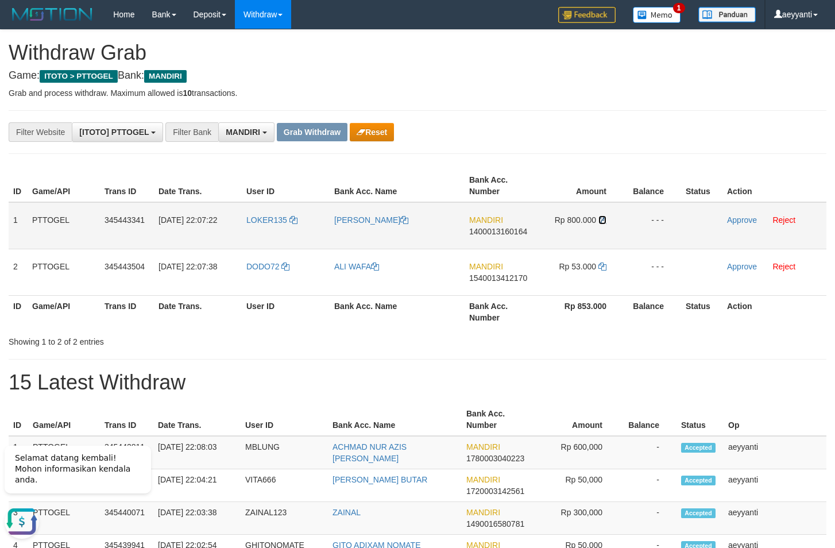
click at [603, 219] on icon at bounding box center [603, 220] width 8 height 8
click at [744, 219] on link "Approve" at bounding box center [742, 219] width 30 height 9
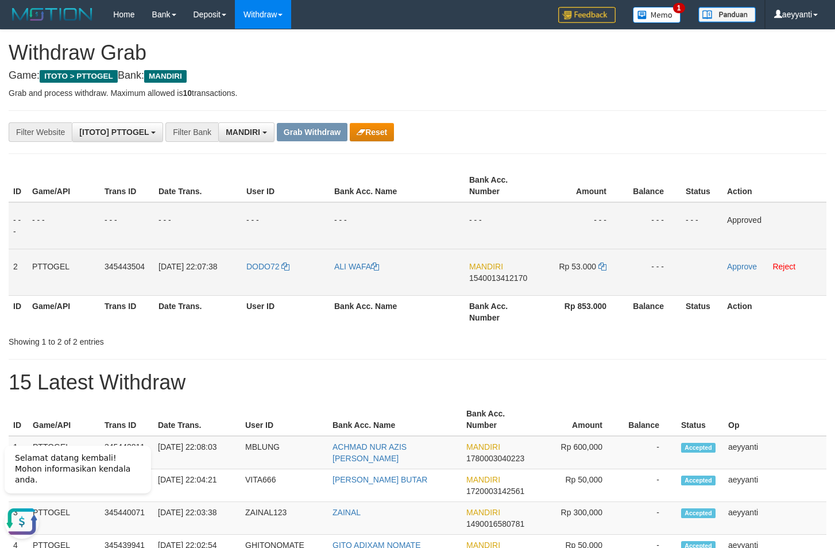
click at [501, 279] on span "1540013412170" at bounding box center [498, 277] width 58 height 9
copy span "1540013412170"
click at [604, 266] on icon at bounding box center [603, 267] width 8 height 8
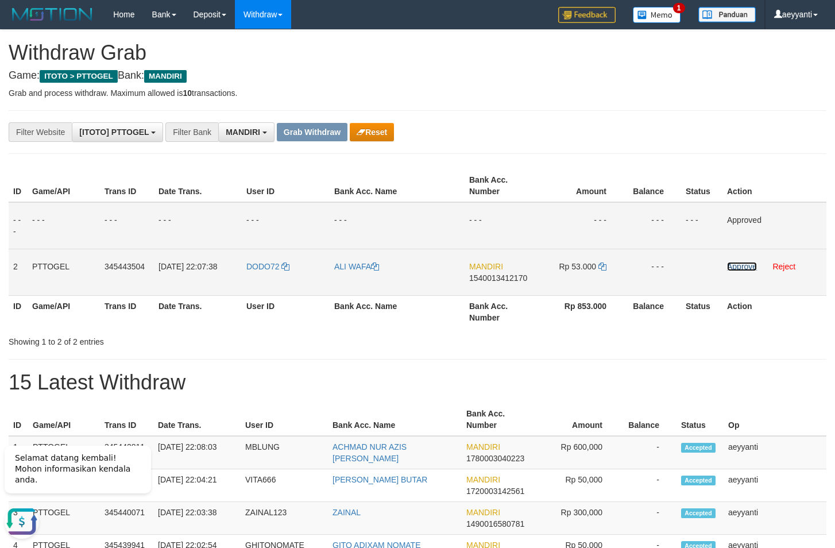
click at [741, 267] on link "Approve" at bounding box center [742, 266] width 30 height 9
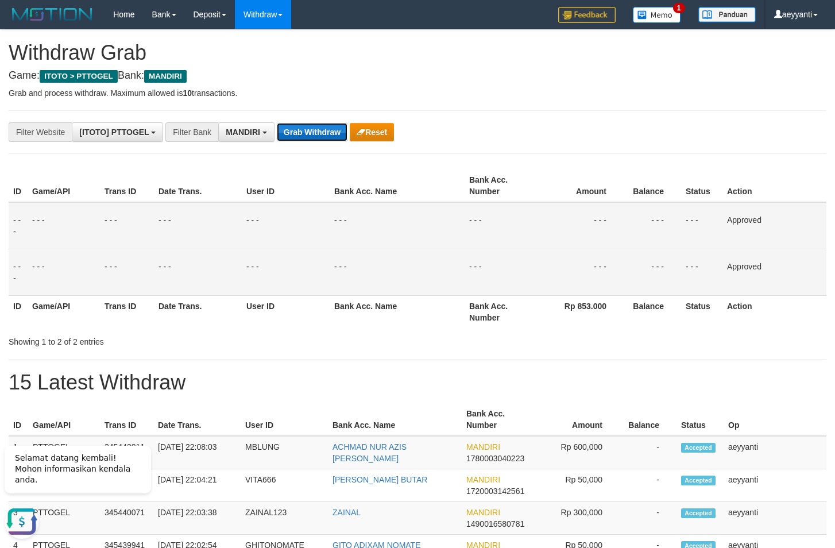
click at [303, 126] on button "Grab Withdraw" at bounding box center [312, 132] width 71 height 18
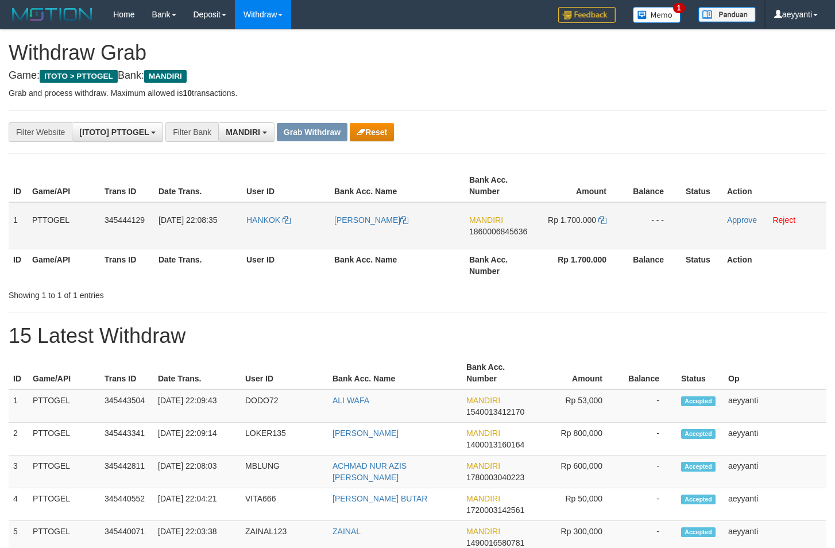
scroll to position [34, 0]
drag, startPoint x: 275, startPoint y: 205, endPoint x: 572, endPoint y: 229, distance: 298.7
click at [572, 229] on tr "1 PTTOGEL 345444129 [DATE] 22:08:35 [GEOGRAPHIC_DATA] [PERSON_NAME] MANDIRI 186…" at bounding box center [418, 225] width 818 height 47
drag, startPoint x: 541, startPoint y: 165, endPoint x: 526, endPoint y: 194, distance: 32.4
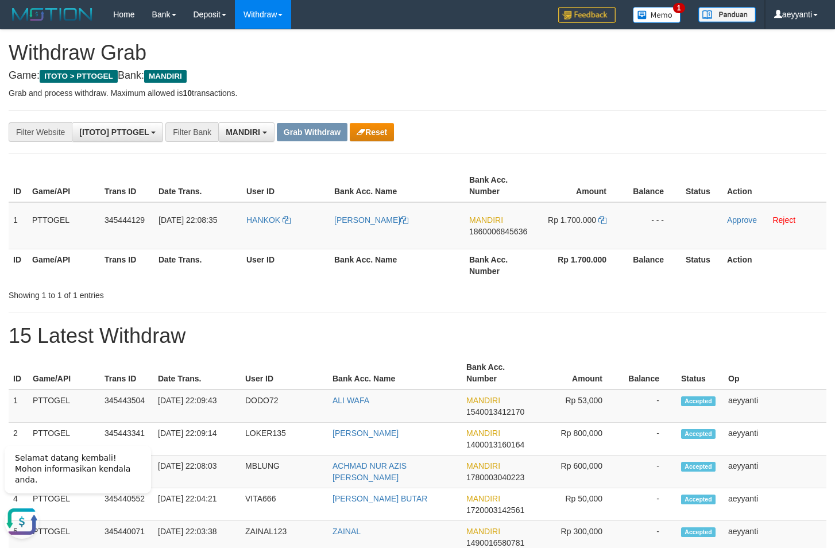
click at [507, 236] on td "MANDIRI 1860006845636" at bounding box center [501, 225] width 73 height 47
drag, startPoint x: 547, startPoint y: 173, endPoint x: 522, endPoint y: 226, distance: 58.6
click at [547, 174] on th "Amount" at bounding box center [581, 186] width 86 height 33
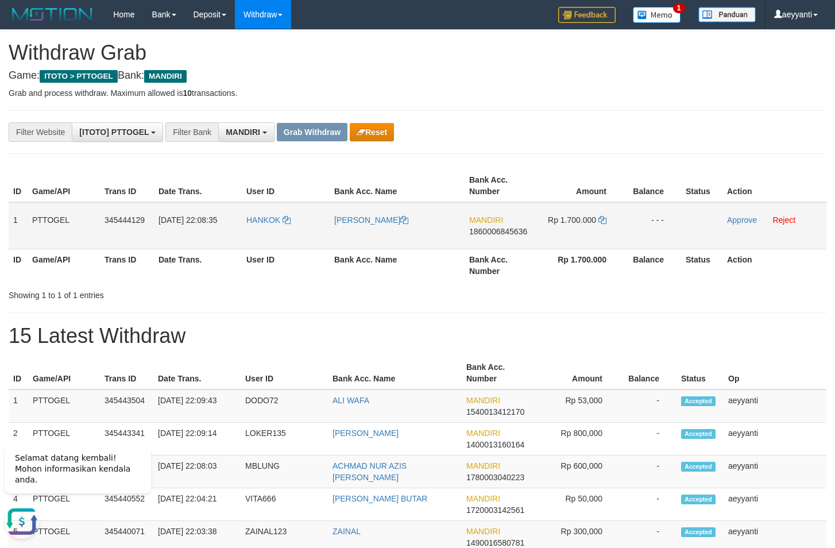
click at [513, 232] on span "1860006845636" at bounding box center [498, 231] width 58 height 9
copy span "1860006845636"
click at [602, 219] on icon at bounding box center [603, 220] width 8 height 8
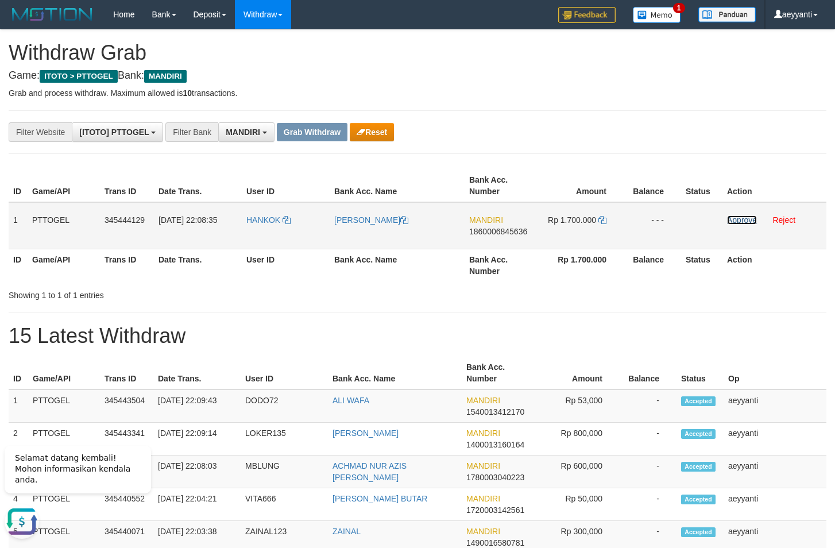
click at [735, 218] on link "Approve" at bounding box center [742, 219] width 30 height 9
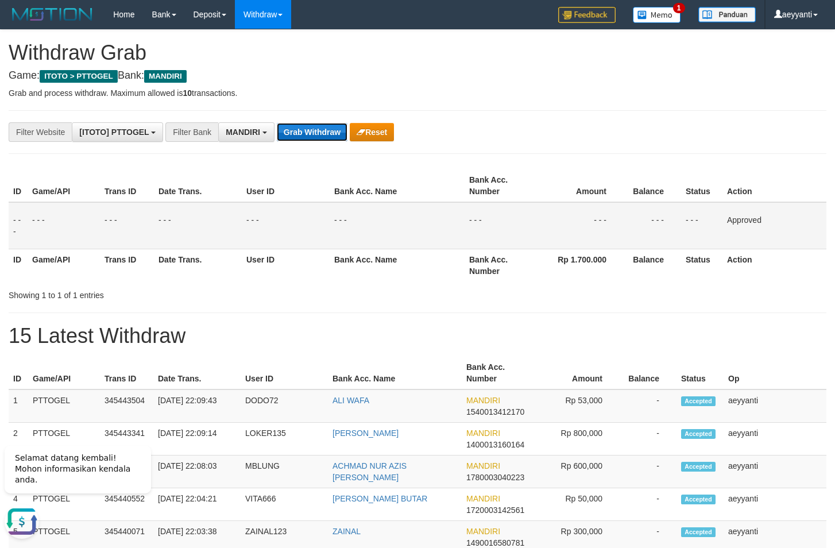
click at [291, 125] on button "Grab Withdraw" at bounding box center [312, 132] width 71 height 18
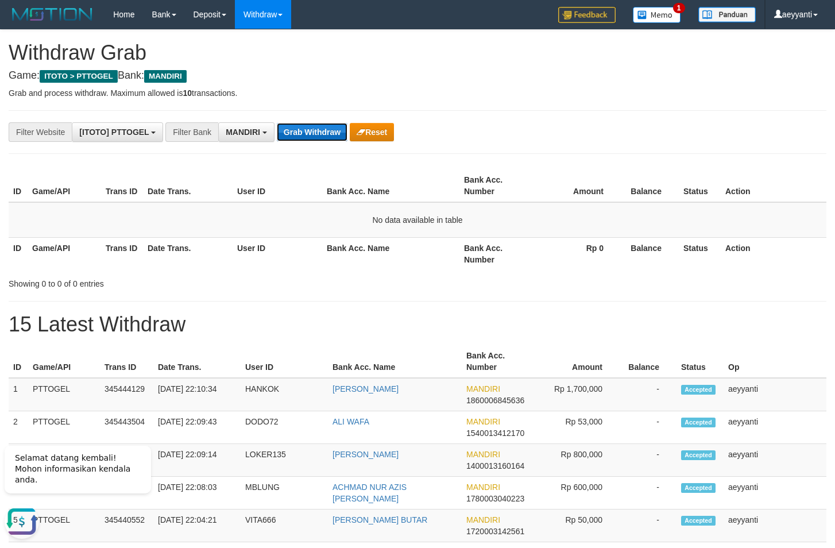
click at [304, 128] on button "Grab Withdraw" at bounding box center [312, 132] width 71 height 18
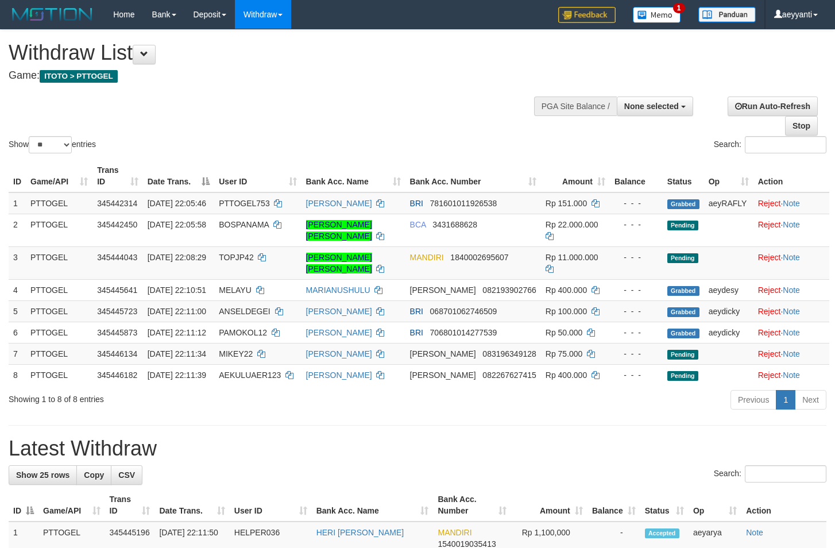
select select
select select "**"
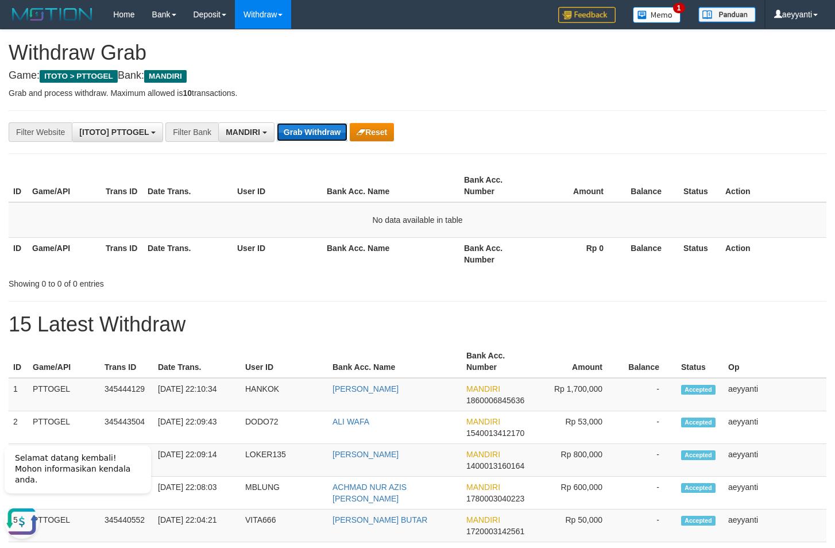
click at [325, 131] on button "Grab Withdraw" at bounding box center [312, 132] width 71 height 18
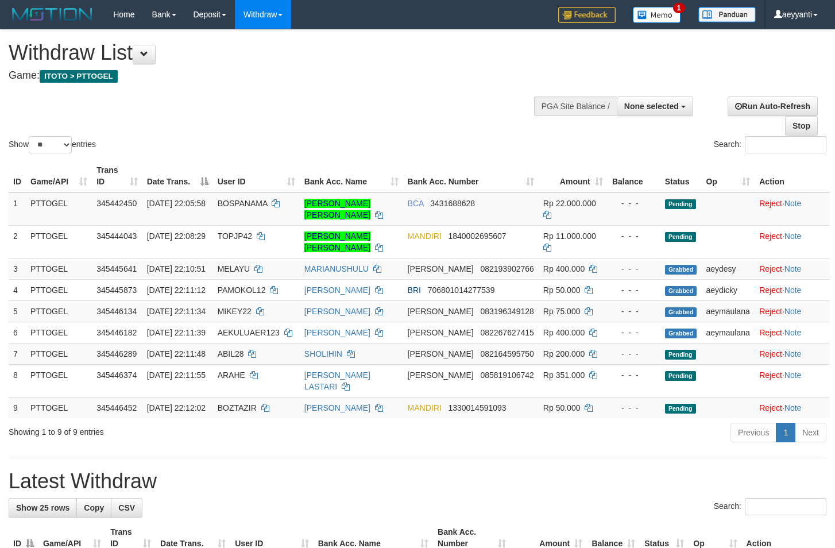
select select
select select "**"
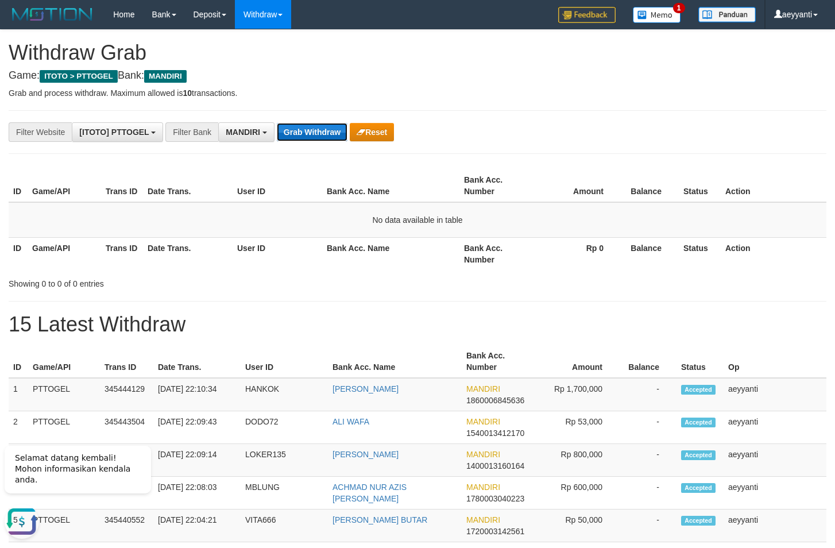
click at [294, 133] on button "Grab Withdraw" at bounding box center [312, 132] width 71 height 18
click at [321, 134] on button "Grab Withdraw" at bounding box center [312, 132] width 71 height 18
click at [322, 134] on button "Grab Withdraw" at bounding box center [312, 132] width 71 height 18
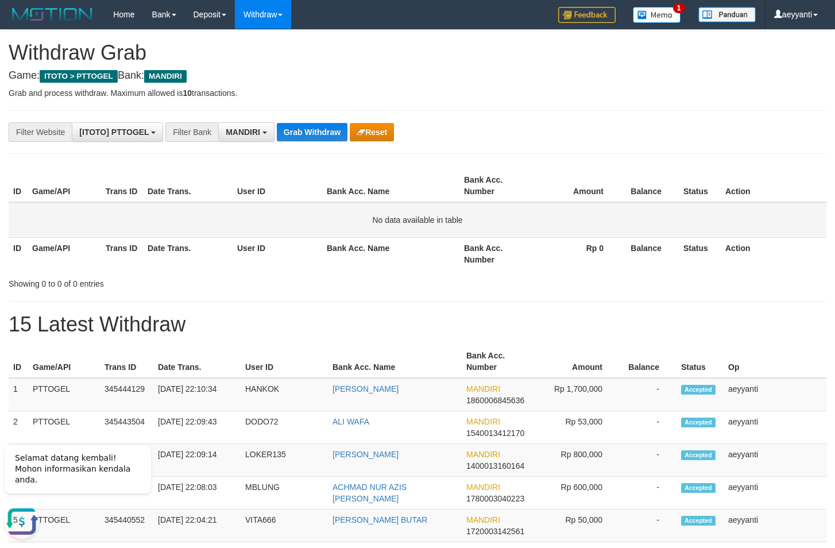
click at [115, 229] on td "No data available in table" at bounding box center [418, 220] width 818 height 36
click at [300, 134] on button "Grab Withdraw" at bounding box center [312, 132] width 71 height 18
click at [312, 136] on button "Grab Withdraw" at bounding box center [312, 132] width 71 height 18
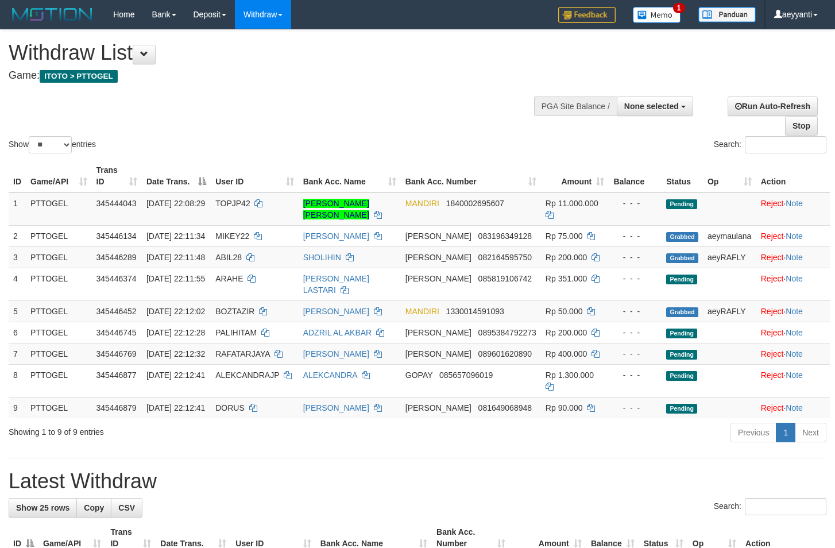
select select
select select "**"
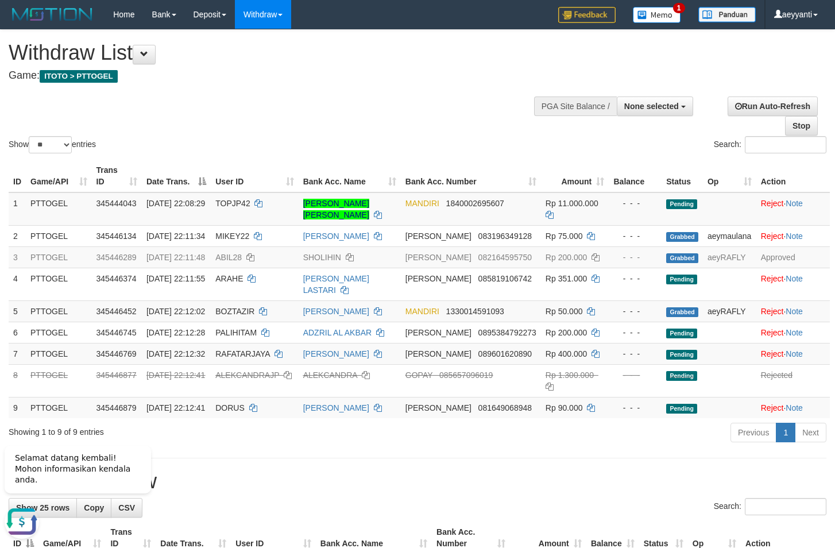
drag, startPoint x: 341, startPoint y: 125, endPoint x: 311, endPoint y: 110, distance: 32.6
click at [340, 122] on div "Show ** ** ** *** entries Search:" at bounding box center [417, 93] width 835 height 126
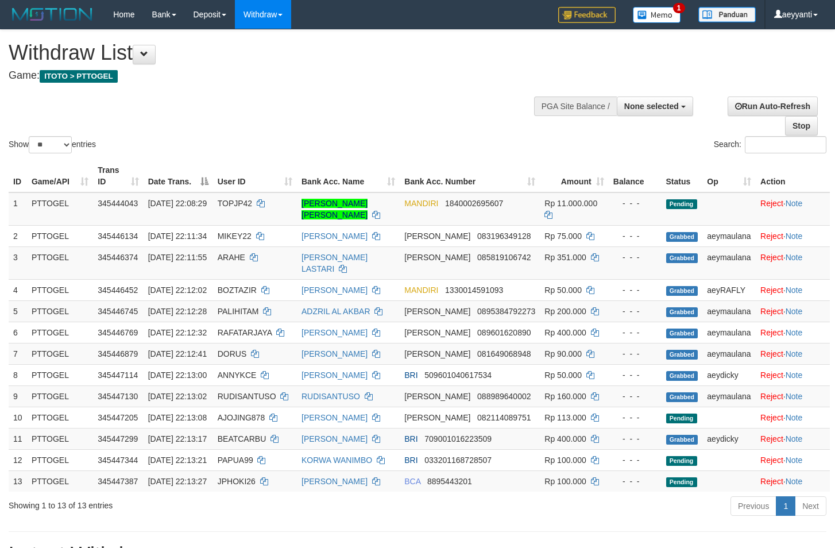
select select
select select "**"
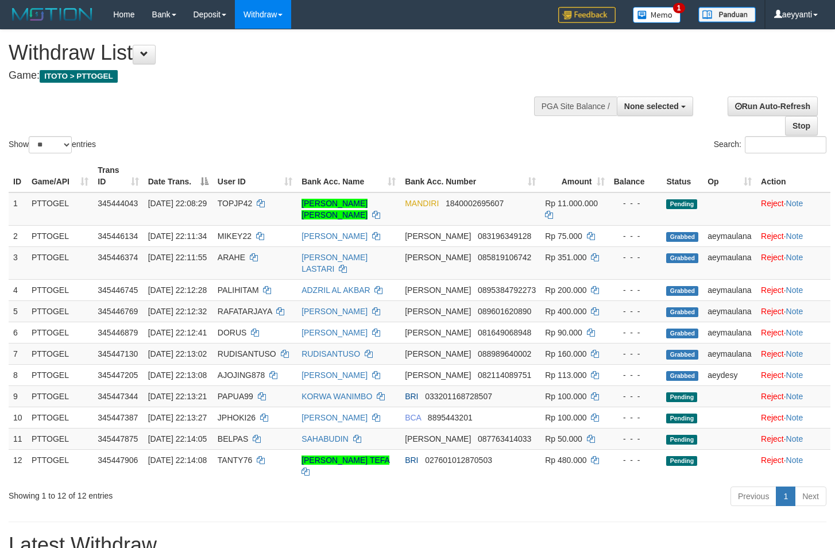
select select
select select "**"
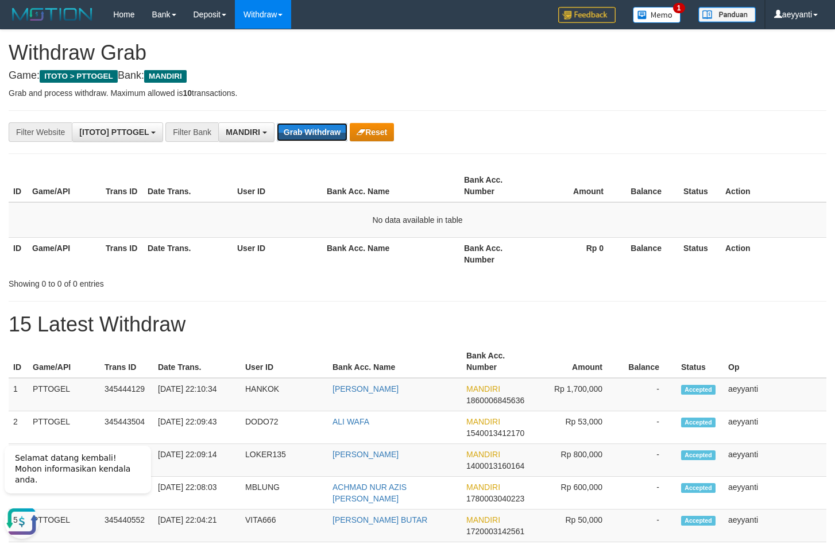
click at [312, 136] on button "Grab Withdraw" at bounding box center [312, 132] width 71 height 18
drag, startPoint x: 456, startPoint y: 145, endPoint x: 446, endPoint y: 142, distance: 9.8
click at [319, 135] on button "Grab Withdraw" at bounding box center [312, 132] width 71 height 18
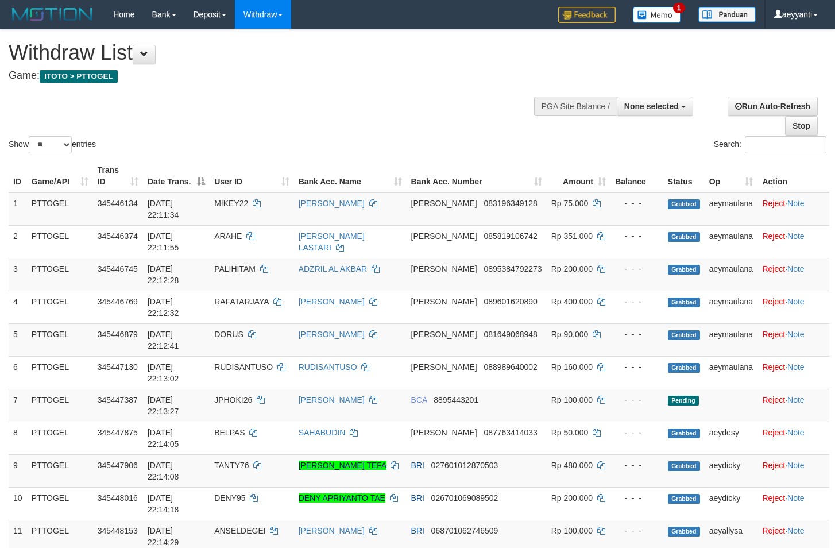
select select
select select "**"
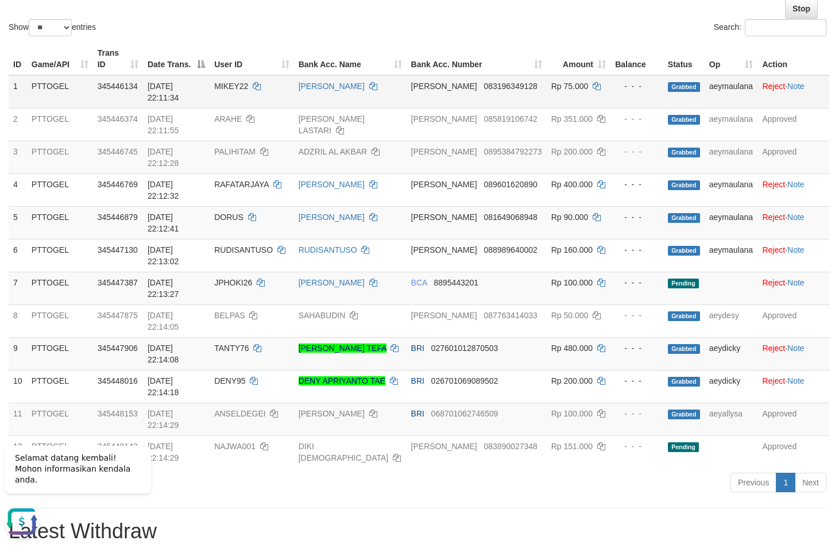
drag, startPoint x: 493, startPoint y: 128, endPoint x: 523, endPoint y: 108, distance: 36.2
click at [495, 128] on td "DANA 085819106742" at bounding box center [477, 124] width 140 height 33
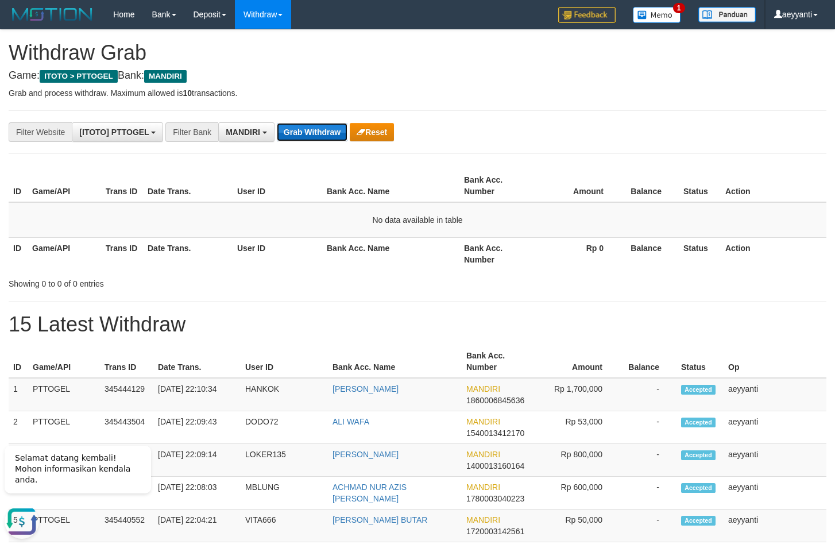
click at [311, 129] on button "Grab Withdraw" at bounding box center [312, 132] width 71 height 18
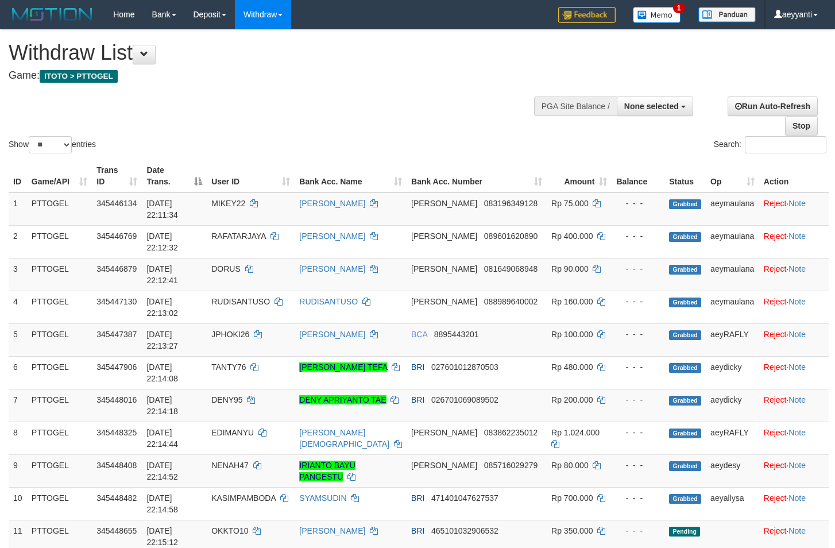
select select
select select "**"
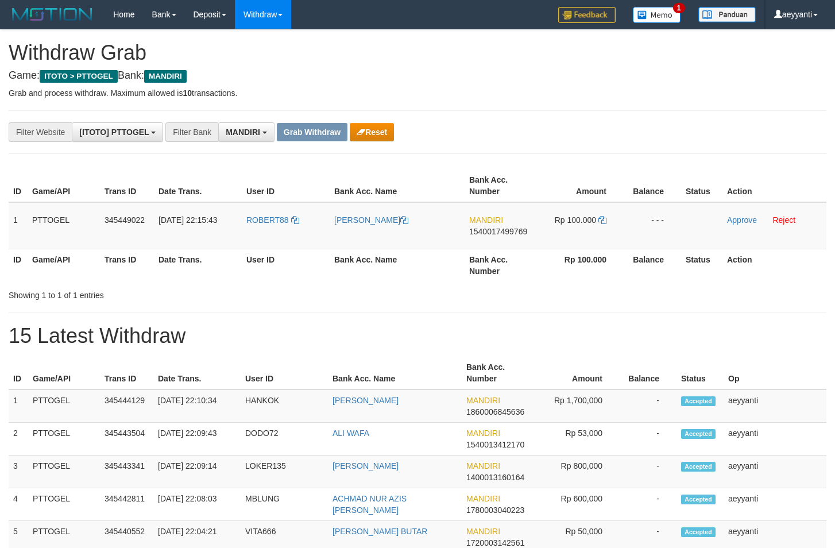
scroll to position [34, 0]
drag, startPoint x: 280, startPoint y: 202, endPoint x: 454, endPoint y: 176, distance: 176.0
click at [384, 210] on table "ID Game/API Trans ID Date Trans. User ID Bank Acc. Name Bank Acc. Number Amount…" at bounding box center [418, 226] width 818 height 112
click at [455, 176] on th "Bank Acc. Name" at bounding box center [397, 186] width 135 height 33
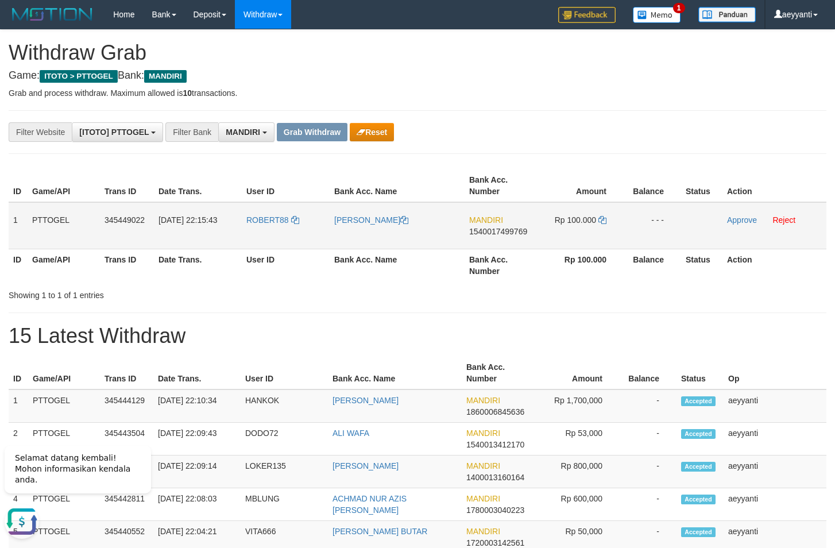
drag, startPoint x: 265, startPoint y: 210, endPoint x: 598, endPoint y: 249, distance: 335.0
click at [598, 249] on tr "1 PTTOGEL 345449022 01/10/2025 22:15:43 ROBERT88 ROBERT SEO MANDIRI 15400174997…" at bounding box center [418, 225] width 818 height 47
copy tr
drag, startPoint x: 573, startPoint y: 142, endPoint x: 523, endPoint y: 210, distance: 84.6
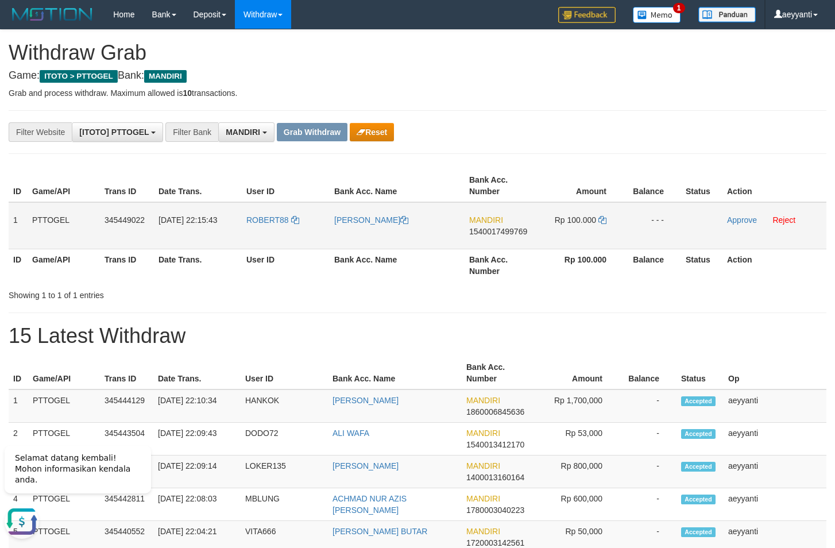
click at [514, 231] on span "1540017499769" at bounding box center [498, 231] width 58 height 9
copy span "1540017499769"
click at [602, 221] on icon at bounding box center [603, 220] width 8 height 8
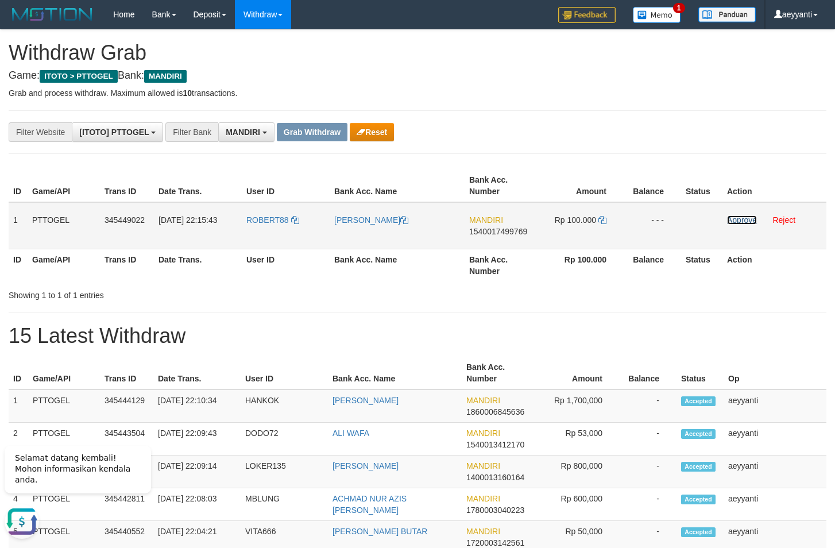
click at [738, 219] on link "Approve" at bounding box center [742, 219] width 30 height 9
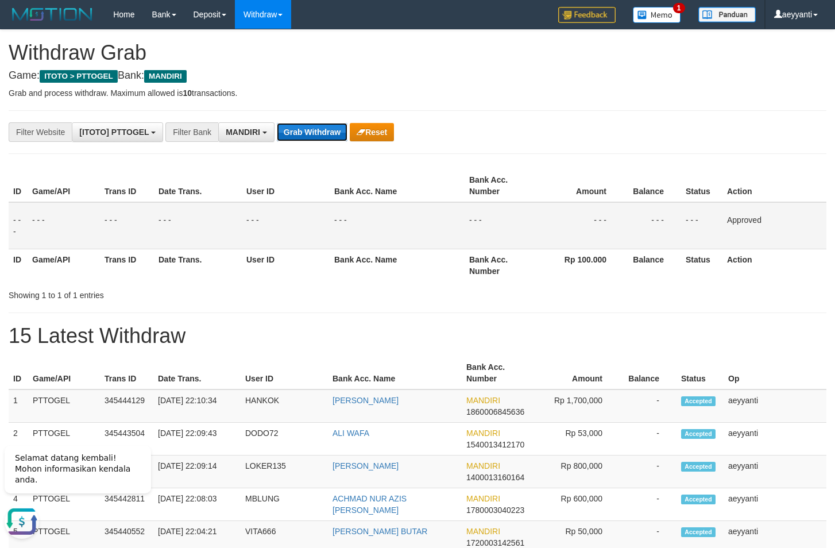
click at [306, 129] on button "Grab Withdraw" at bounding box center [312, 132] width 71 height 18
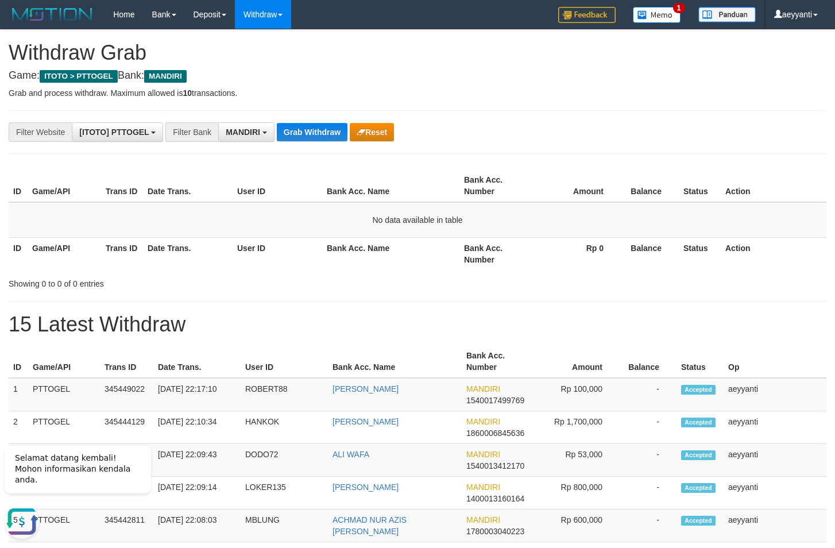
click at [317, 134] on button "Grab Withdraw" at bounding box center [312, 132] width 71 height 18
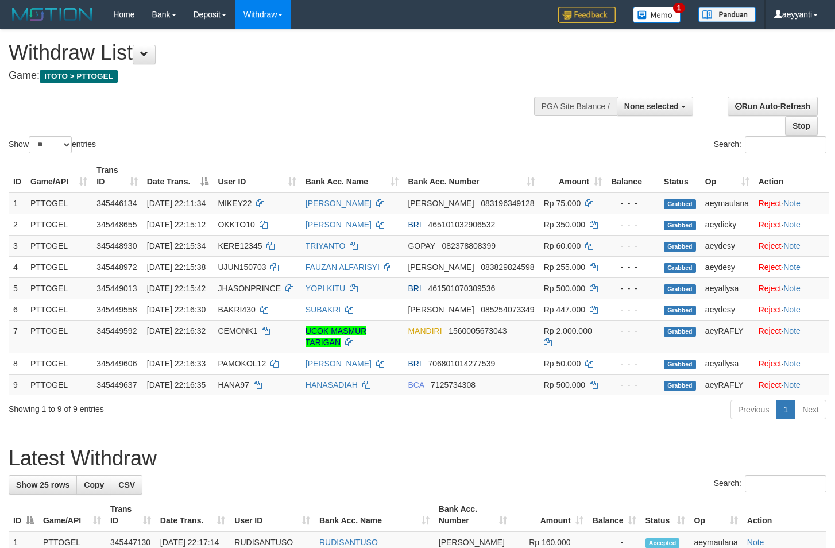
select select
select select "**"
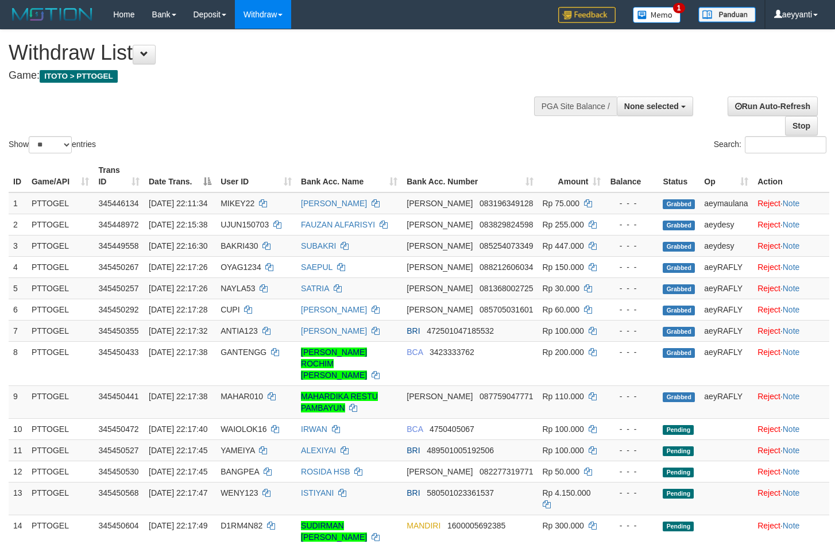
select select
select select "**"
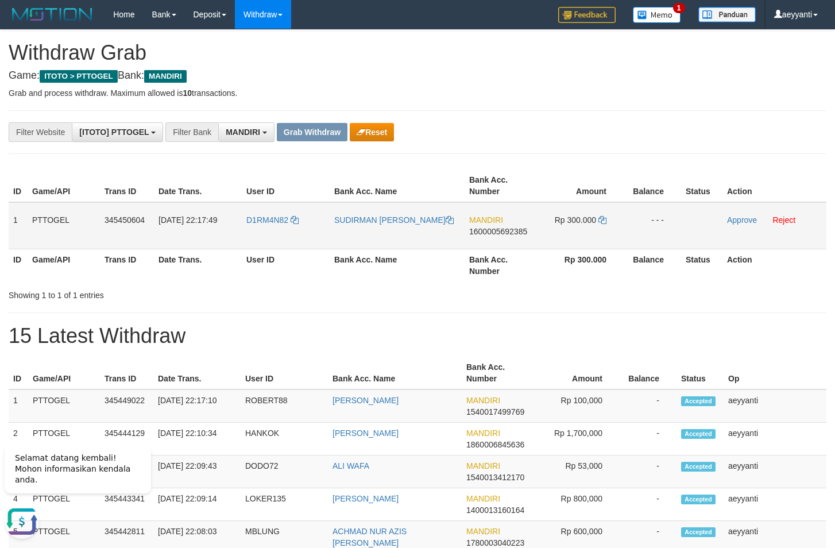
drag, startPoint x: 291, startPoint y: 204, endPoint x: 552, endPoint y: 225, distance: 262.2
click at [552, 225] on tr "1 PTTOGEL 345450604 [DATE] 22:17:49 D1RM4N82 [PERSON_NAME] MANDIRI 160000569238…" at bounding box center [418, 225] width 818 height 47
click at [490, 233] on span "1600005692385" at bounding box center [498, 231] width 58 height 9
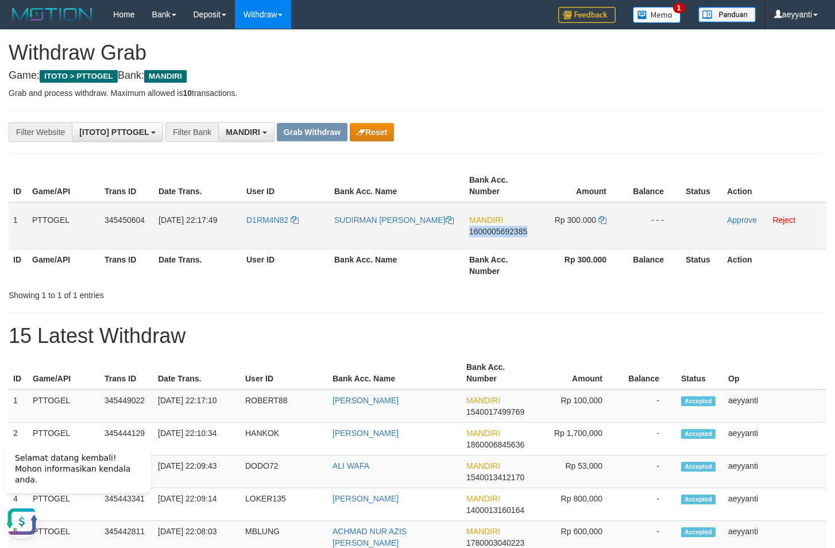
copy span "1600005692385"
click at [603, 221] on icon at bounding box center [603, 220] width 8 height 8
click at [734, 216] on link "Approve" at bounding box center [742, 219] width 30 height 9
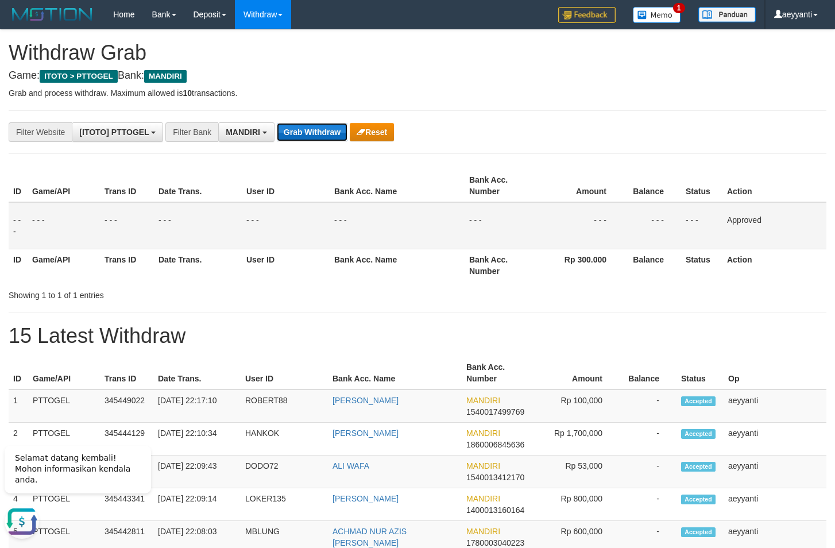
click at [305, 136] on button "Grab Withdraw" at bounding box center [312, 132] width 71 height 18
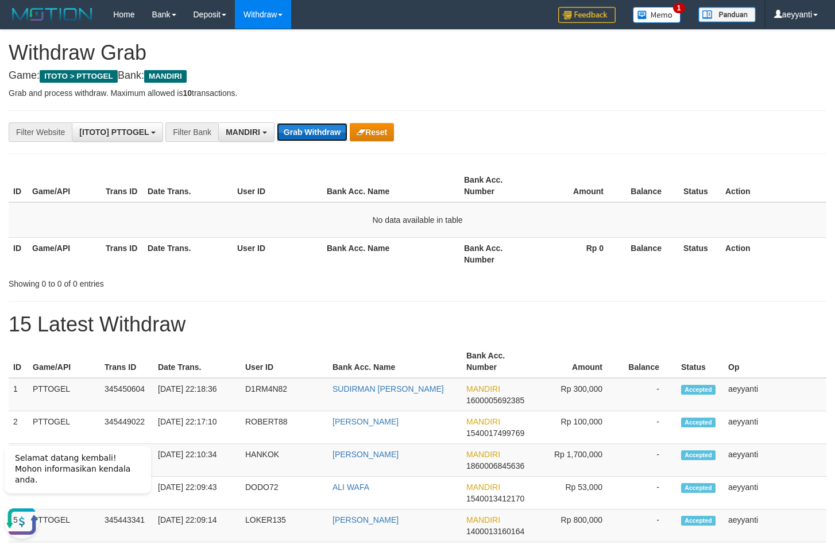
click at [315, 138] on button "Grab Withdraw" at bounding box center [312, 132] width 71 height 18
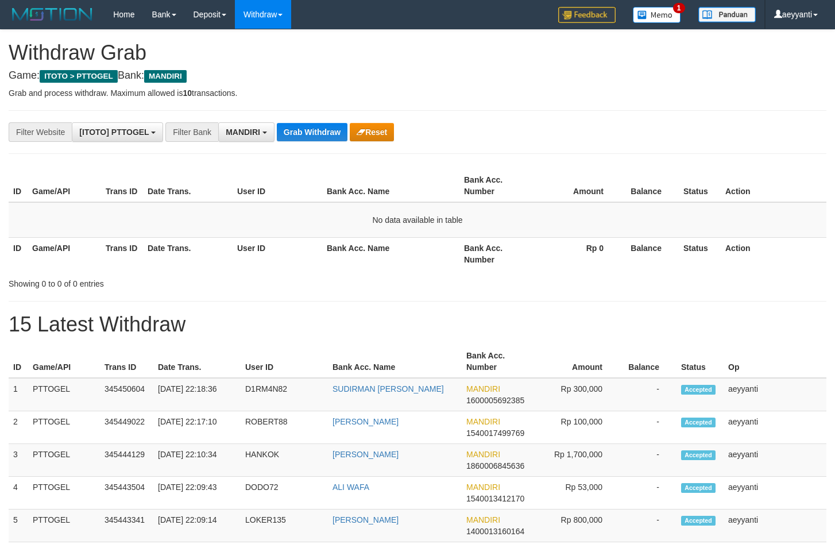
scroll to position [34, 0]
click at [304, 129] on button "Grab Withdraw" at bounding box center [312, 132] width 71 height 18
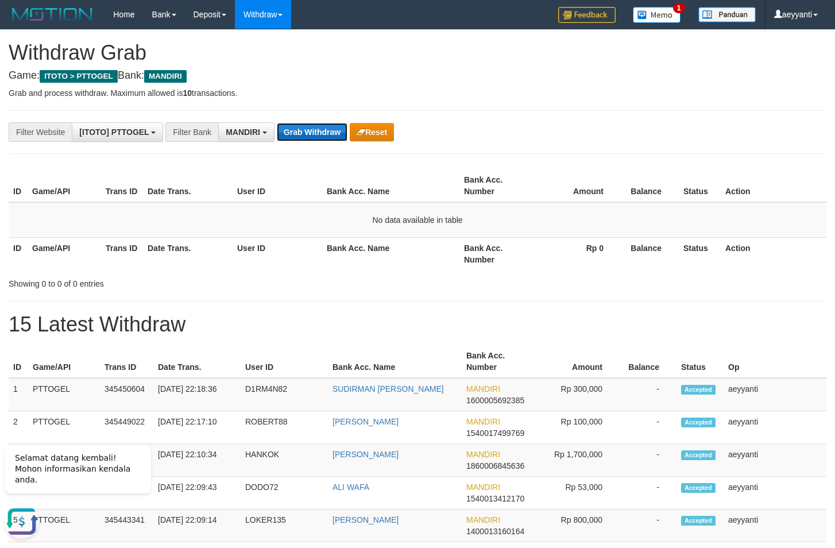
click at [311, 132] on button "Grab Withdraw" at bounding box center [312, 132] width 71 height 18
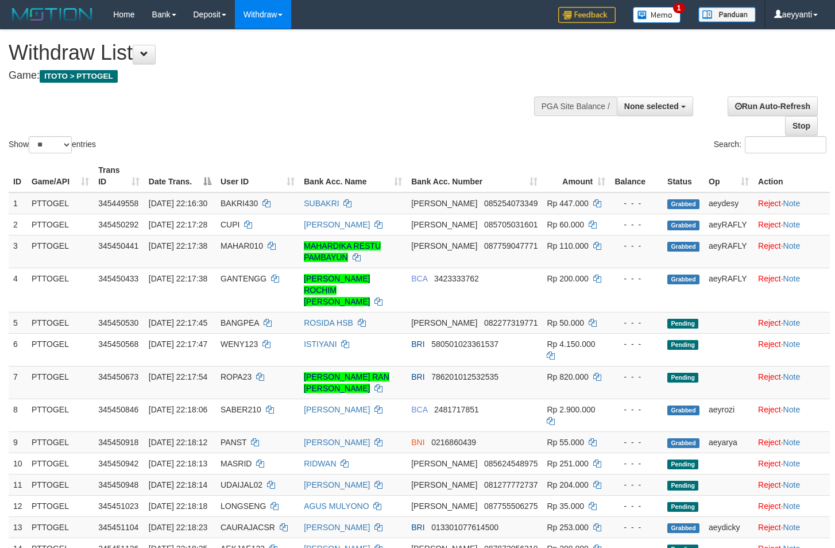
select select
select select "**"
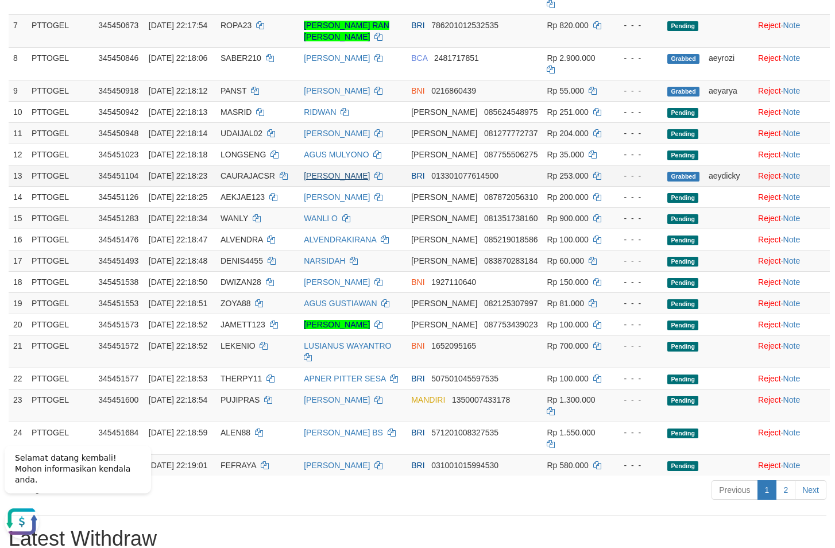
scroll to position [527, 0]
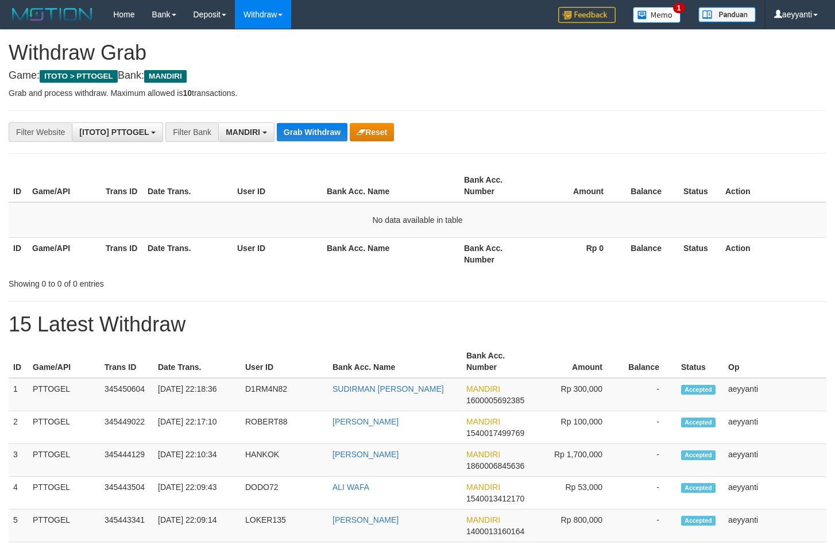
scroll to position [34, 0]
click at [312, 133] on button "Grab Withdraw" at bounding box center [312, 132] width 71 height 18
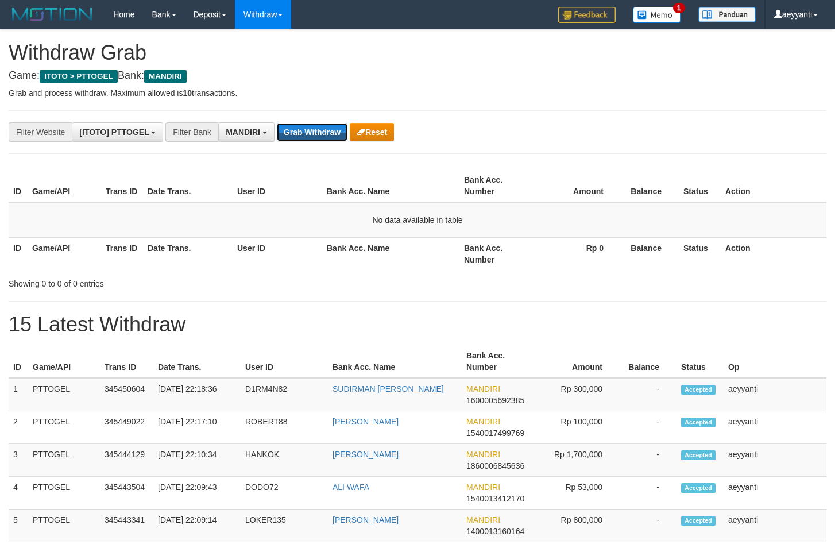
click at [312, 133] on button "Grab Withdraw" at bounding box center [312, 132] width 71 height 18
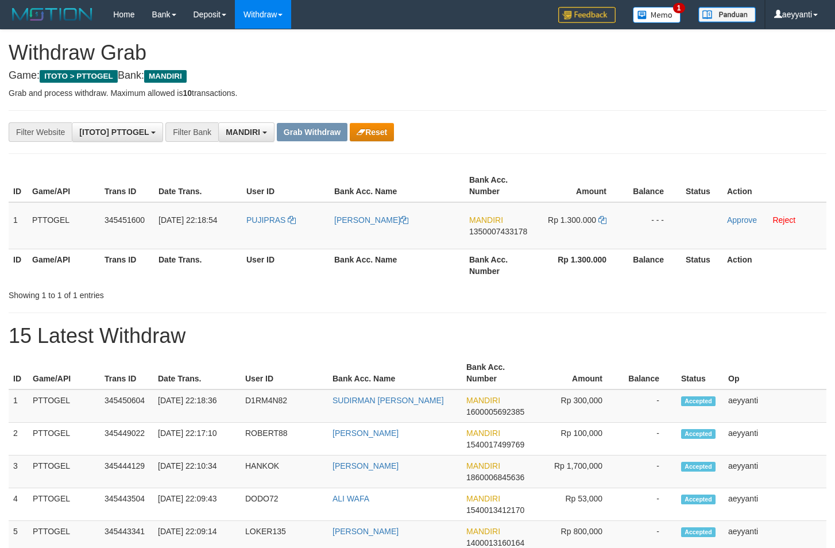
scroll to position [34, 0]
drag, startPoint x: 303, startPoint y: 221, endPoint x: 593, endPoint y: 232, distance: 289.8
click at [593, 232] on tr "1 PTTOGEL 345451600 [DATE] 22:18:54 PUJIPRAS [PERSON_NAME] MANDIRI 135000743317…" at bounding box center [418, 225] width 818 height 47
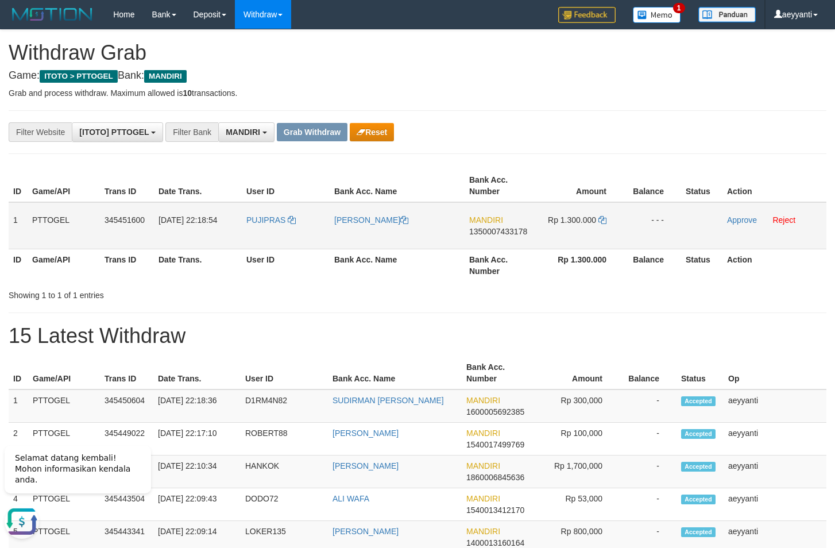
click at [515, 236] on span "1350007433178" at bounding box center [498, 231] width 58 height 9
copy span "1350007433178"
click at [602, 222] on icon at bounding box center [603, 220] width 8 height 8
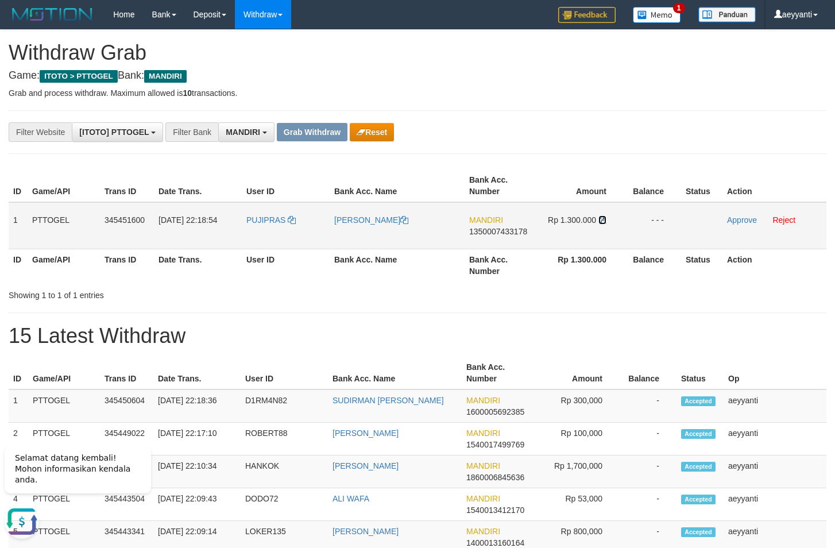
click at [604, 219] on icon at bounding box center [603, 220] width 8 height 8
click at [741, 223] on link "Approve" at bounding box center [742, 219] width 30 height 9
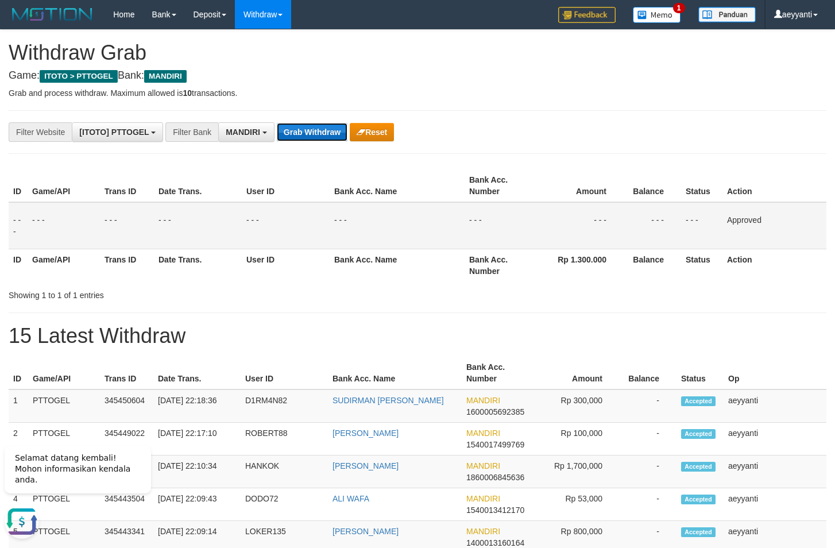
click at [295, 135] on button "Grab Withdraw" at bounding box center [312, 132] width 71 height 18
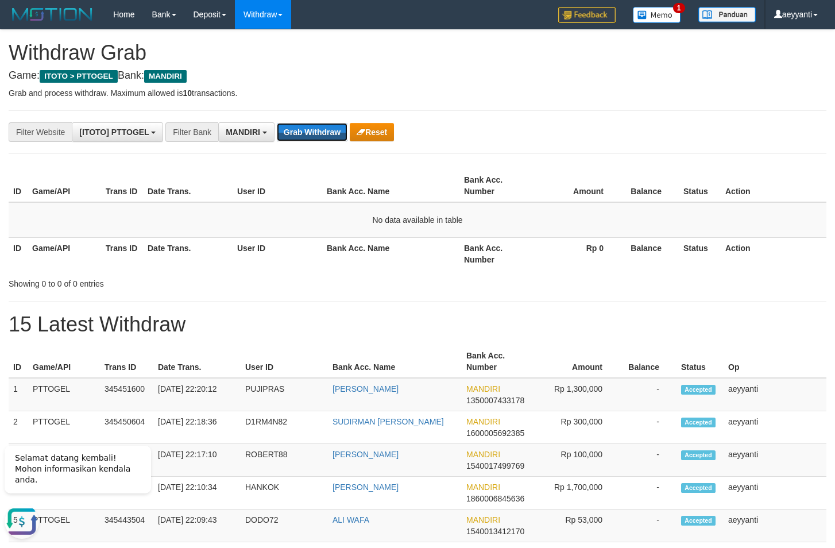
click at [295, 135] on button "Grab Withdraw" at bounding box center [312, 132] width 71 height 18
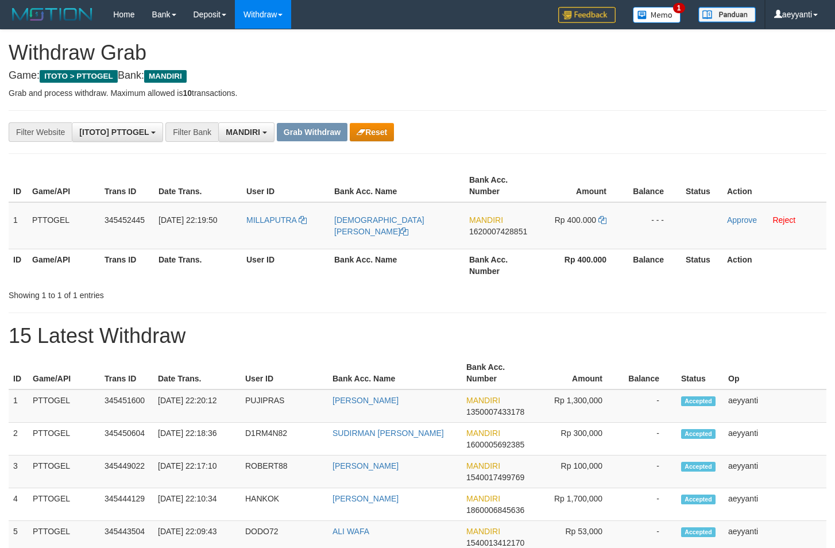
scroll to position [34, 0]
drag, startPoint x: 302, startPoint y: 209, endPoint x: 579, endPoint y: 235, distance: 278.2
click at [579, 235] on tr "1 PTTOGEL 345452445 01/10/2025 22:19:50 MILLAPUTRA SAMSUL BAHRI MANDIRI 1620007…" at bounding box center [418, 225] width 818 height 47
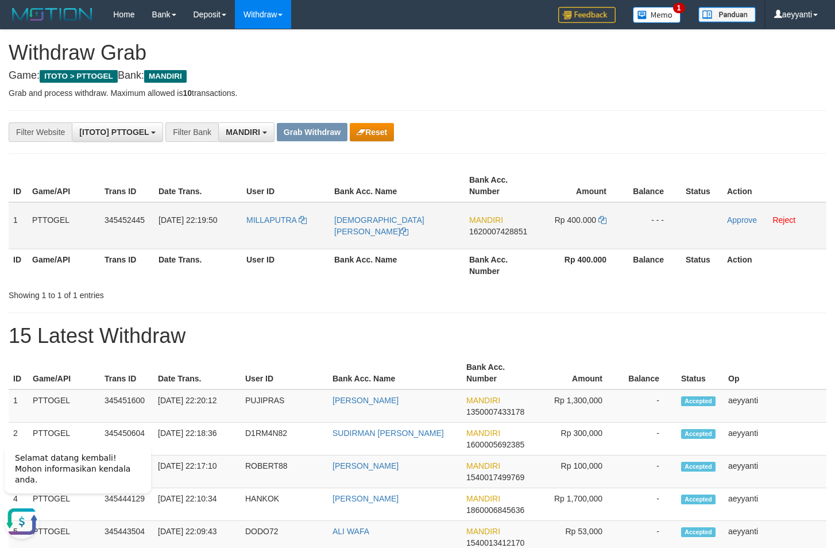
click at [493, 230] on span "1620007428851" at bounding box center [498, 231] width 58 height 9
copy span "1620007428851"
click at [604, 221] on icon at bounding box center [603, 220] width 8 height 8
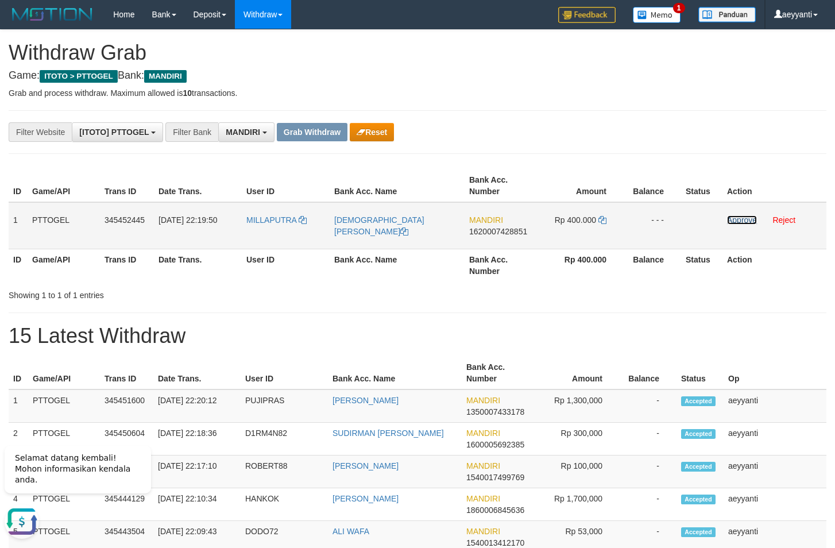
click at [746, 219] on link "Approve" at bounding box center [742, 219] width 30 height 9
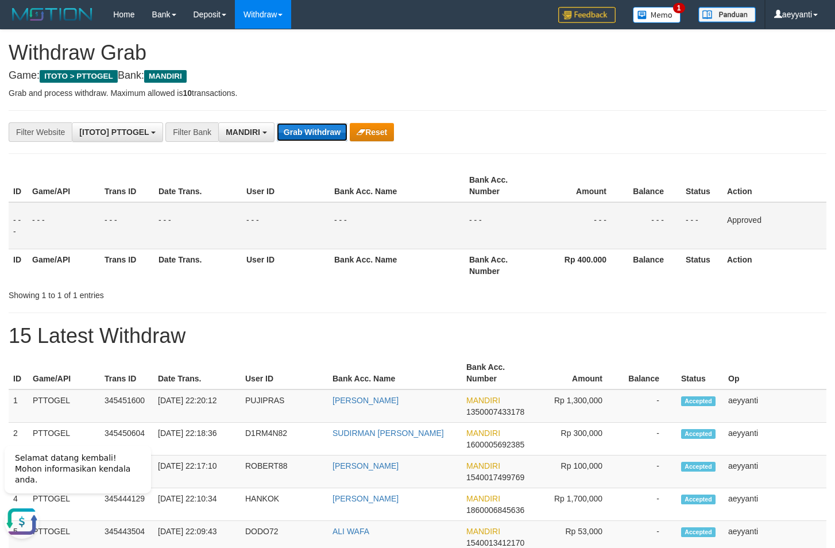
click at [315, 134] on button "Grab Withdraw" at bounding box center [312, 132] width 71 height 18
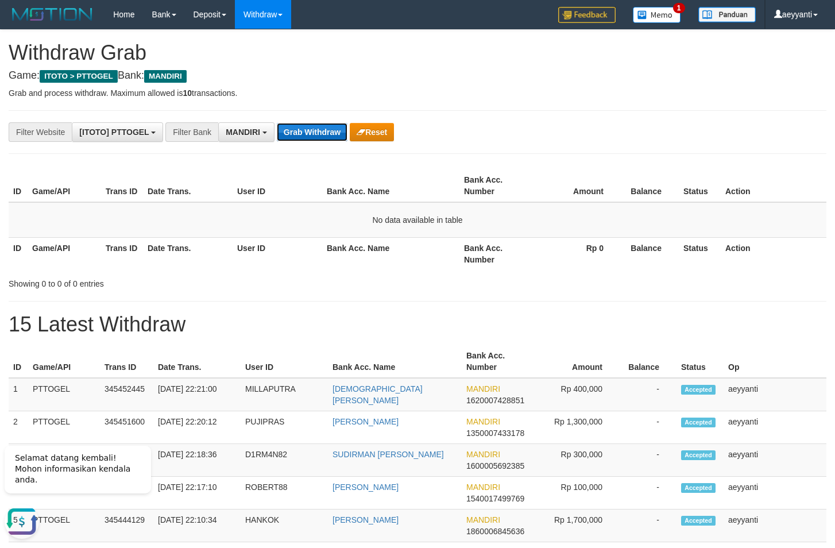
click at [314, 136] on button "Grab Withdraw" at bounding box center [312, 132] width 71 height 18
click at [309, 136] on button "Grab Withdraw" at bounding box center [312, 132] width 71 height 18
click at [325, 134] on button "Grab Withdraw" at bounding box center [312, 132] width 71 height 18
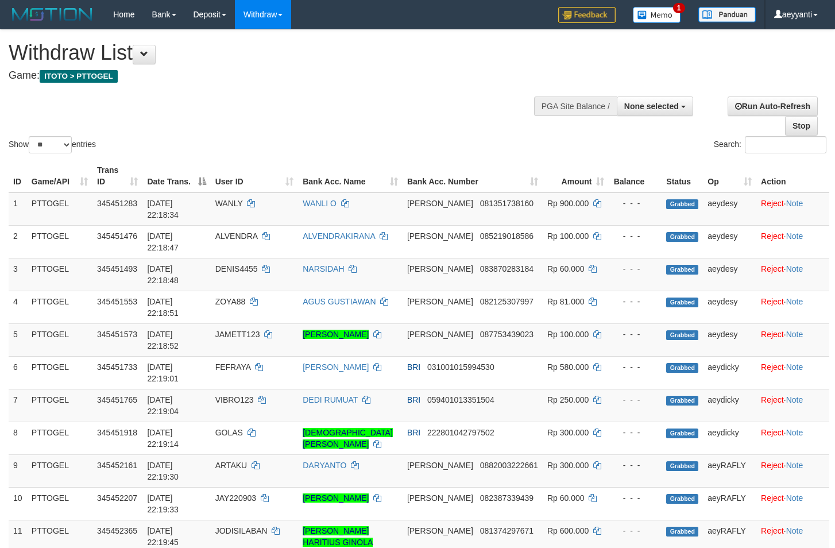
select select
select select "**"
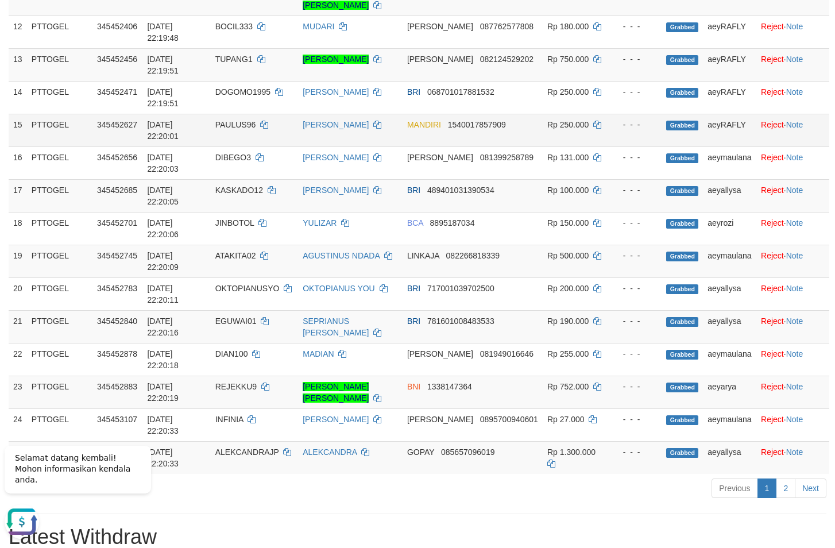
scroll to position [527, 0]
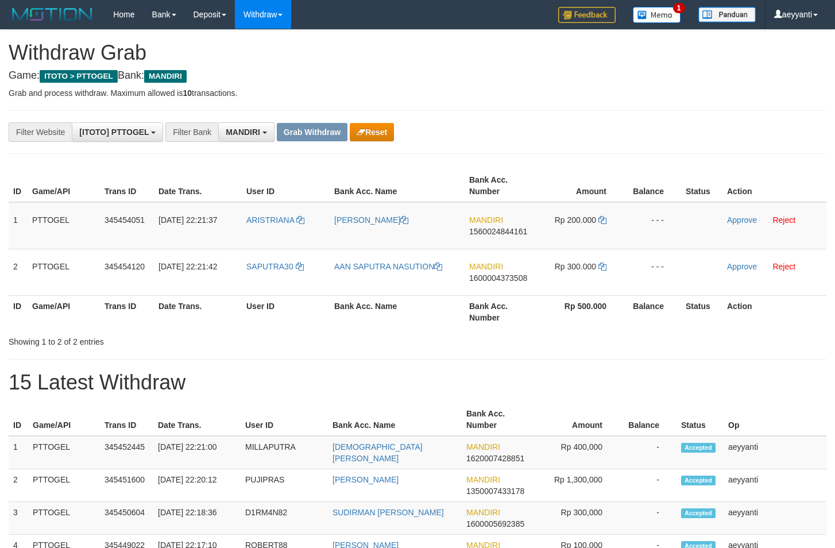
scroll to position [34, 0]
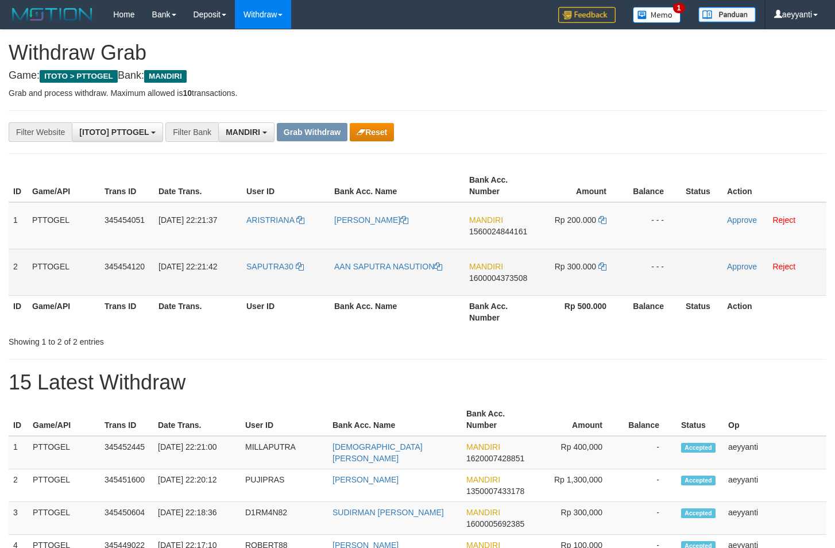
drag, startPoint x: 301, startPoint y: 214, endPoint x: 565, endPoint y: 273, distance: 270.9
click at [565, 273] on tbody "1 PTTOGEL 345454051 01/10/2025 22:21:37 ARISTRIANA ARIS TRIANA MANDIRI 15600248…" at bounding box center [418, 249] width 818 height 94
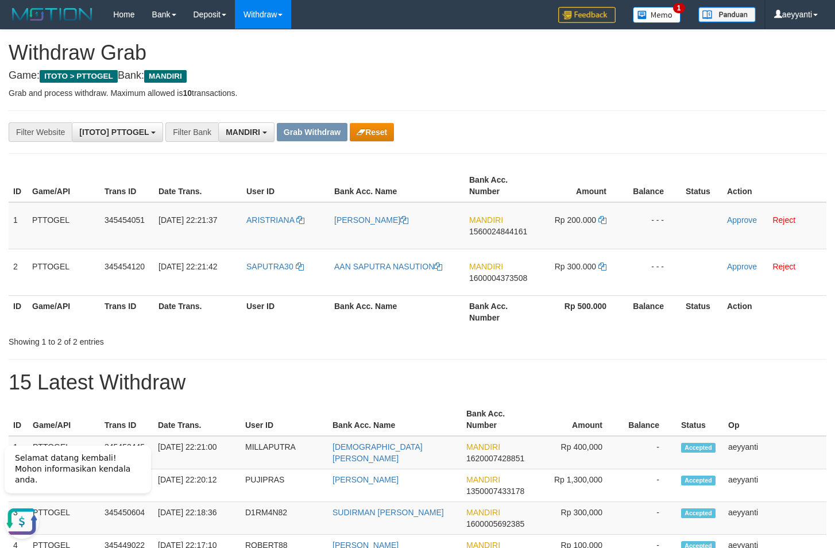
drag, startPoint x: 646, startPoint y: 122, endPoint x: 631, endPoint y: 132, distance: 17.5
click at [643, 123] on div "**********" at bounding box center [348, 132] width 696 height 20
click at [495, 233] on span "1560024844161" at bounding box center [498, 231] width 58 height 9
copy span "1560024844161"
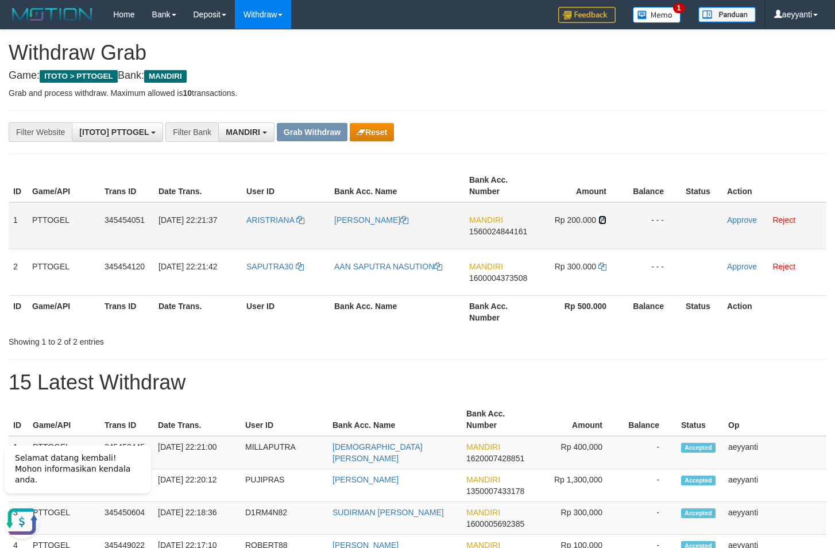
click at [603, 221] on icon at bounding box center [603, 220] width 8 height 8
click at [604, 221] on icon at bounding box center [603, 220] width 8 height 8
click at [745, 223] on link "Approve" at bounding box center [742, 219] width 30 height 9
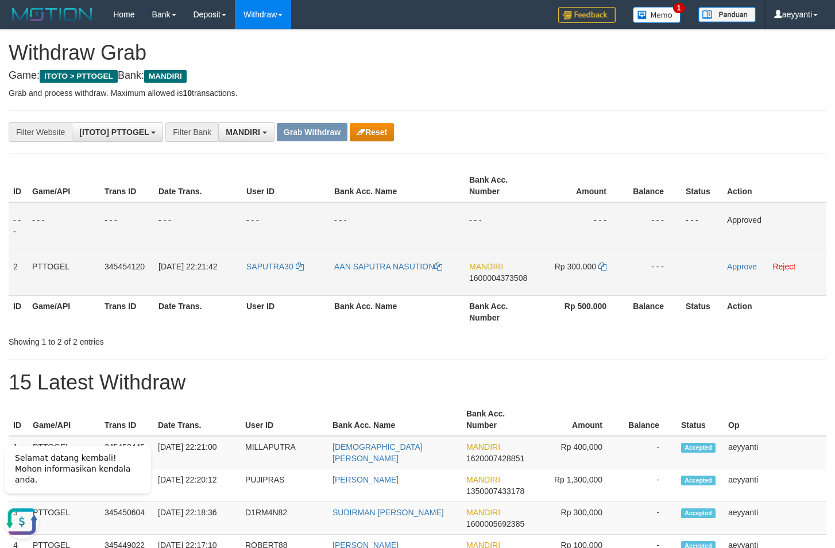
click at [504, 280] on span "1600004373508" at bounding box center [498, 277] width 58 height 9
copy span "1600004373508"
click at [604, 267] on icon at bounding box center [603, 267] width 8 height 8
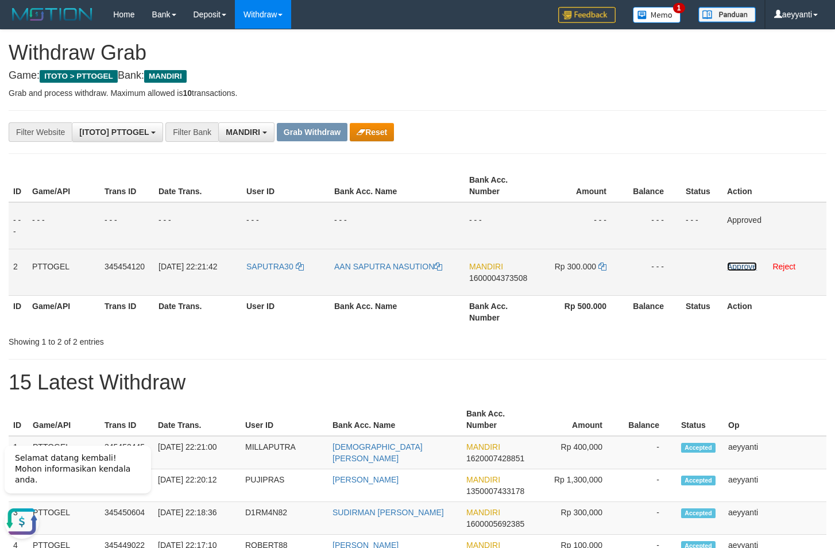
click at [734, 268] on link "Approve" at bounding box center [742, 266] width 30 height 9
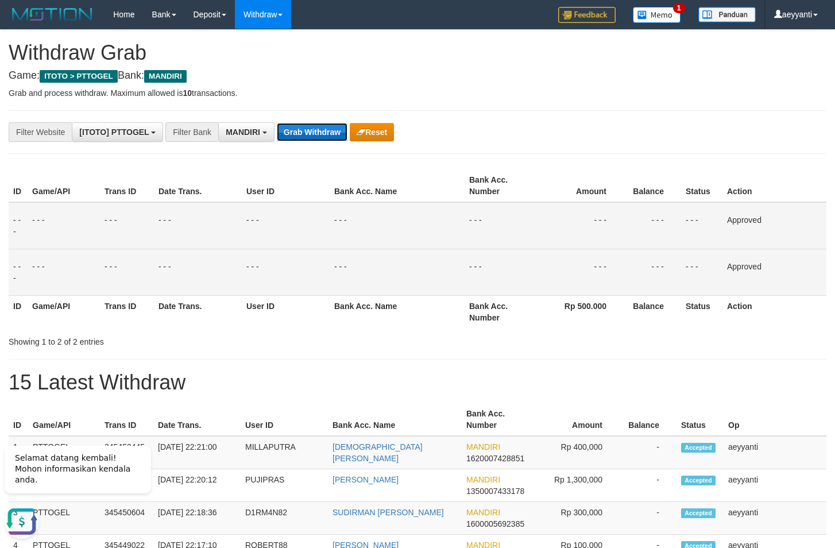
click at [291, 132] on button "Grab Withdraw" at bounding box center [312, 132] width 71 height 18
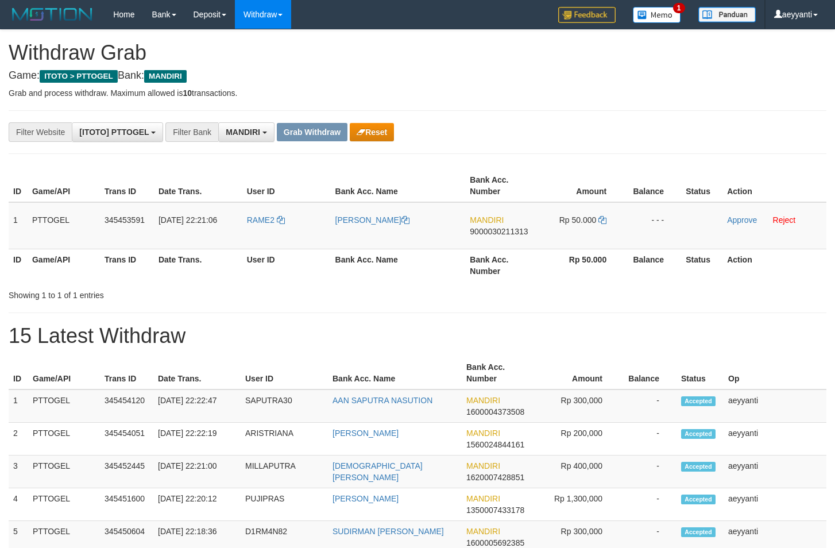
scroll to position [34, 0]
drag, startPoint x: 286, startPoint y: 215, endPoint x: 600, endPoint y: 230, distance: 315.3
click at [600, 230] on tr "1 PTTOGEL 345453591 01/10/2025 22:21:06 RAME2 RACHMAT WALOYO MANDIRI 9000030211…" at bounding box center [418, 225] width 818 height 47
drag, startPoint x: 587, startPoint y: 140, endPoint x: 546, endPoint y: 217, distance: 87.9
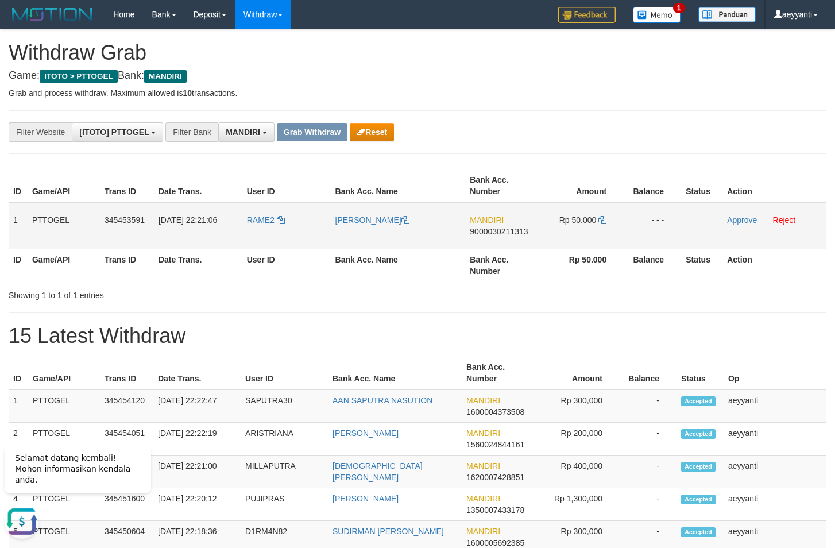
click at [502, 234] on span "9000030211313" at bounding box center [499, 231] width 58 height 9
copy span "9000030211313"
click at [602, 221] on icon at bounding box center [603, 220] width 8 height 8
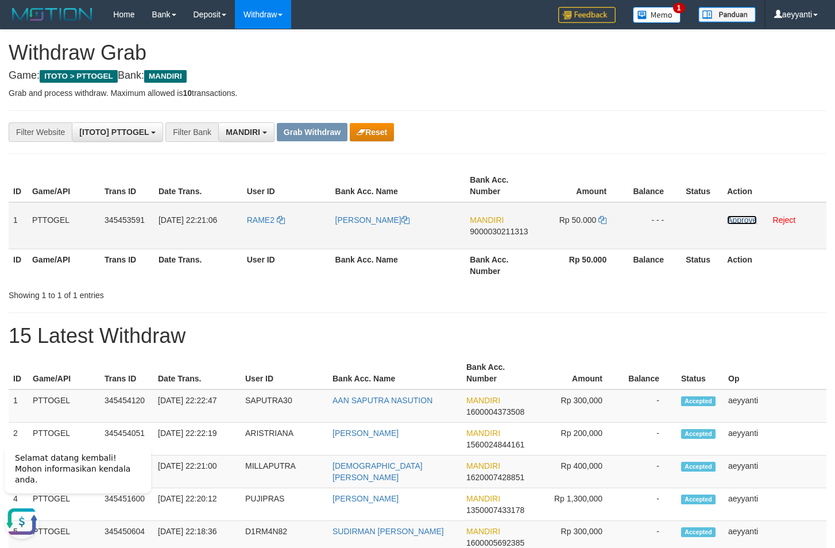
click at [745, 222] on link "Approve" at bounding box center [742, 219] width 30 height 9
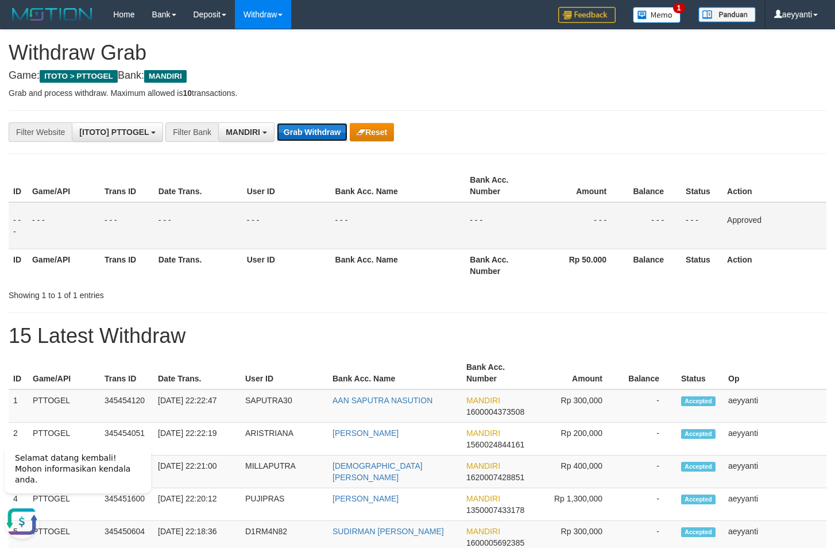
click at [308, 125] on button "Grab Withdraw" at bounding box center [312, 132] width 71 height 18
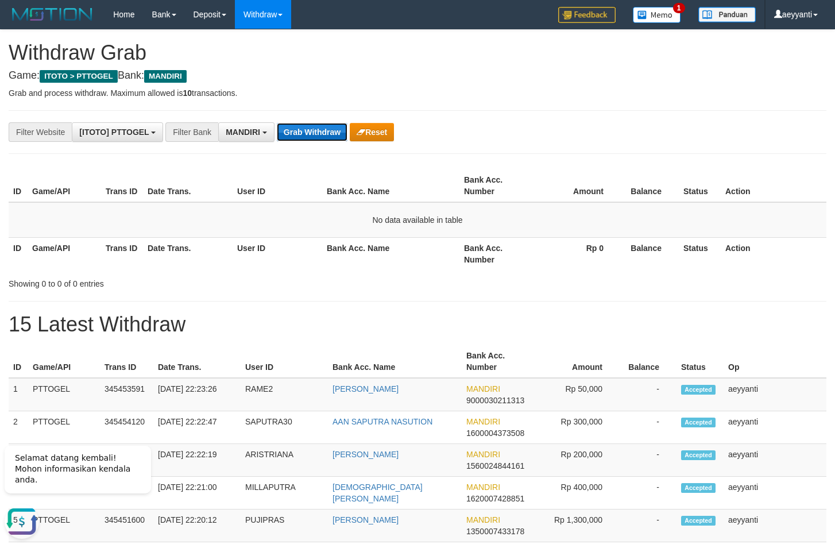
click at [314, 136] on button "Grab Withdraw" at bounding box center [312, 132] width 71 height 18
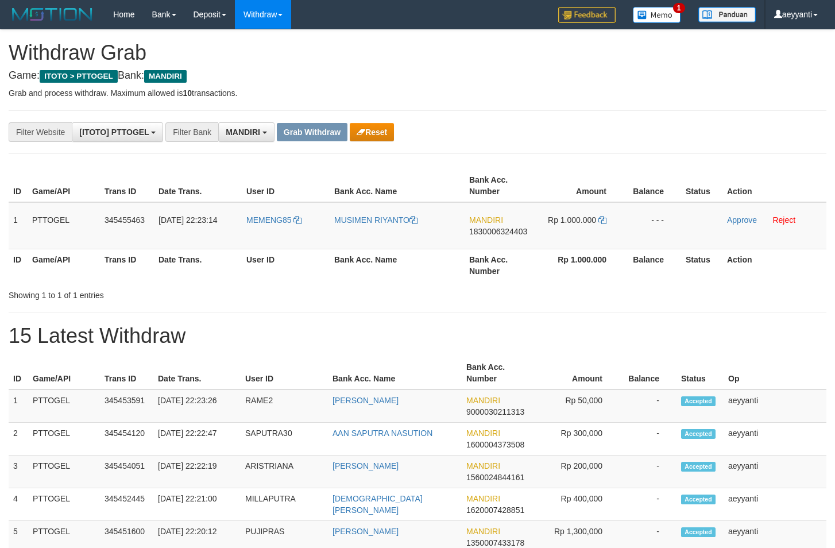
scroll to position [34, 0]
drag, startPoint x: 291, startPoint y: 205, endPoint x: 568, endPoint y: 232, distance: 278.8
click at [568, 232] on tr "1 PTTOGEL 345455463 01/10/2025 22:23:14 MEMENG85 MUSIMEN RIYANTO MANDIRI 183000…" at bounding box center [418, 225] width 818 height 47
drag, startPoint x: 650, startPoint y: 102, endPoint x: 618, endPoint y: 149, distance: 57.1
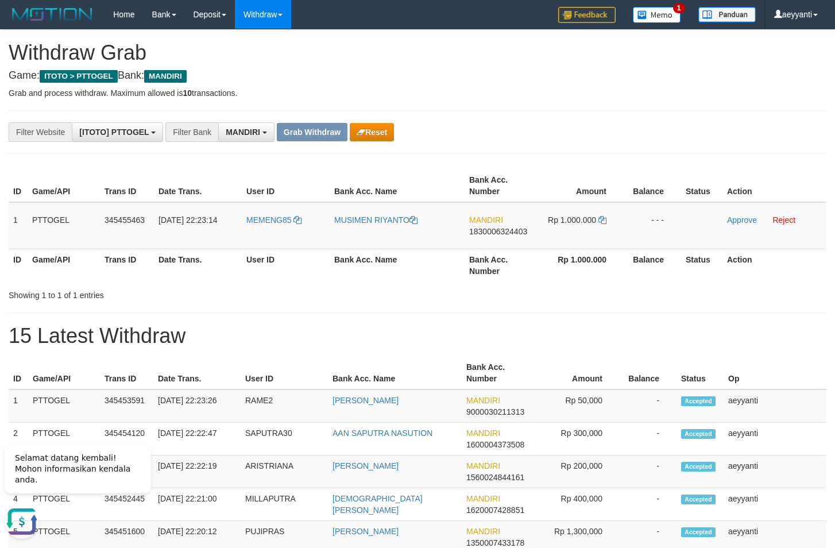
click at [488, 232] on span "1830006324403" at bounding box center [498, 231] width 58 height 9
drag, startPoint x: 488, startPoint y: 232, endPoint x: 780, endPoint y: 232, distance: 291.9
click at [490, 232] on span "1830006324403" at bounding box center [498, 231] width 58 height 9
copy span "1830006324403"
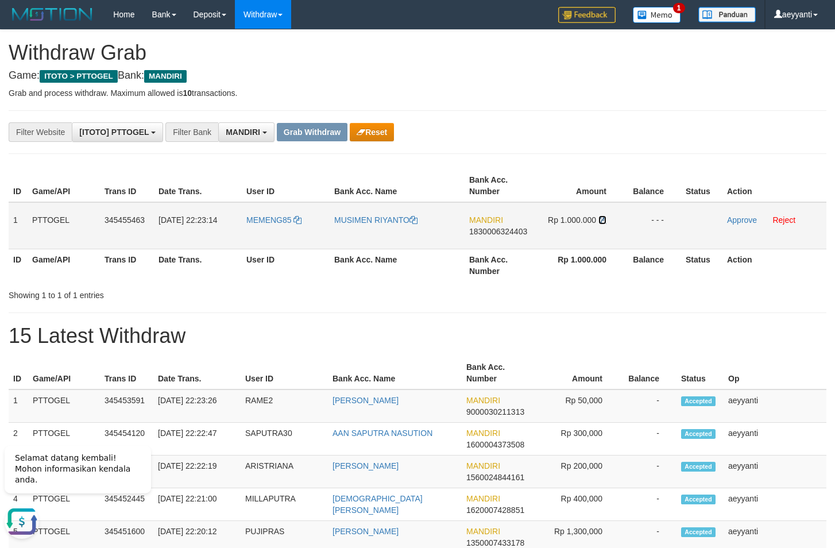
click at [603, 222] on icon at bounding box center [603, 220] width 8 height 8
click at [602, 222] on icon at bounding box center [603, 220] width 8 height 8
click at [734, 224] on link "Approve" at bounding box center [742, 219] width 30 height 9
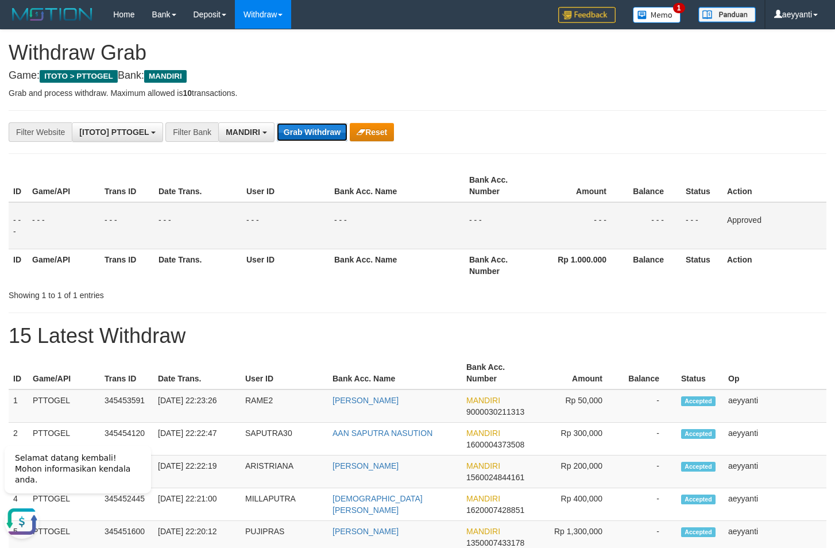
click at [301, 136] on button "Grab Withdraw" at bounding box center [312, 132] width 71 height 18
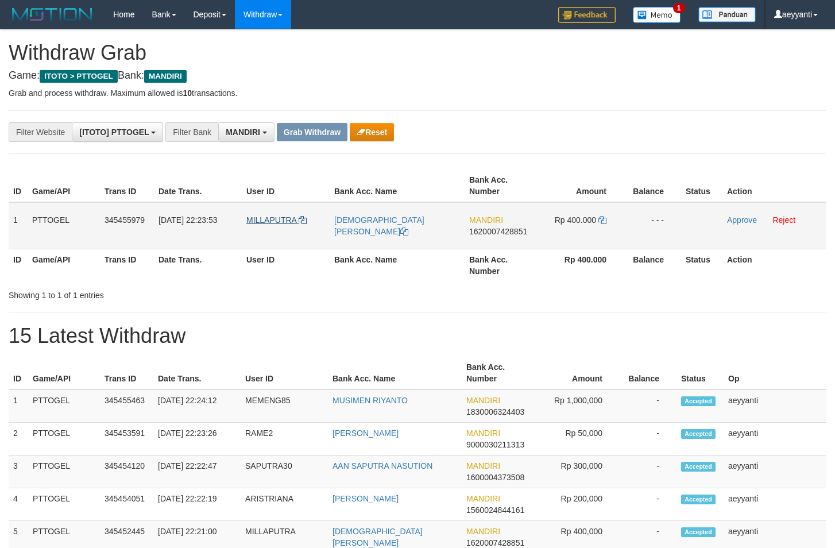
scroll to position [34, 0]
drag, startPoint x: 290, startPoint y: 217, endPoint x: 623, endPoint y: 238, distance: 333.9
click at [623, 238] on tr "1 PTTOGEL 345455979 [DATE] 22:23:53 [GEOGRAPHIC_DATA] [DEMOGRAPHIC_DATA][PERSON…" at bounding box center [418, 225] width 818 height 47
drag, startPoint x: 551, startPoint y: 147, endPoint x: 545, endPoint y: 155, distance: 10.2
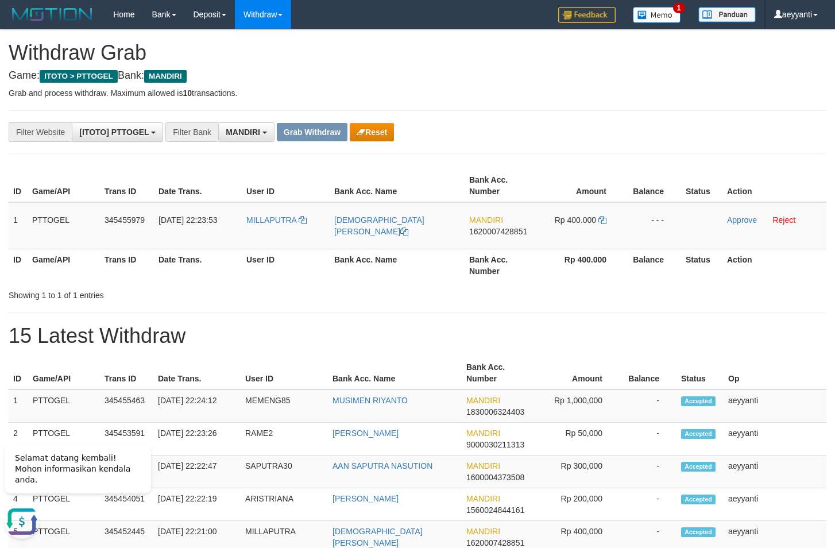
click at [511, 230] on span "1620007428851" at bounding box center [498, 231] width 58 height 9
copy span "1620007428851"
click at [602, 219] on icon at bounding box center [603, 220] width 8 height 8
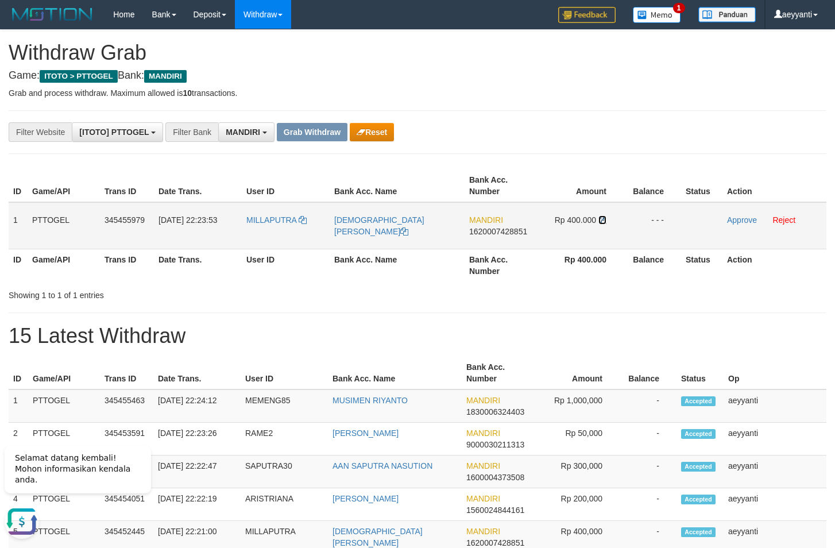
click at [602, 219] on icon at bounding box center [603, 220] width 8 height 8
click at [603, 219] on icon at bounding box center [603, 220] width 8 height 8
click at [734, 225] on td "Approve Reject" at bounding box center [775, 225] width 104 height 47
click at [738, 222] on link "Approve" at bounding box center [742, 219] width 30 height 9
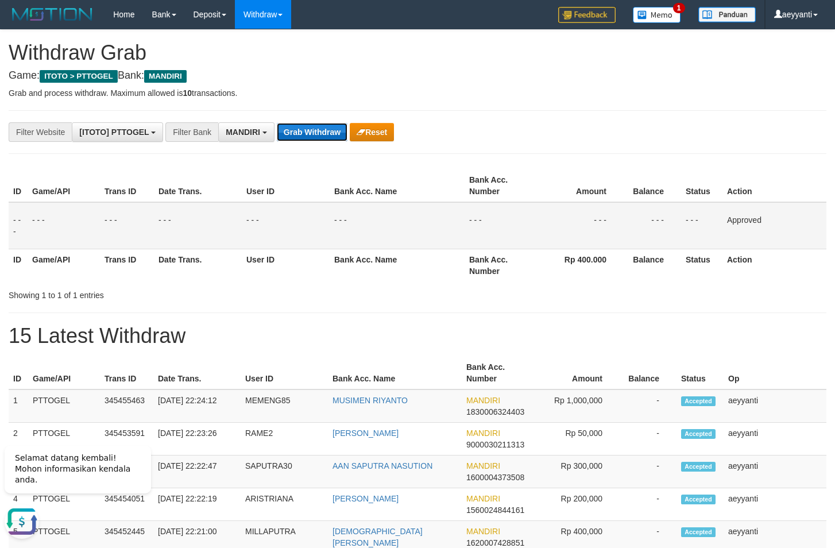
click at [296, 132] on button "Grab Withdraw" at bounding box center [312, 132] width 71 height 18
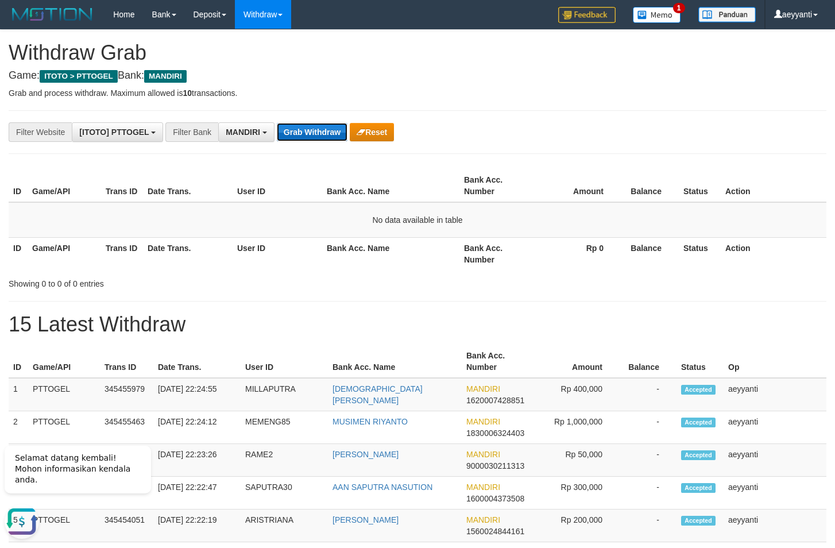
click at [321, 136] on button "Grab Withdraw" at bounding box center [312, 132] width 71 height 18
click at [311, 125] on button "Grab Withdraw" at bounding box center [312, 132] width 71 height 18
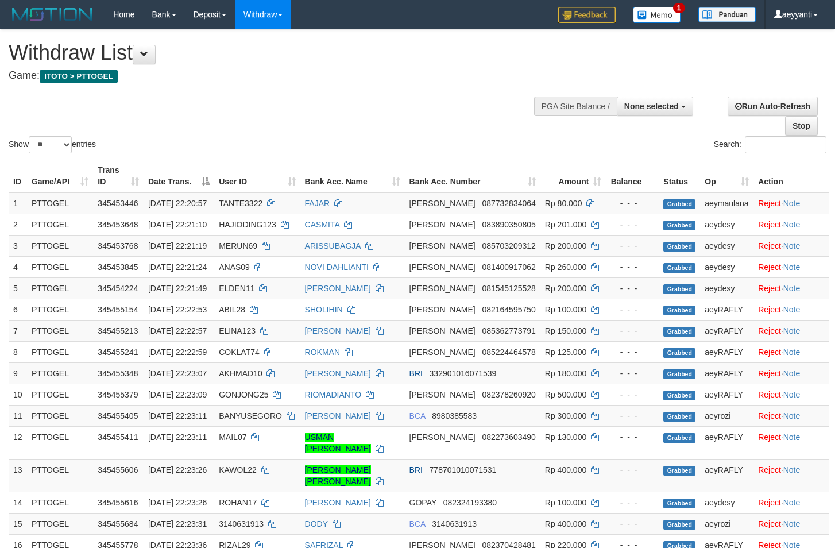
select select
select select "**"
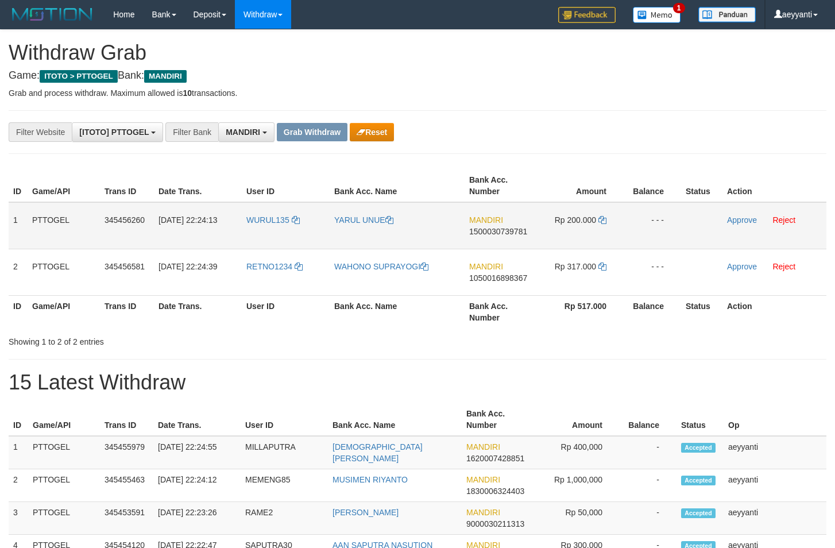
scroll to position [34, 0]
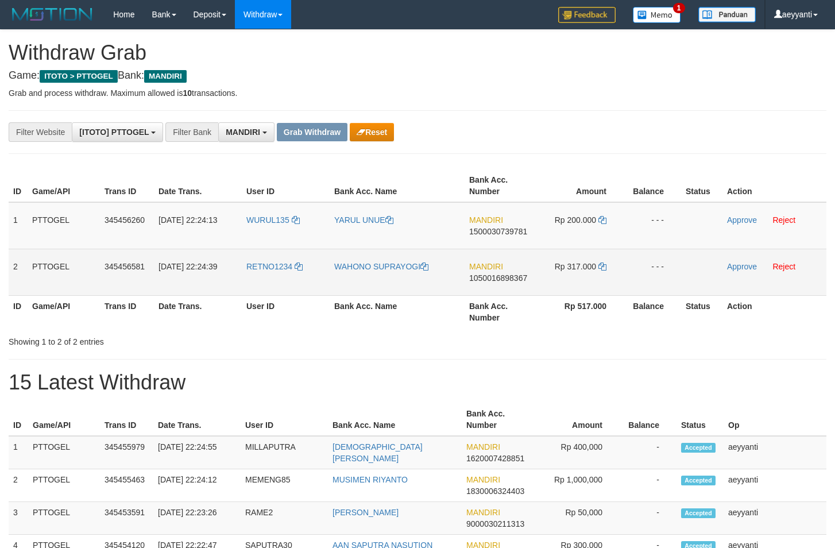
drag, startPoint x: 308, startPoint y: 225, endPoint x: 575, endPoint y: 285, distance: 273.3
click at [572, 286] on tbody "1 PTTOGEL 345456260 [DATE] 22:24:13 WURUL135 YARUL UNUE MANDIRI 1500030739781 R…" at bounding box center [418, 249] width 818 height 94
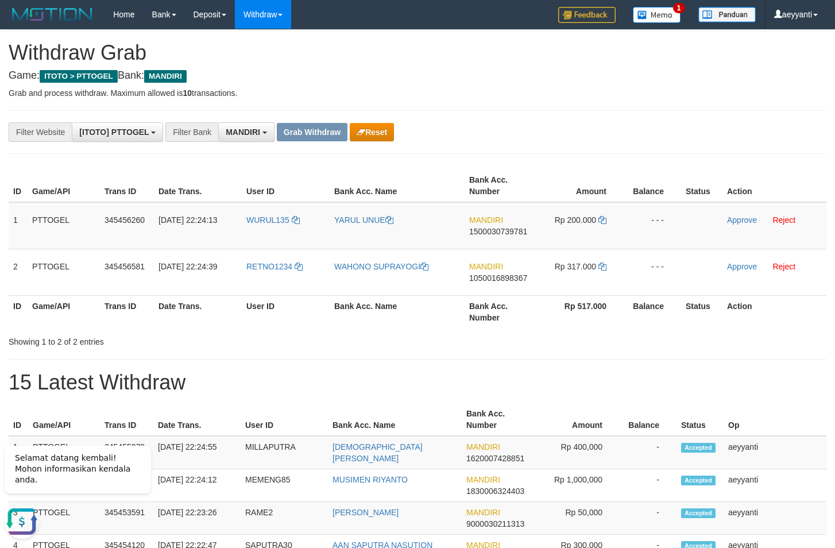
scroll to position [0, 0]
drag, startPoint x: 546, startPoint y: 168, endPoint x: 529, endPoint y: 226, distance: 60.5
click at [546, 168] on div "ID Game/API Trans ID Date Trans. User ID Bank Acc. Name Bank Acc. Number Amount…" at bounding box center [417, 248] width 835 height 165
click at [506, 232] on span "1500030739781" at bounding box center [498, 231] width 58 height 9
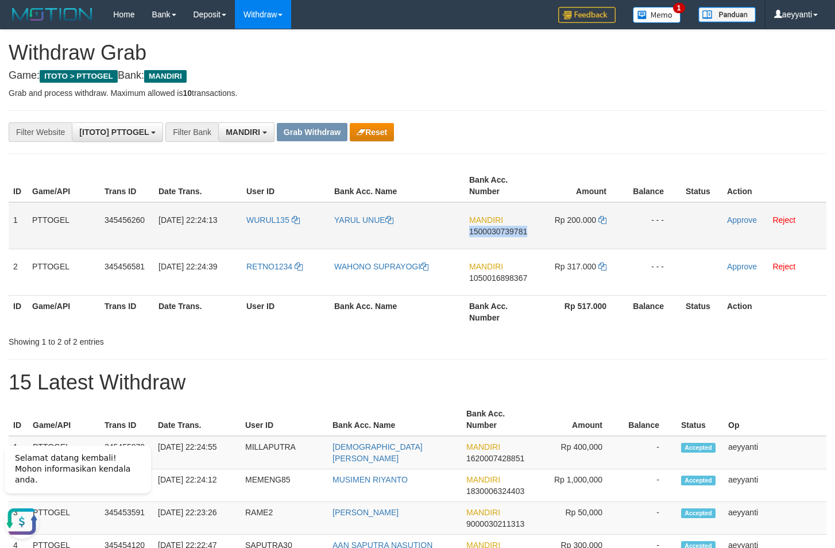
copy span "1500030739781"
click at [603, 220] on icon at bounding box center [603, 220] width 8 height 8
click at [744, 221] on link "Approve" at bounding box center [742, 219] width 30 height 9
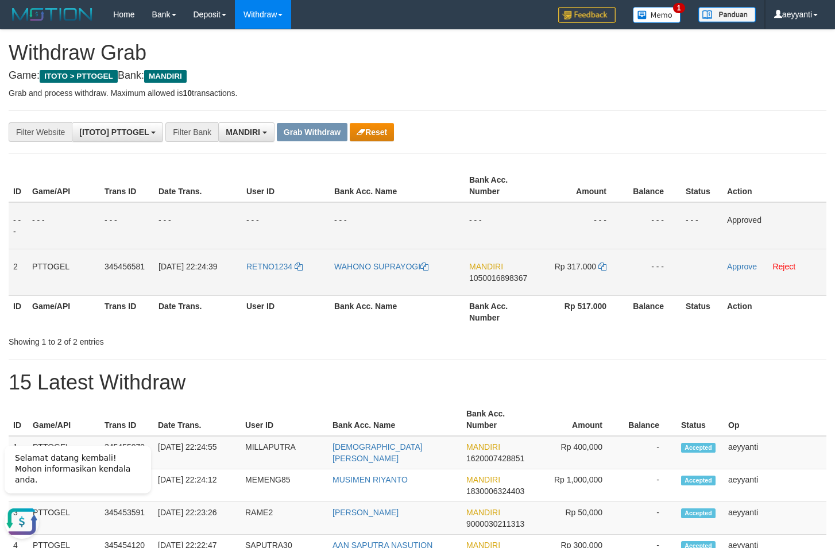
click at [505, 274] on span "1050016898367" at bounding box center [498, 277] width 58 height 9
copy span "1050016898367"
click at [517, 278] on span "1050016898367" at bounding box center [498, 277] width 58 height 9
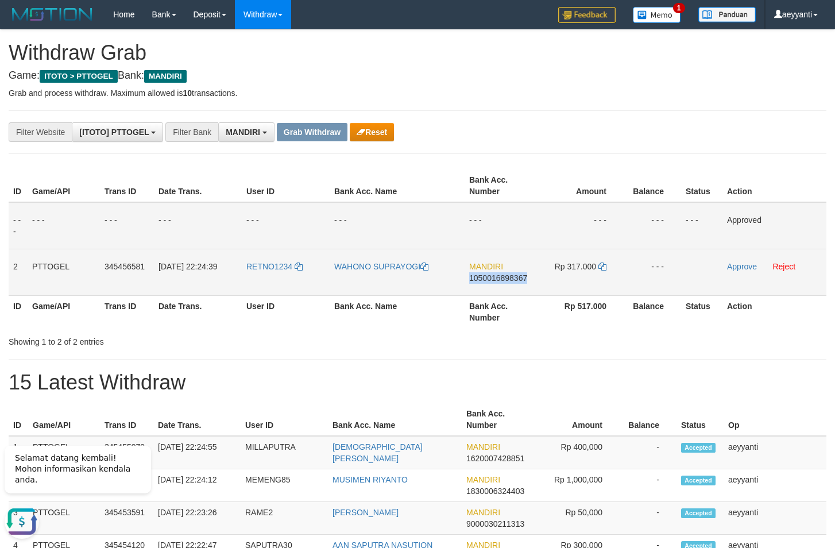
copy span "1050016898367"
click at [604, 267] on icon at bounding box center [603, 267] width 8 height 8
click at [743, 267] on link "Approve" at bounding box center [742, 266] width 30 height 9
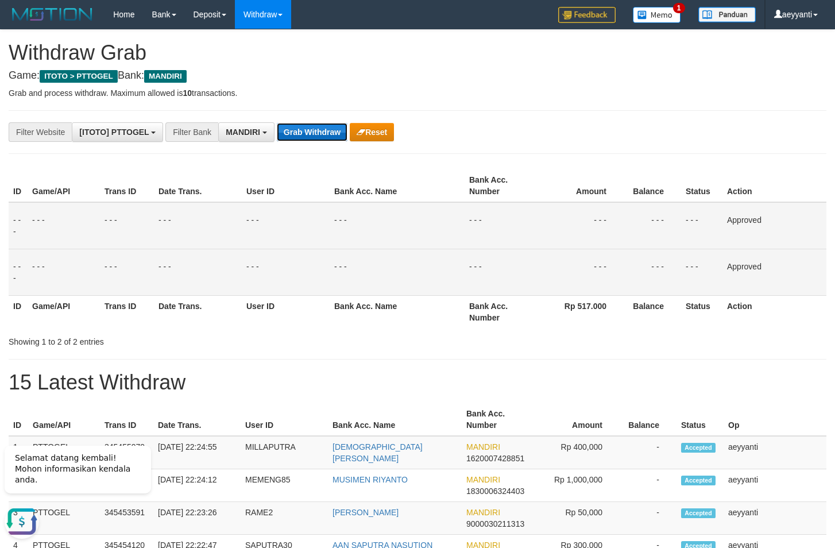
click at [319, 136] on button "Grab Withdraw" at bounding box center [312, 132] width 71 height 18
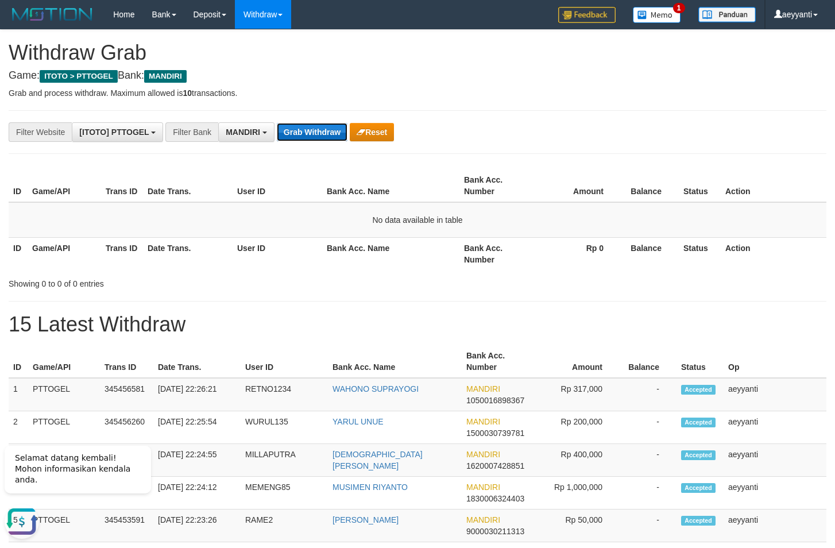
click at [309, 137] on button "Grab Withdraw" at bounding box center [312, 132] width 71 height 18
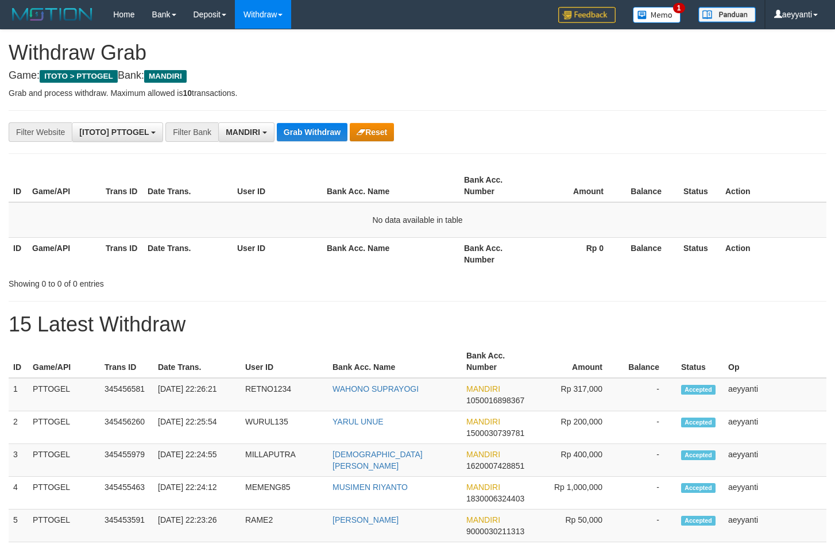
scroll to position [34, 0]
click at [309, 137] on button "Grab Withdraw" at bounding box center [312, 132] width 71 height 18
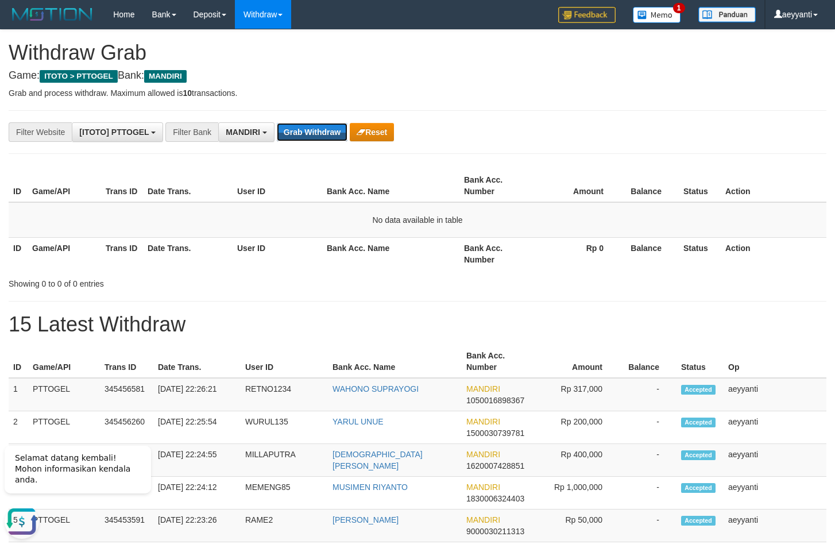
click at [309, 137] on button "Grab Withdraw" at bounding box center [312, 132] width 71 height 18
click at [333, 131] on button "Grab Withdraw" at bounding box center [312, 132] width 71 height 18
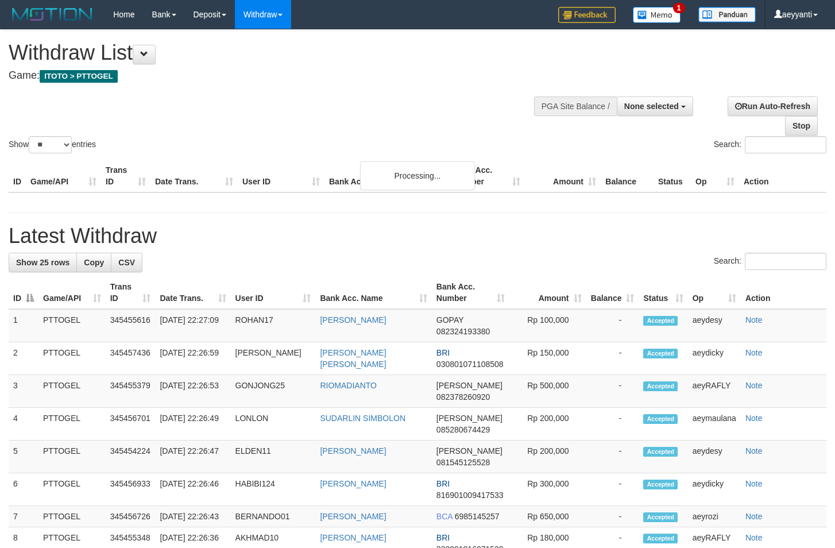
select select
select select "**"
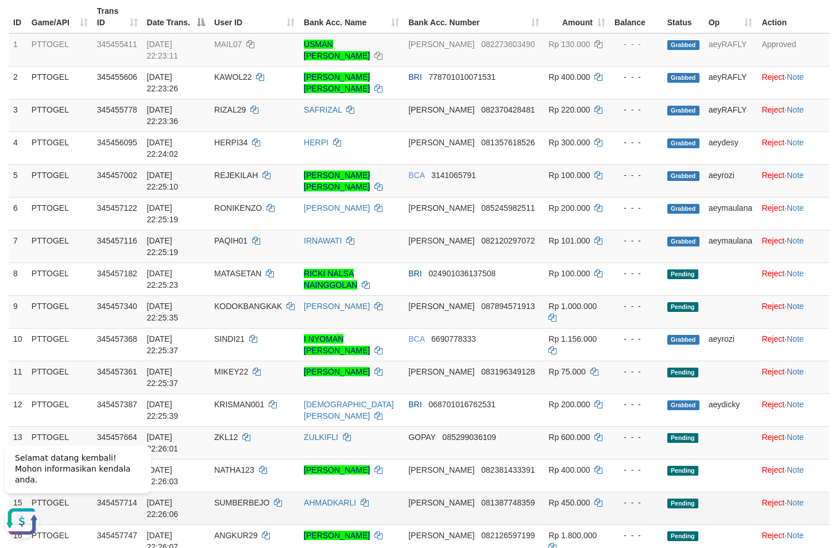
scroll to position [108, 0]
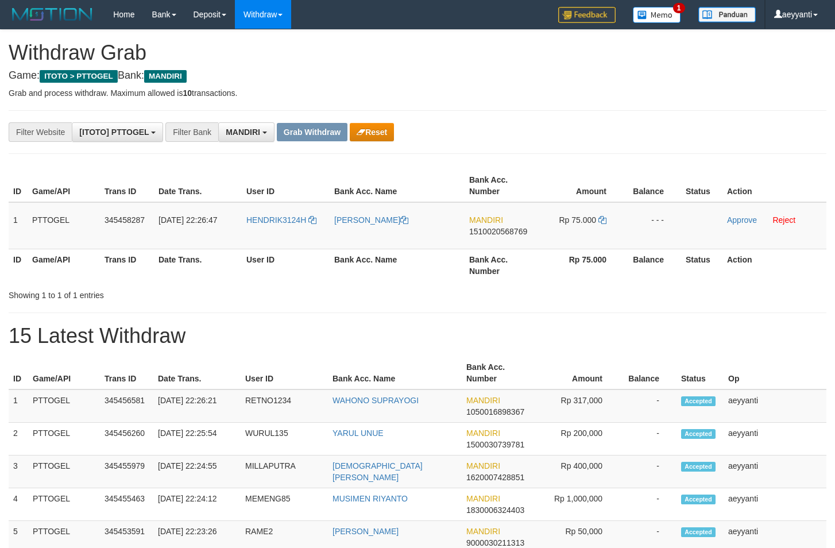
scroll to position [34, 0]
click at [386, 135] on button "Reset" at bounding box center [372, 132] width 44 height 18
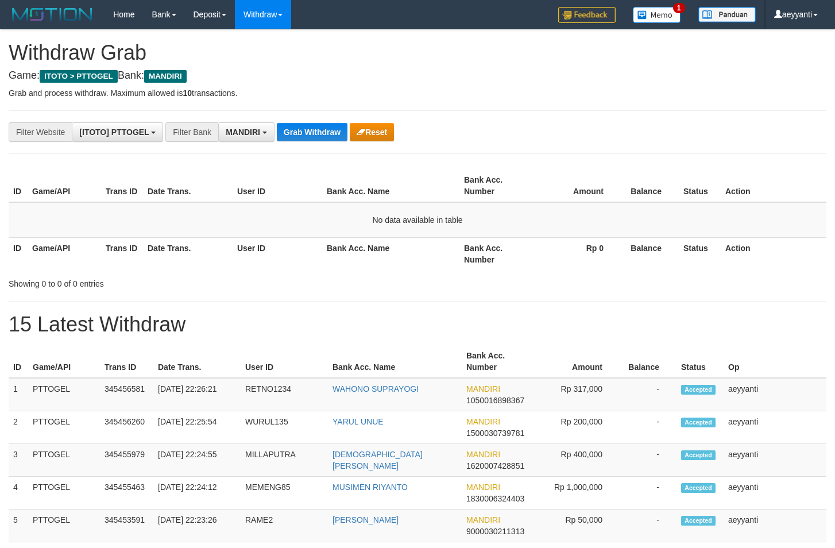
scroll to position [34, 0]
click at [319, 128] on button "Grab Withdraw" at bounding box center [312, 132] width 71 height 18
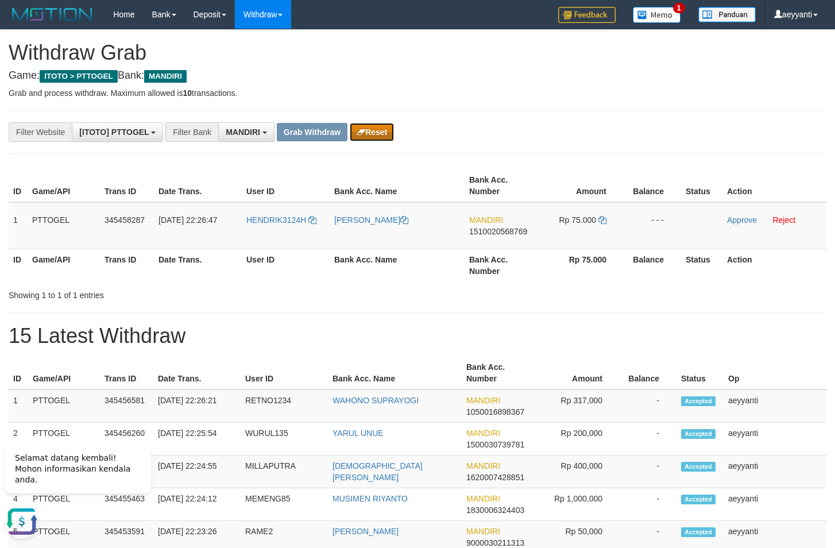
click at [371, 133] on button "Reset" at bounding box center [372, 132] width 44 height 18
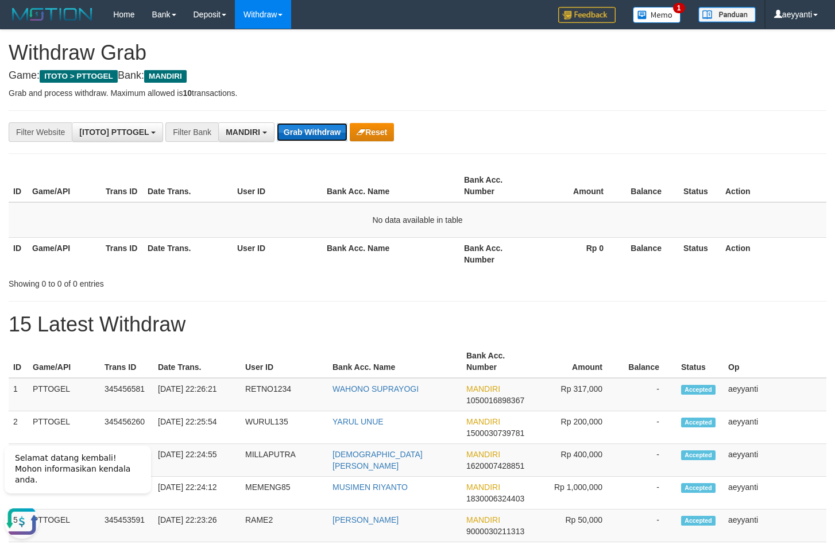
click at [305, 130] on button "Grab Withdraw" at bounding box center [312, 132] width 71 height 18
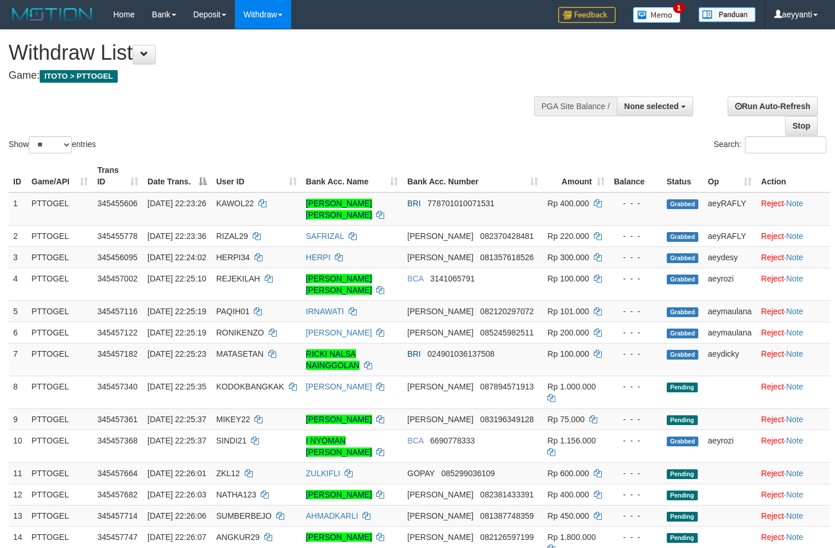
select select
select select "**"
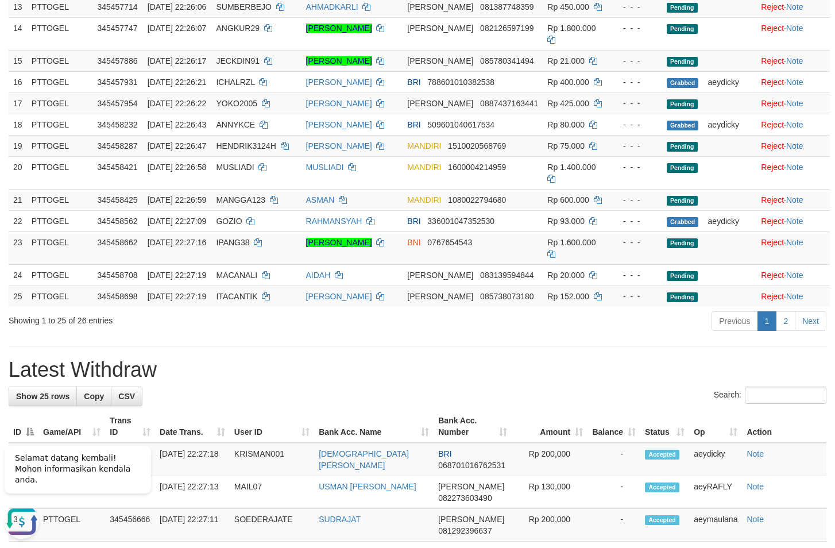
scroll to position [225, 0]
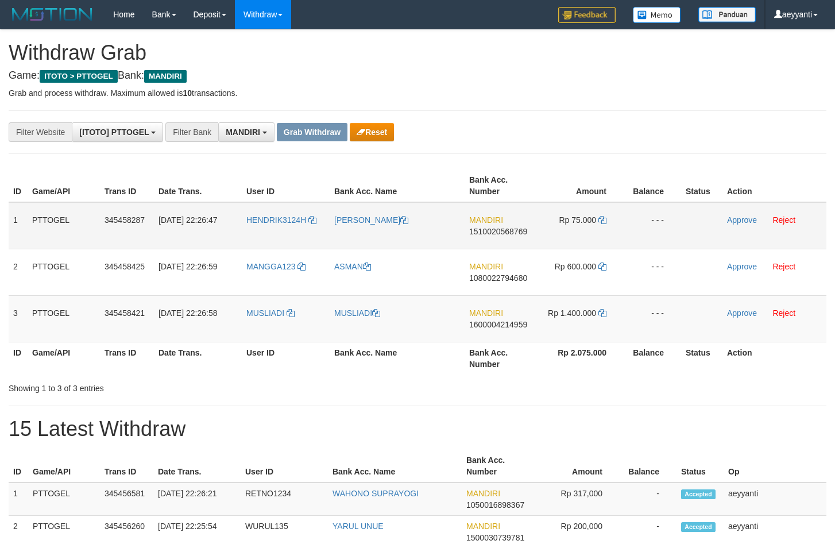
scroll to position [34, 0]
drag, startPoint x: 329, startPoint y: 219, endPoint x: 593, endPoint y: 340, distance: 290.0
click at [593, 340] on tbody "1 PTTOGEL 345458287 [DATE] 22:26:47 HENDRIK3124H [PERSON_NAME] MANDIRI 15100205…" at bounding box center [418, 272] width 818 height 140
click at [592, 166] on div "ID Game/API Trans ID Date Trans. User ID Bank Acc. Name Bank Acc. Number Amount…" at bounding box center [417, 272] width 835 height 212
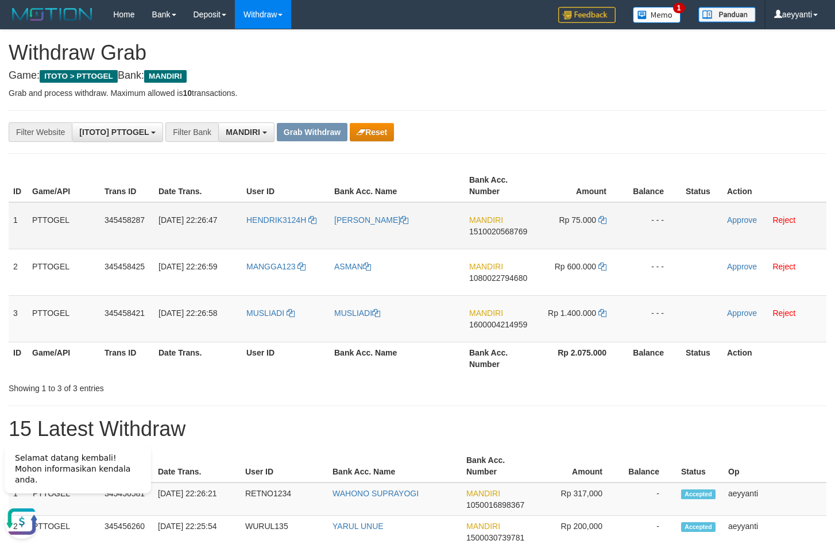
click at [503, 232] on span "1510020568769" at bounding box center [498, 231] width 58 height 9
copy span "1510020568769"
click at [605, 221] on icon at bounding box center [603, 220] width 8 height 8
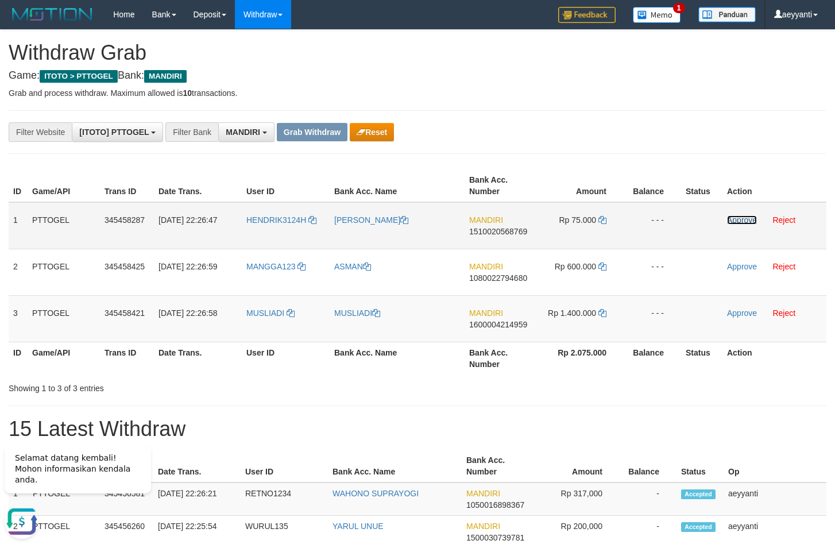
click at [739, 222] on link "Approve" at bounding box center [742, 219] width 30 height 9
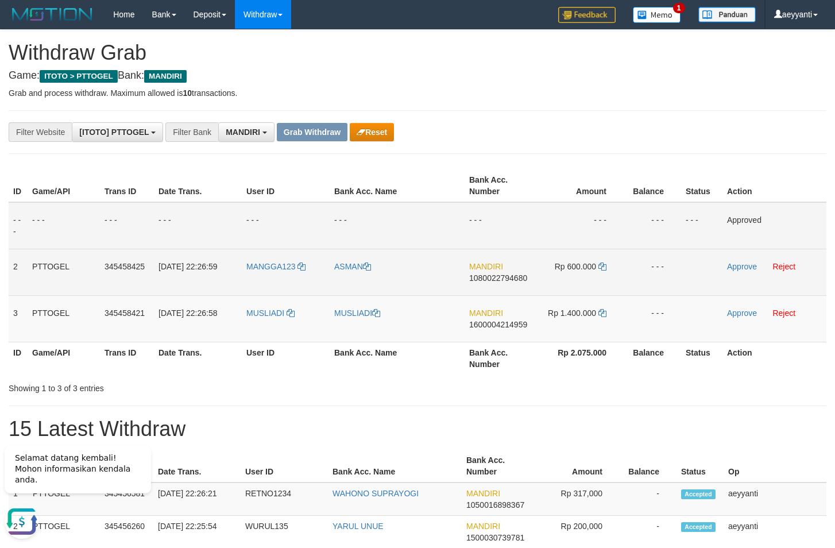
click at [483, 278] on span "1080022794680" at bounding box center [498, 277] width 58 height 9
click at [484, 278] on span "1080022794680" at bounding box center [498, 277] width 58 height 9
copy span "1080022794680"
click at [511, 277] on span "1080022794680" at bounding box center [498, 277] width 58 height 9
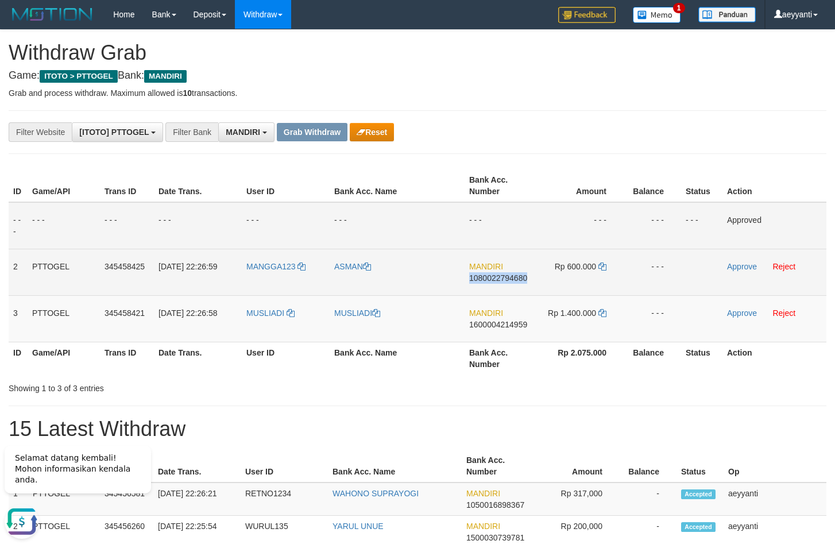
copy span "1080022794680"
click at [600, 267] on icon at bounding box center [603, 267] width 8 height 8
click at [739, 267] on link "Approve" at bounding box center [742, 266] width 30 height 9
click at [498, 325] on span "1600004214959" at bounding box center [498, 324] width 58 height 9
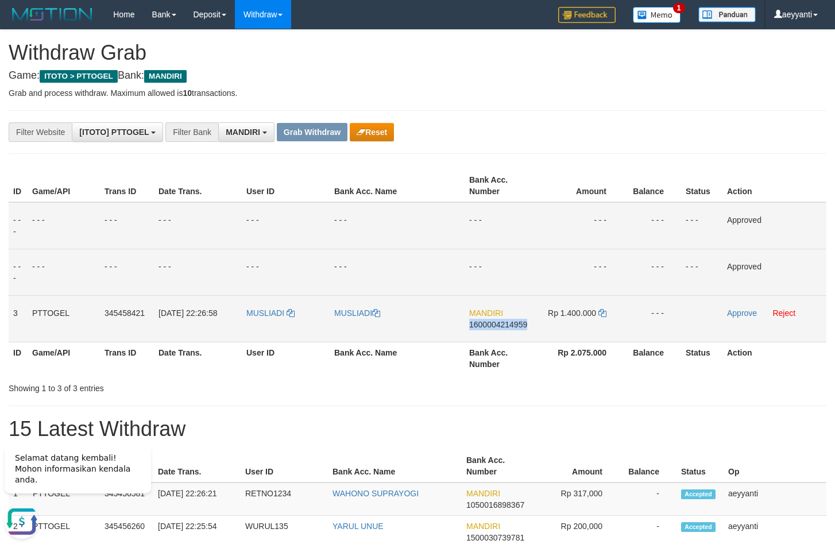
click at [498, 325] on span "1600004214959" at bounding box center [498, 324] width 58 height 9
copy span "1600004214959"
click at [510, 328] on span "1600004214959" at bounding box center [498, 324] width 58 height 9
copy span "1600004214959"
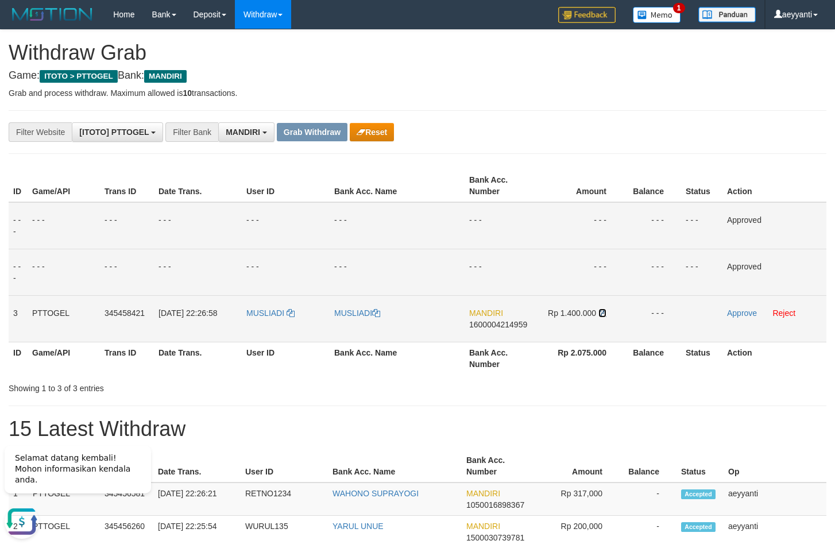
click at [602, 314] on icon at bounding box center [603, 313] width 8 height 8
click at [509, 325] on span "1600004214959" at bounding box center [498, 324] width 58 height 9
copy span "1600004214959"
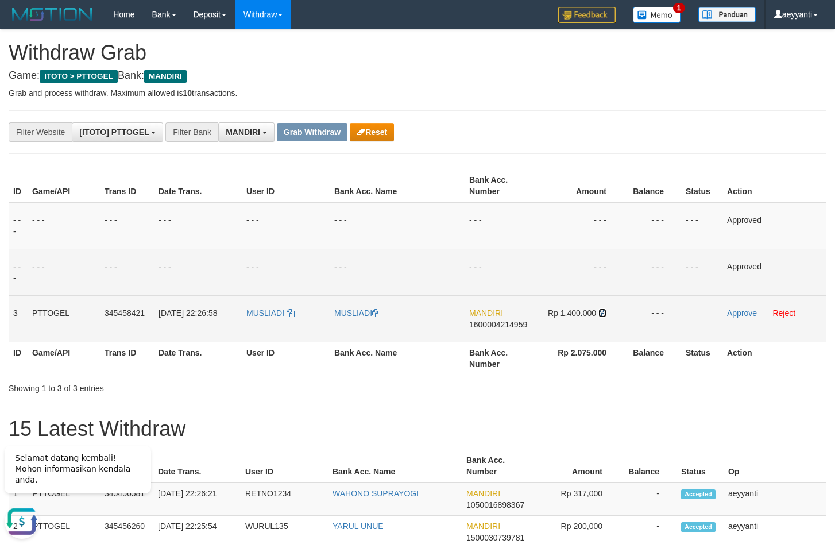
click at [603, 313] on icon at bounding box center [603, 313] width 8 height 8
click at [739, 313] on link "Approve" at bounding box center [742, 313] width 30 height 9
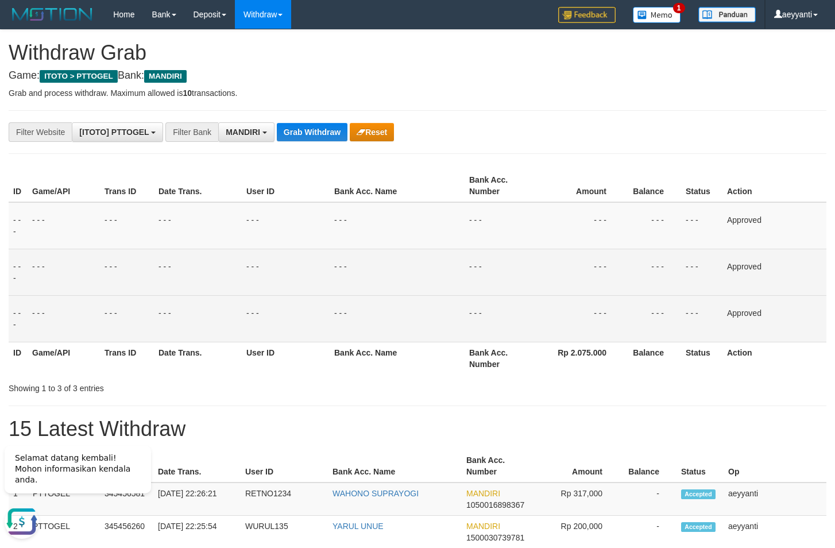
click at [309, 130] on button "Grab Withdraw" at bounding box center [312, 132] width 71 height 18
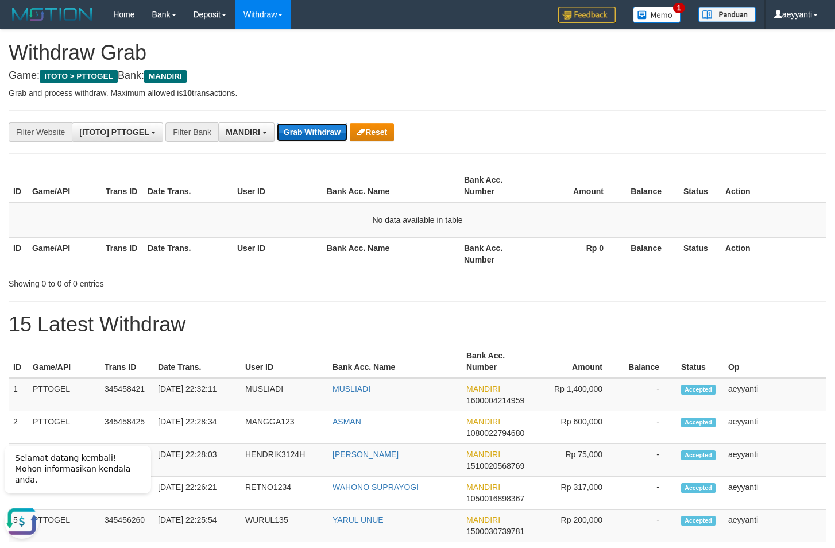
click at [310, 127] on button "Grab Withdraw" at bounding box center [312, 132] width 71 height 18
